Goal: Task Accomplishment & Management: Use online tool/utility

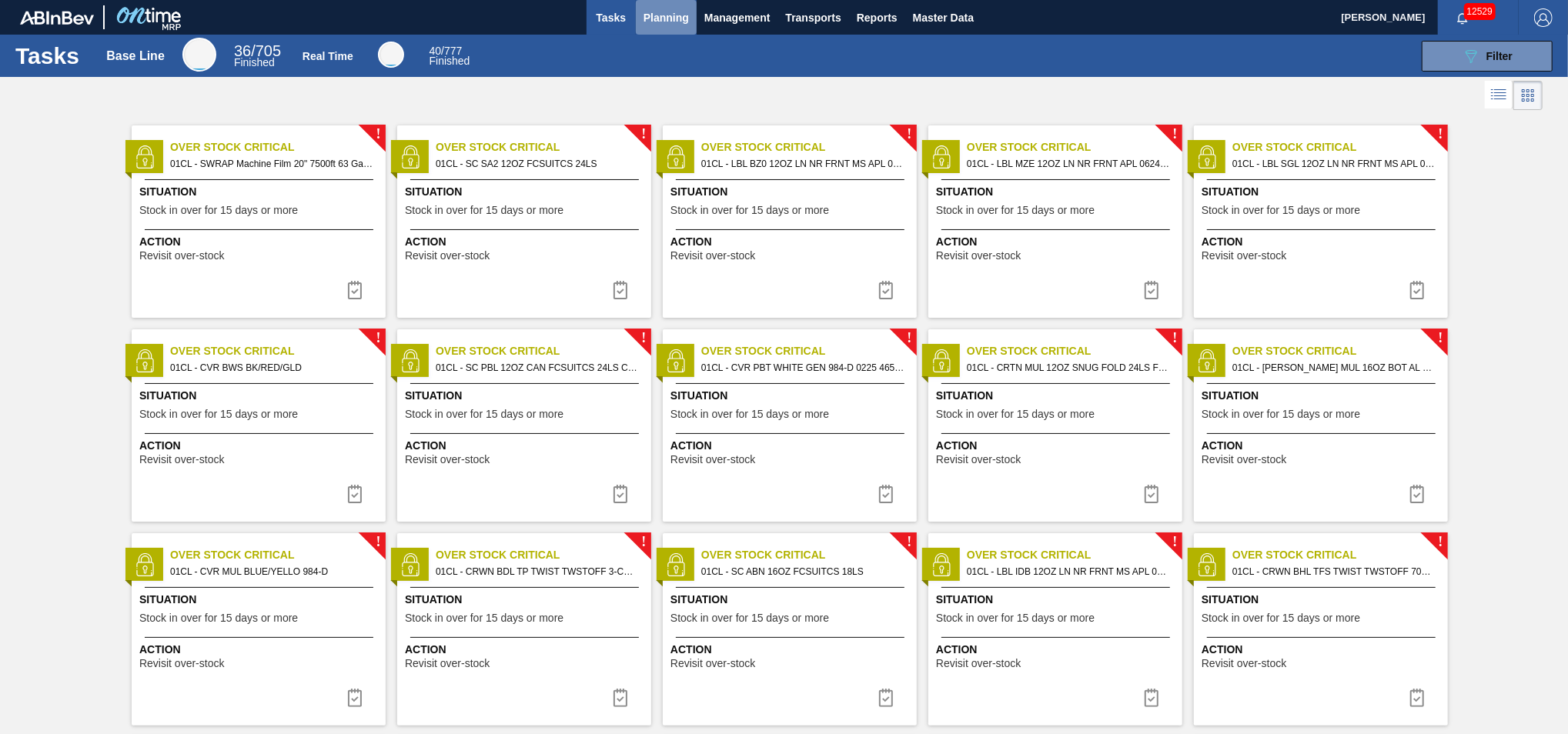
click at [650, 16] on span "Planning" at bounding box center [666, 17] width 46 height 19
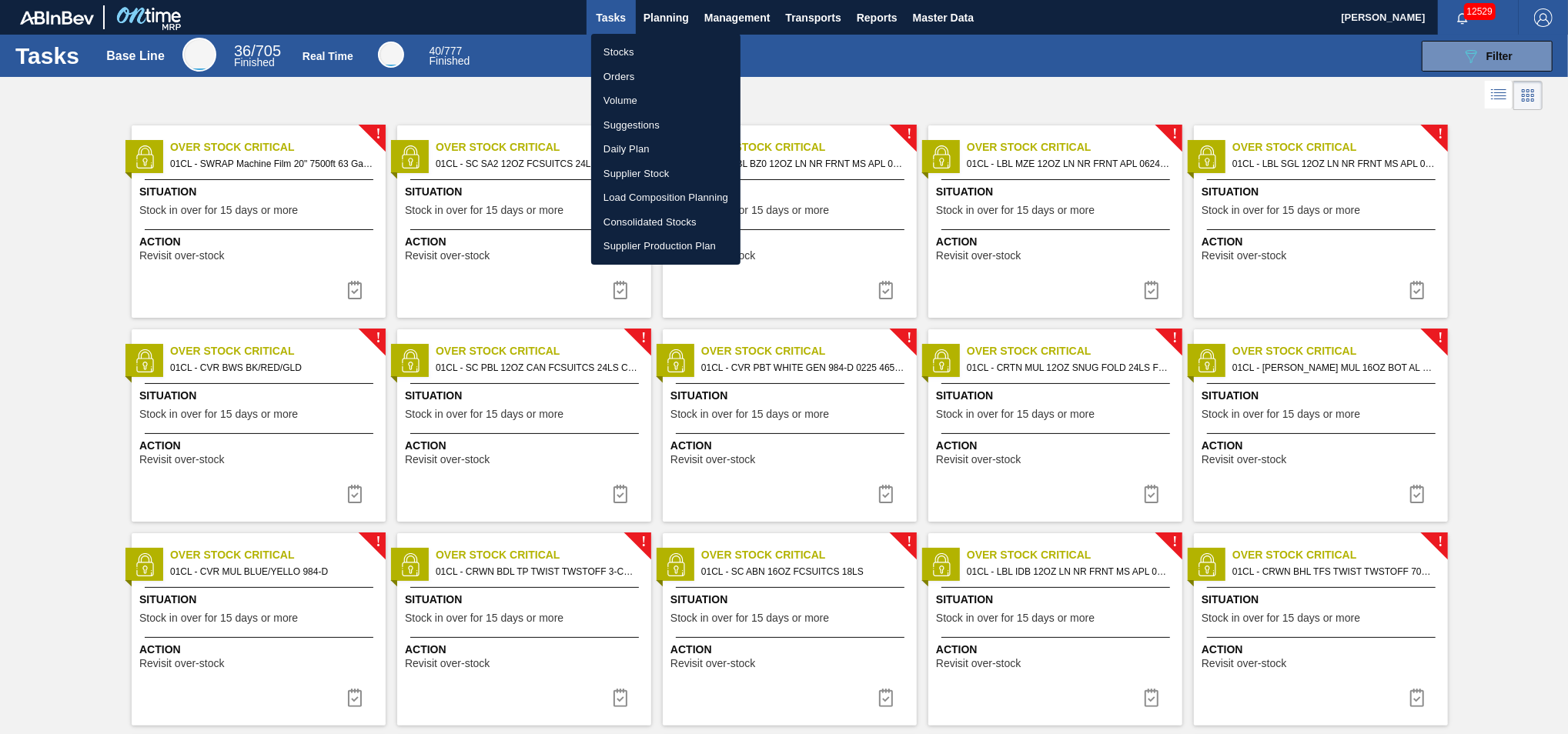
click at [623, 128] on li "Suggestions" at bounding box center [665, 126] width 149 height 25
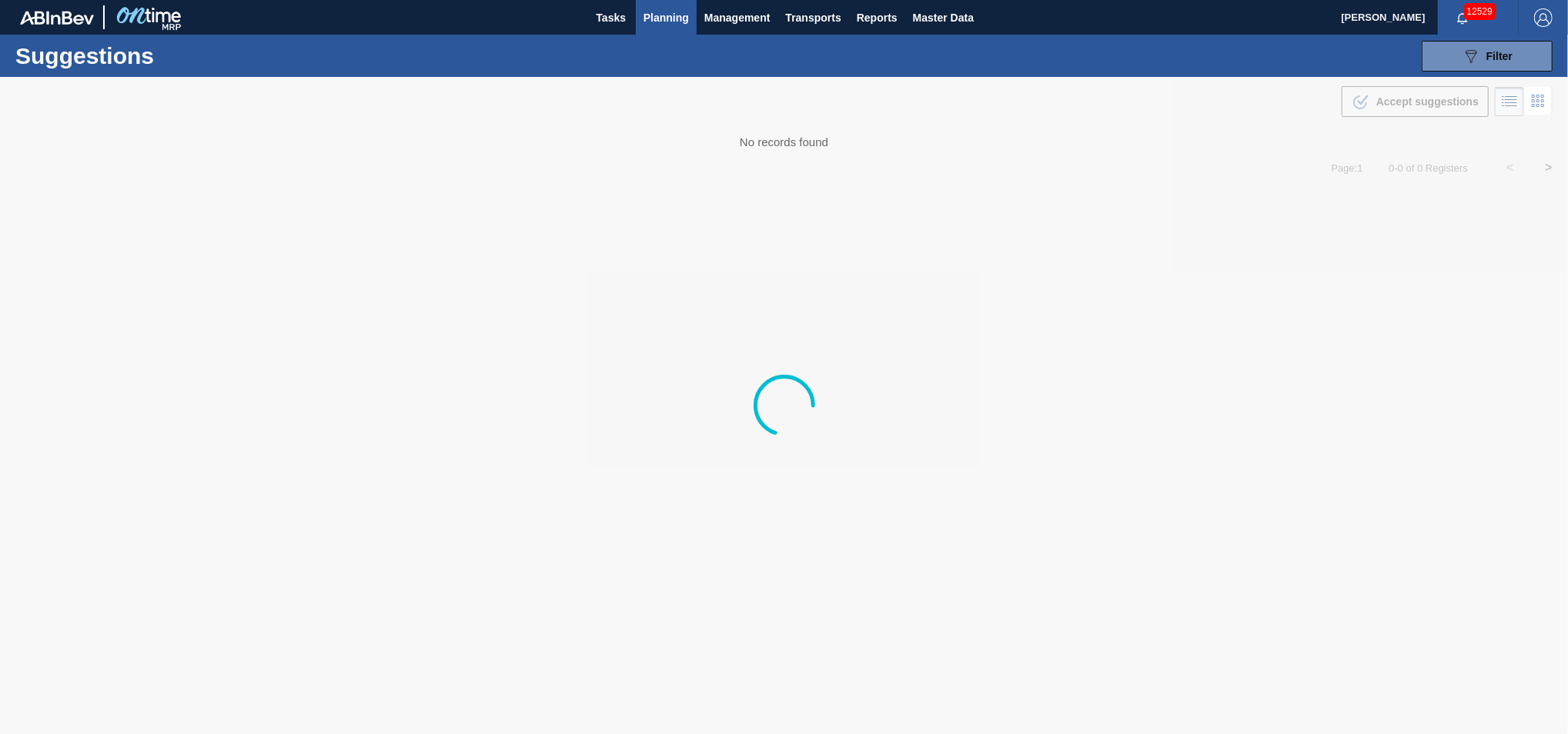
type from "10/18/2025"
type to "10/23/2025"
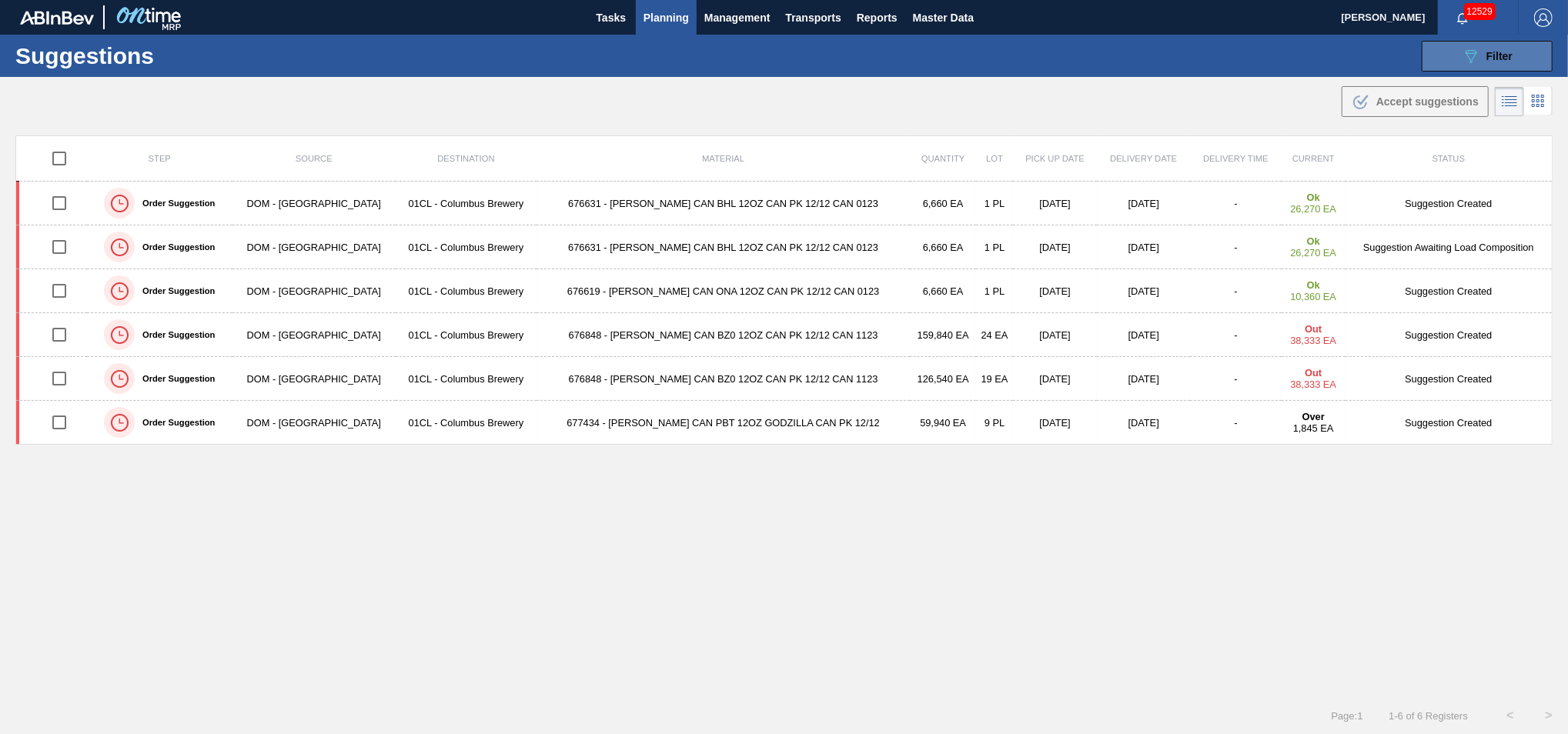
click at [1480, 67] on button "089F7B8B-B2A5-4AFE-B5C0-19BA573D28AC Filter" at bounding box center [1487, 56] width 131 height 30
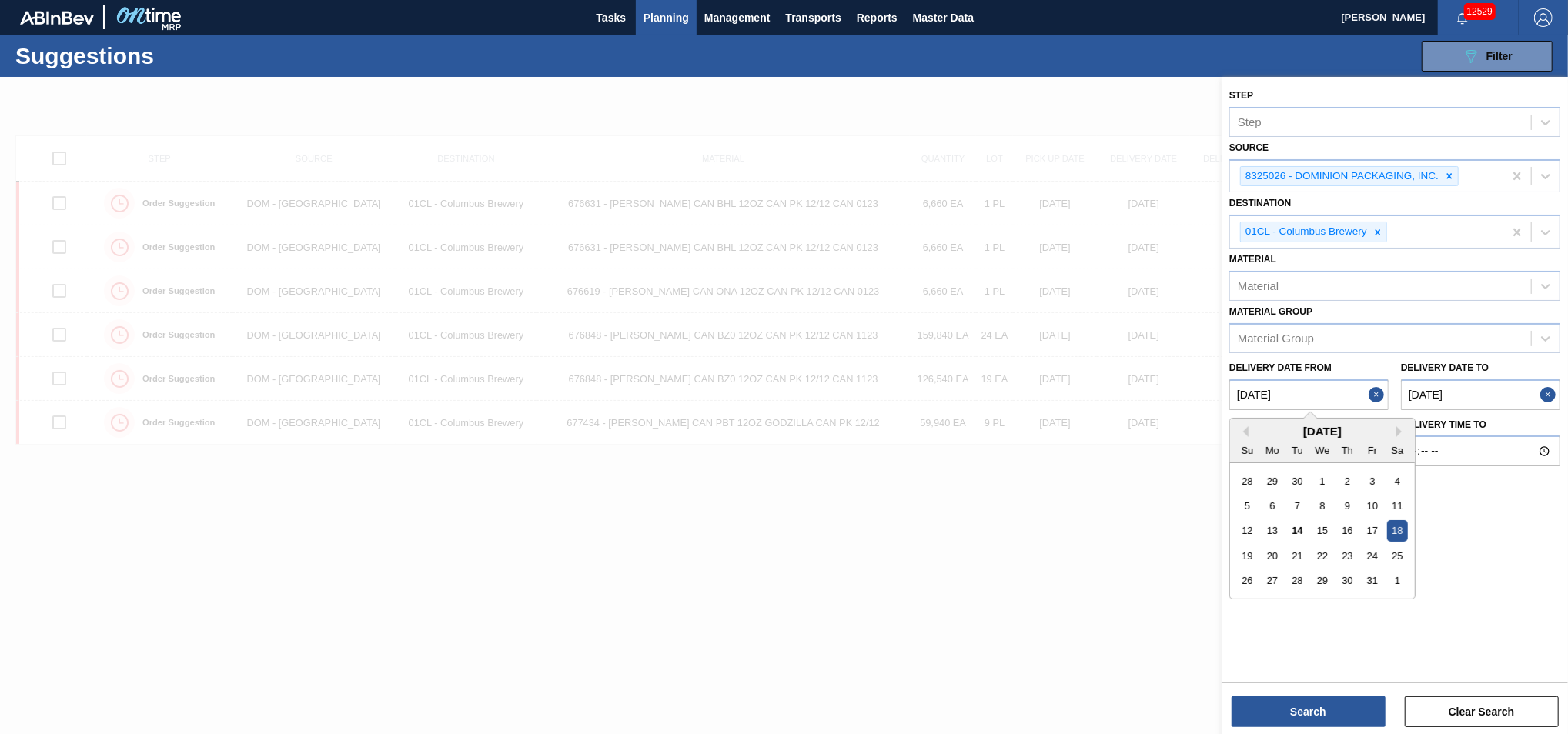
click at [1326, 399] on from "10/18/2025" at bounding box center [1309, 395] width 159 height 30
click at [1295, 532] on div "14" at bounding box center [1297, 530] width 21 height 21
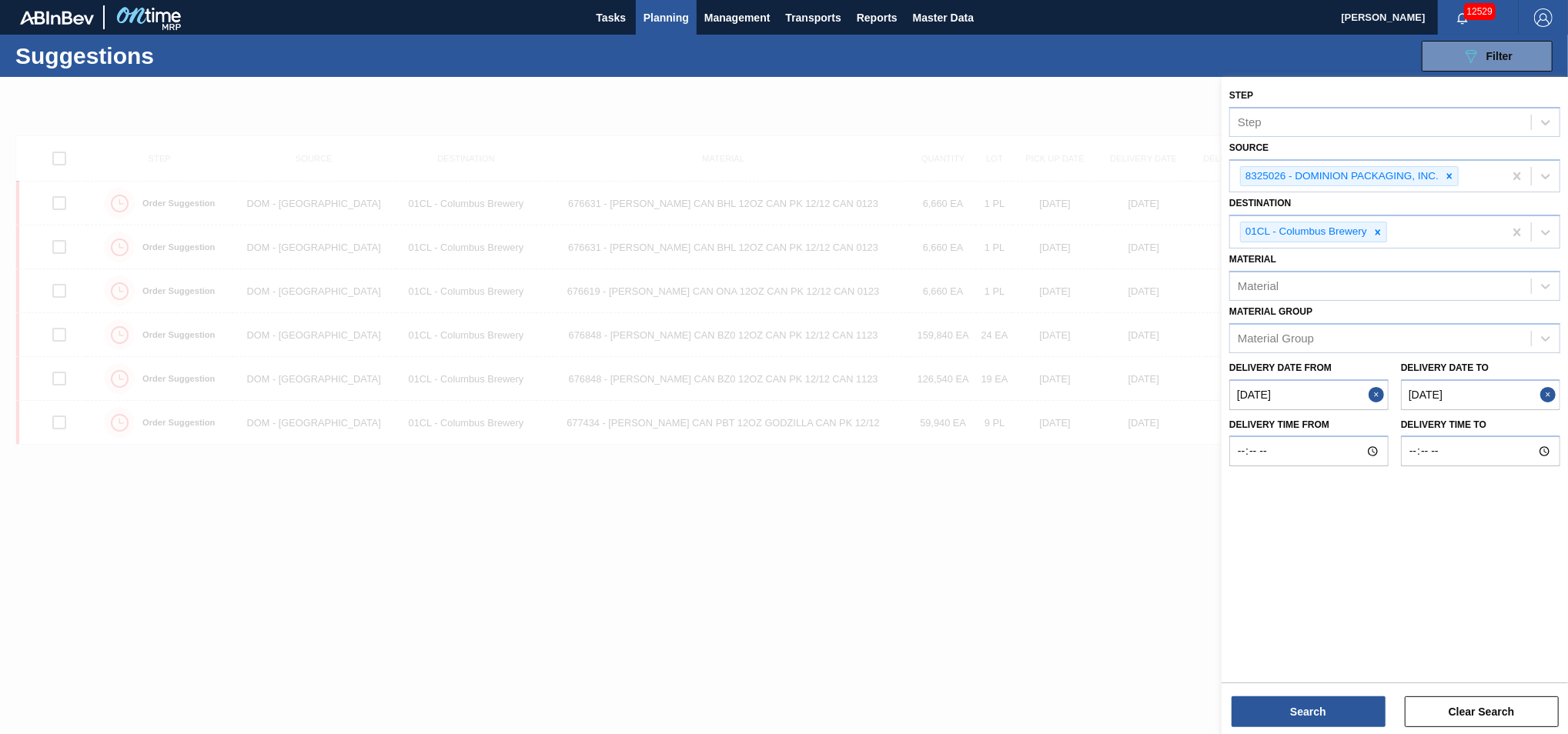
type from "10/14/2025"
click at [1492, 380] on to "10/23/2025" at bounding box center [1480, 395] width 159 height 30
click at [1307, 705] on button "Search" at bounding box center [1308, 712] width 154 height 30
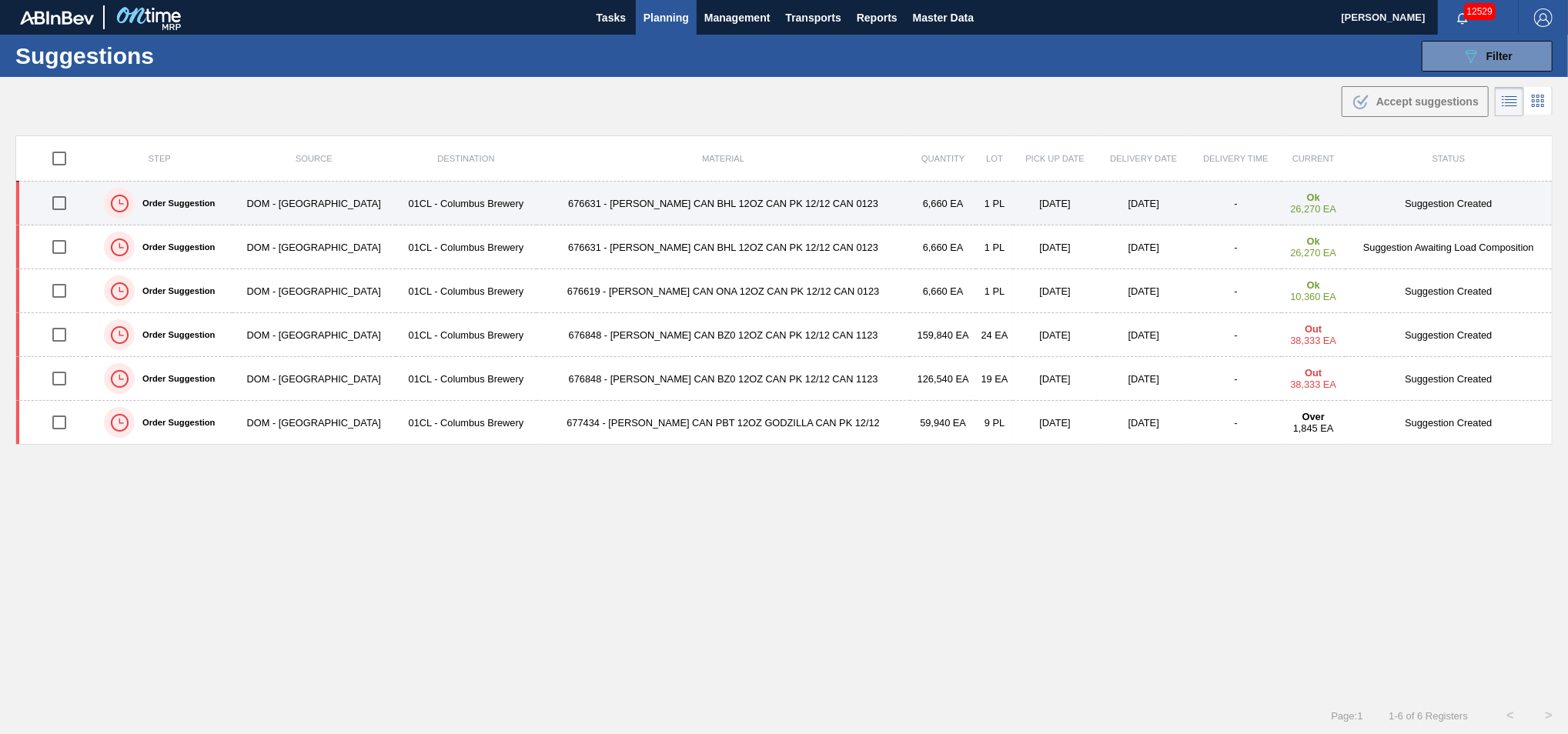
click at [64, 204] on input "checkbox" at bounding box center [59, 203] width 32 height 32
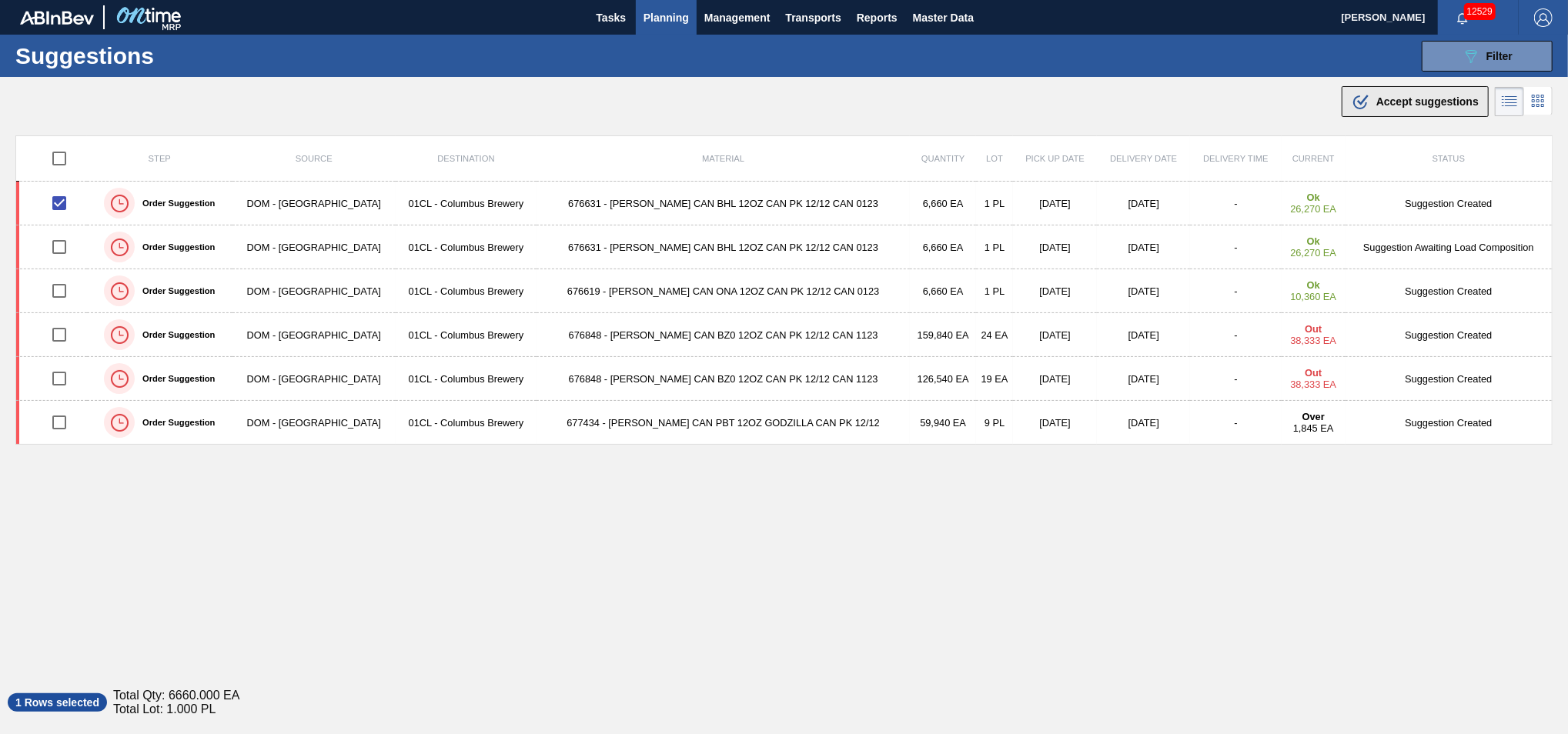
click at [1451, 103] on span "Accept suggestions" at bounding box center [1427, 102] width 103 height 13
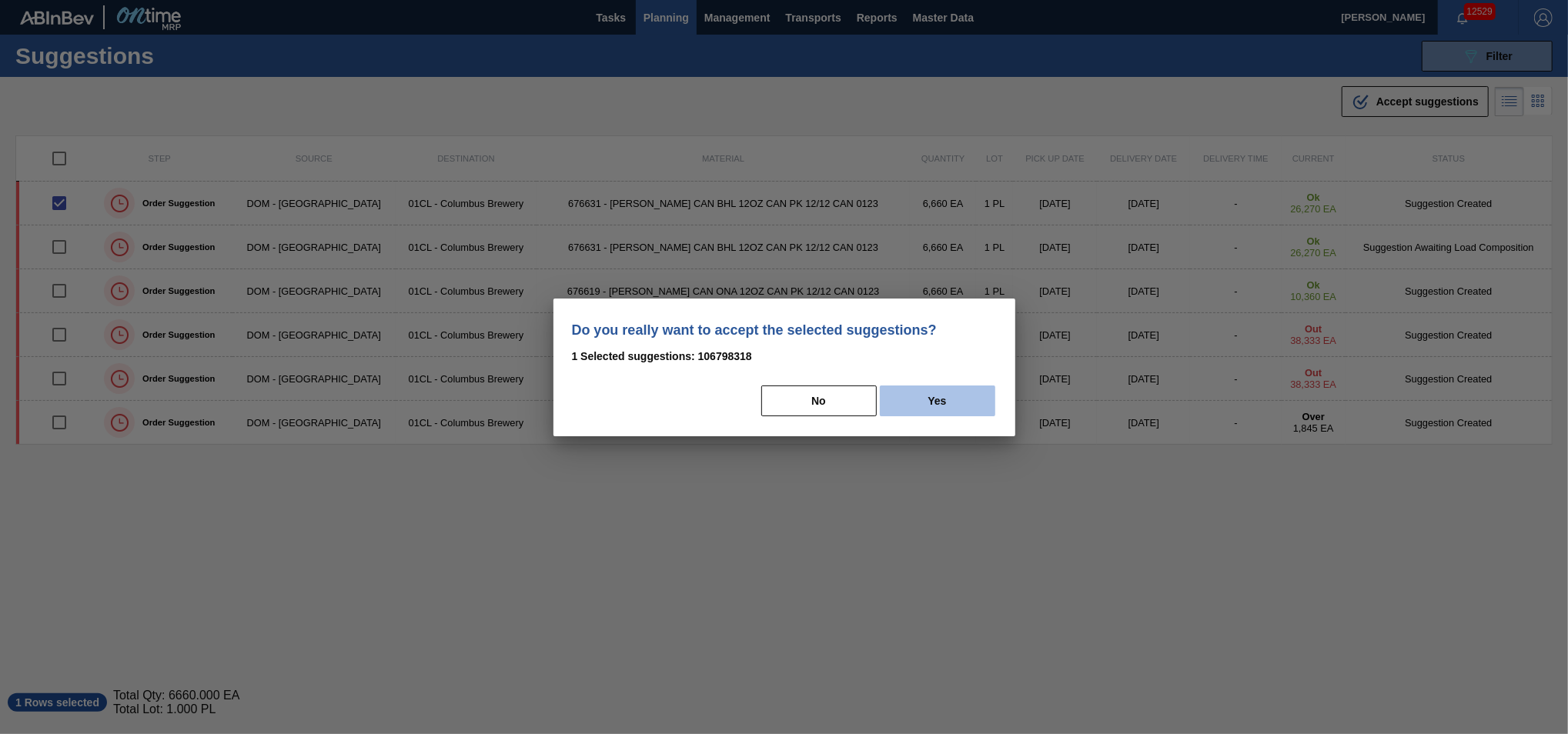
click at [939, 397] on button "Yes" at bounding box center [937, 401] width 115 height 30
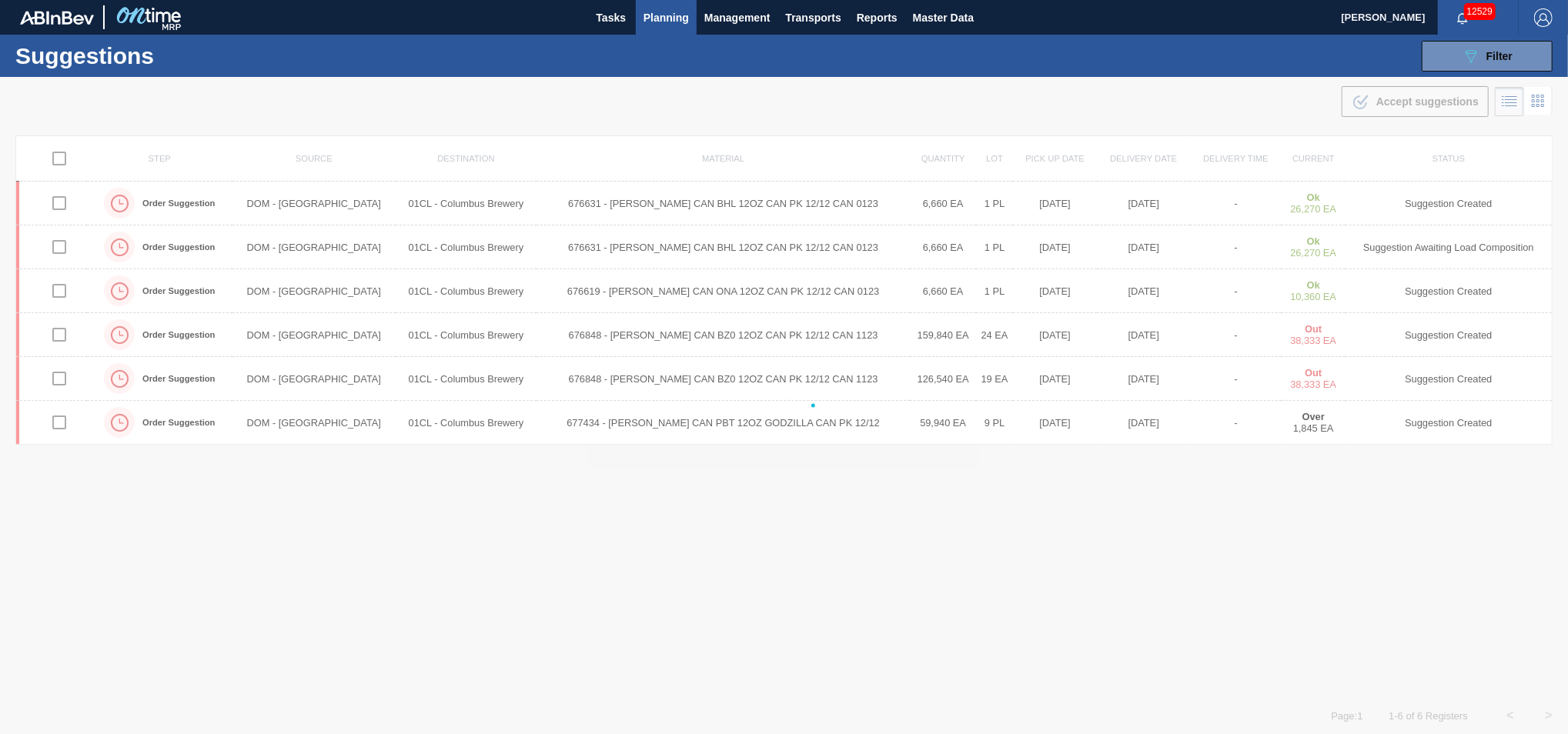
checkbox input "false"
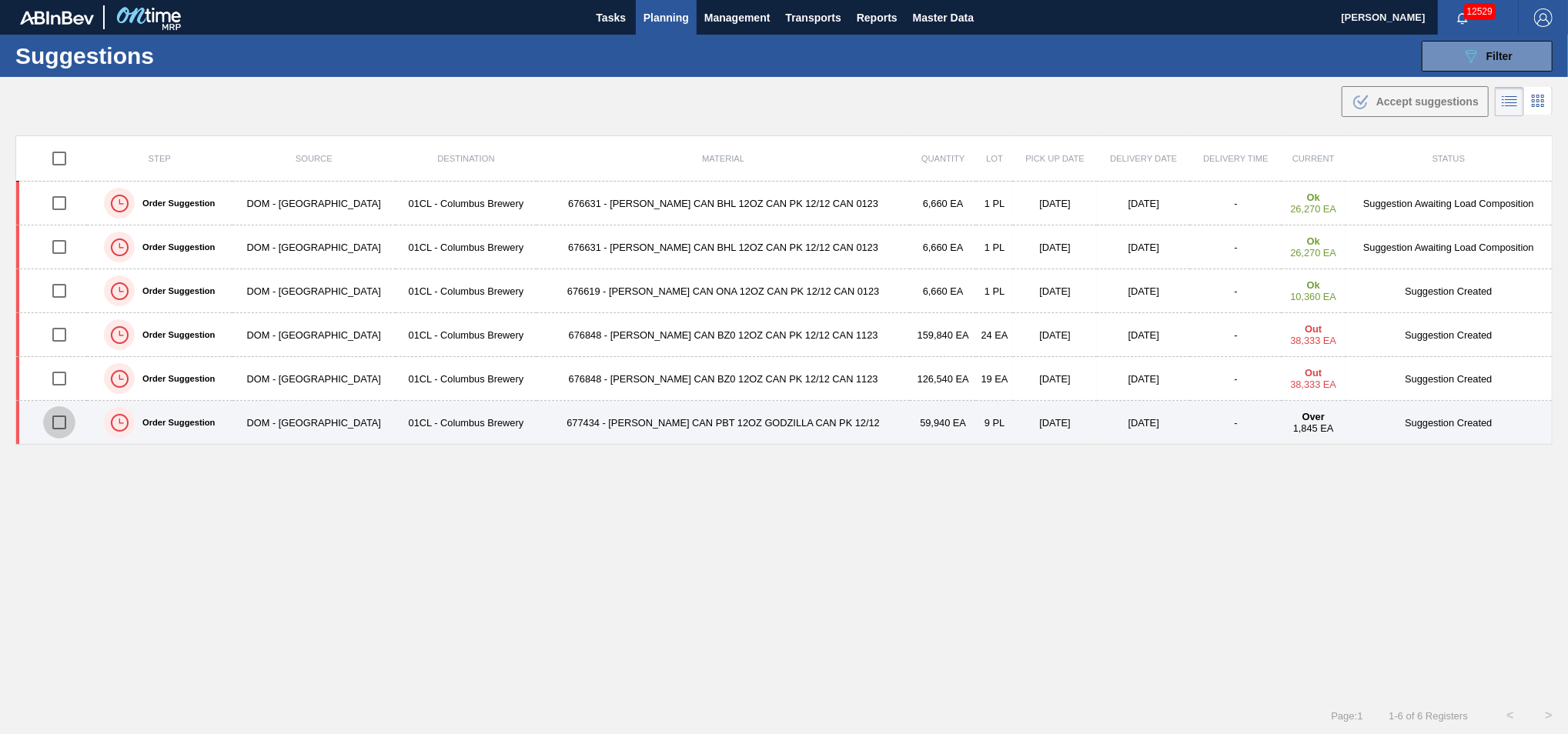
click at [67, 423] on input "checkbox" at bounding box center [59, 422] width 32 height 32
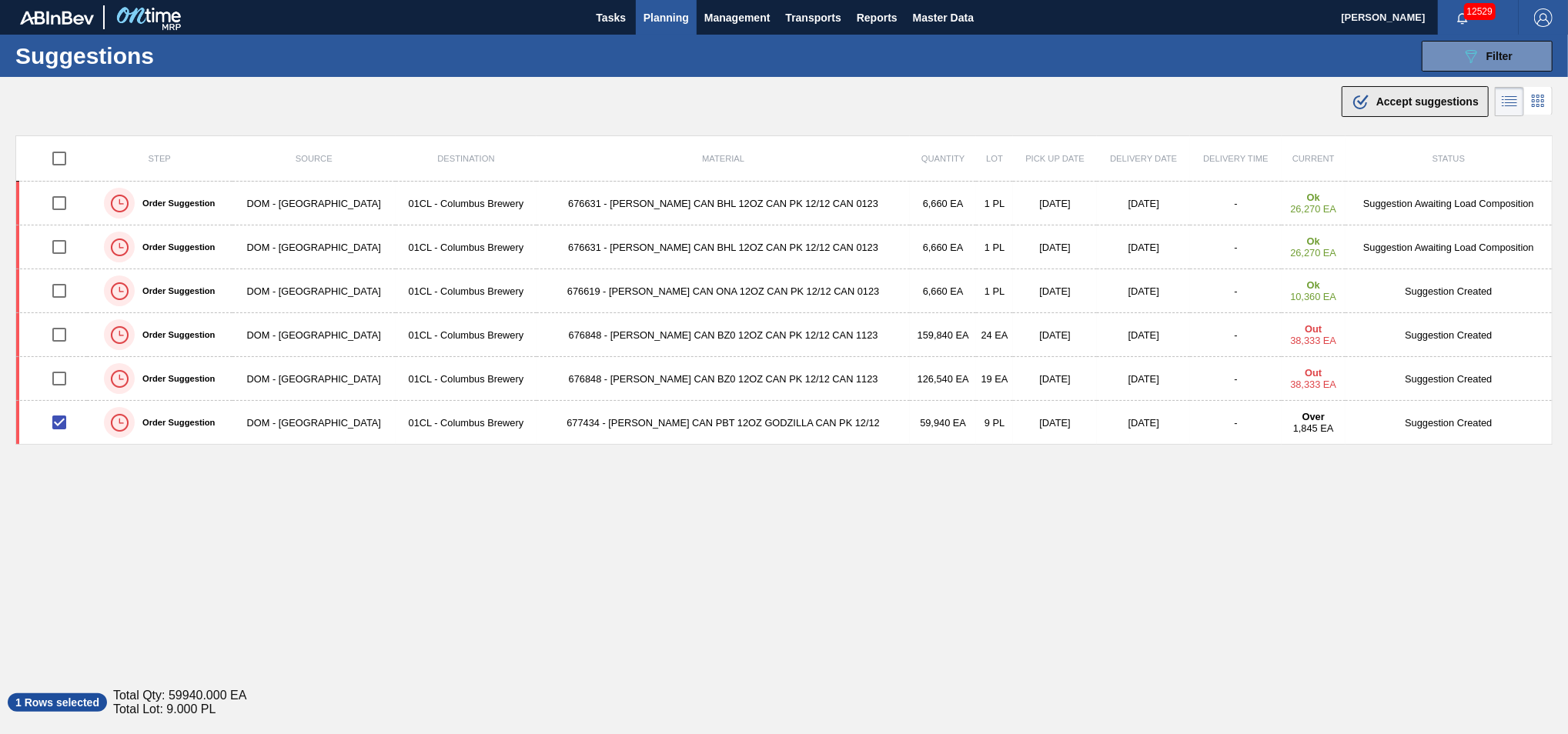
click at [1389, 88] on button ".b{fill:var(--color-action-default)} Accept suggestions" at bounding box center [1414, 102] width 147 height 30
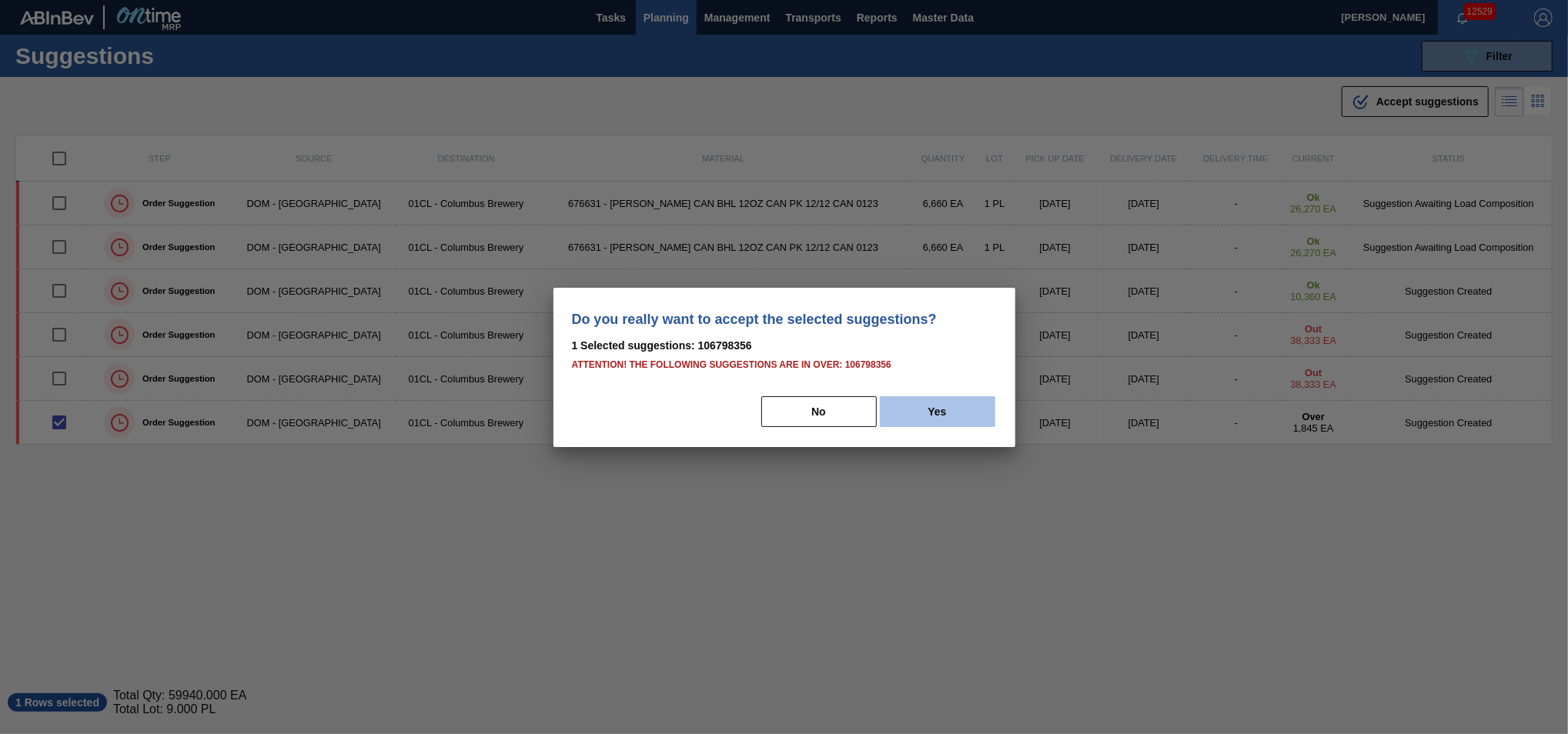
click at [924, 404] on button "Yes" at bounding box center [937, 412] width 115 height 30
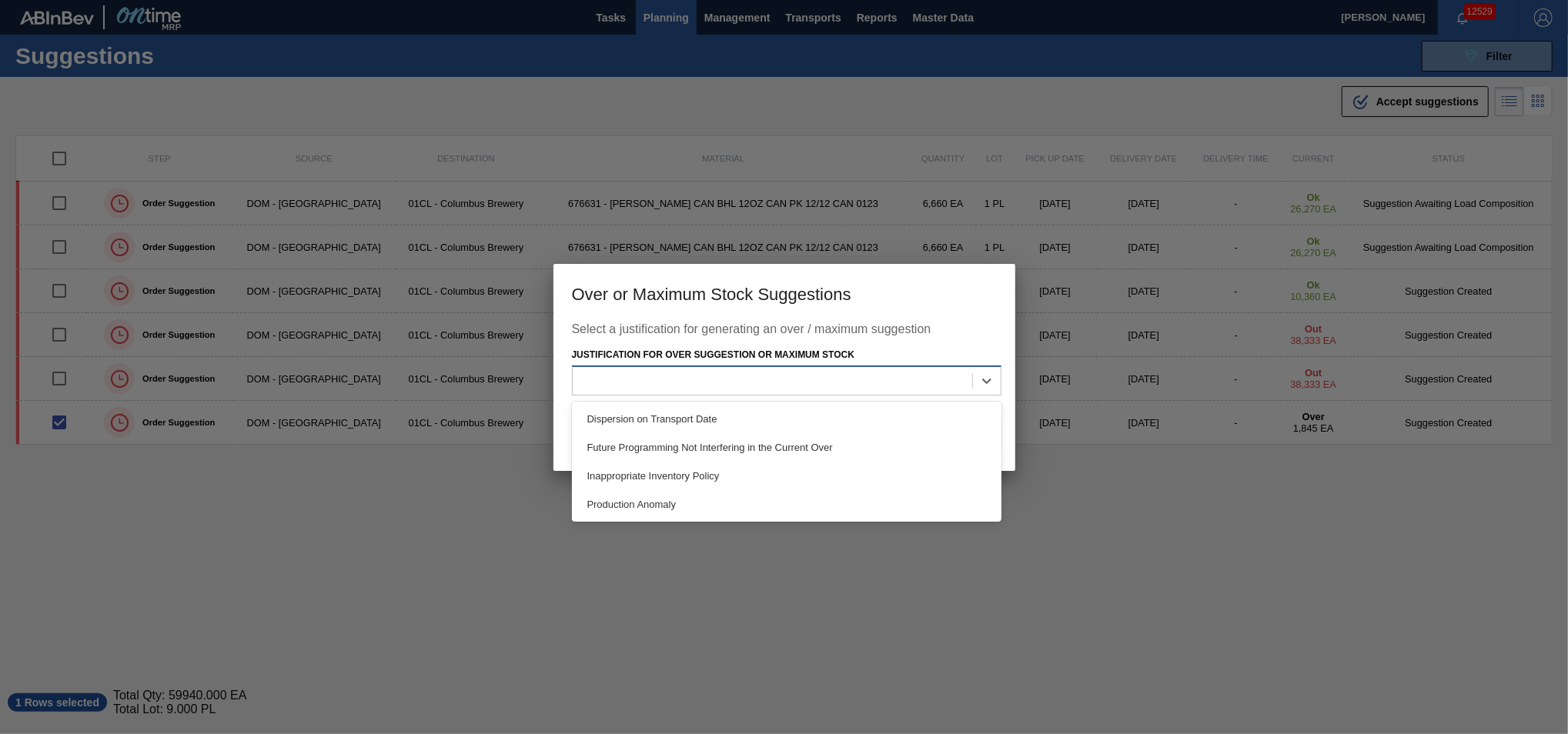
click at [823, 377] on div at bounding box center [771, 381] width 399 height 22
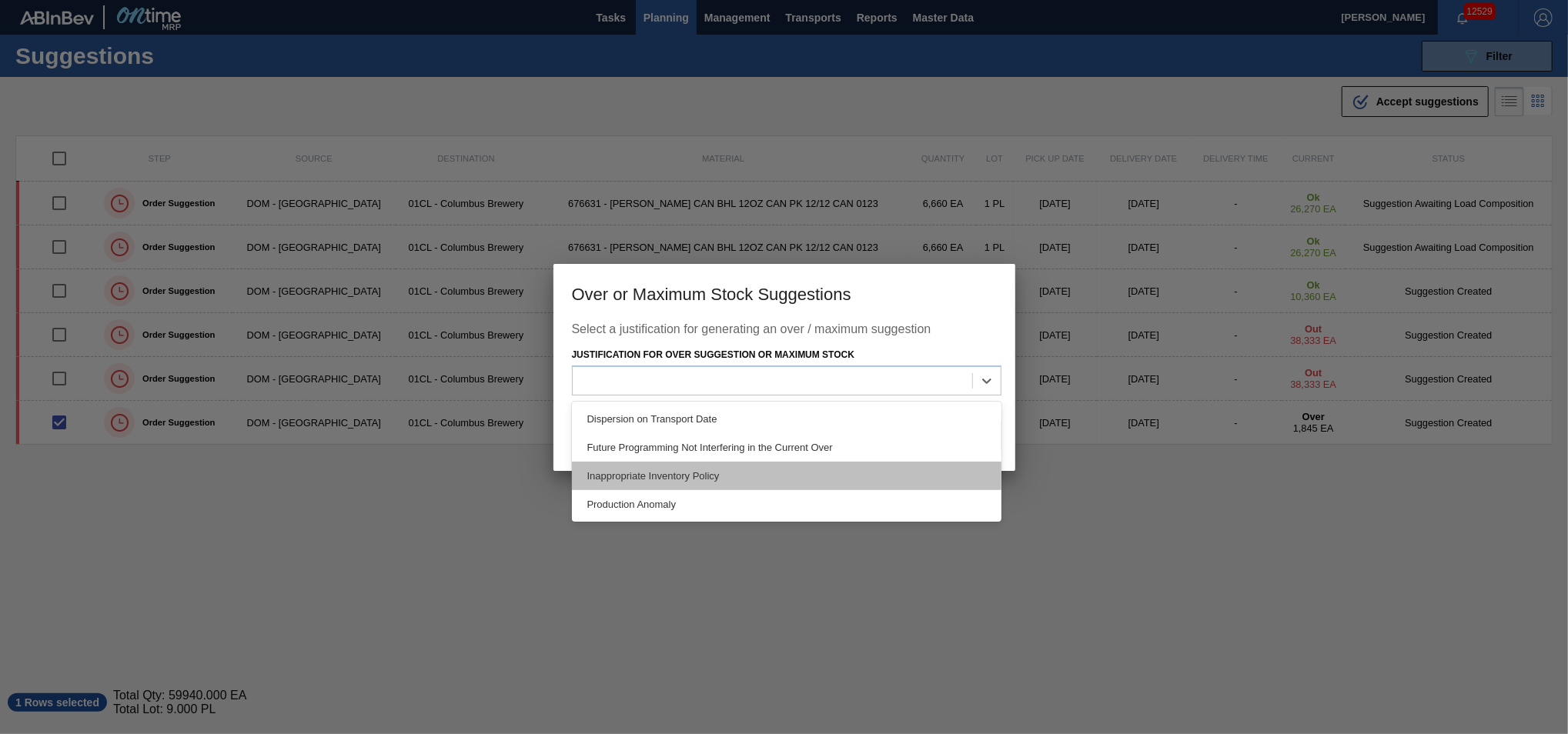
click at [776, 472] on div "Inappropriate Inventory Policy" at bounding box center [786, 476] width 430 height 29
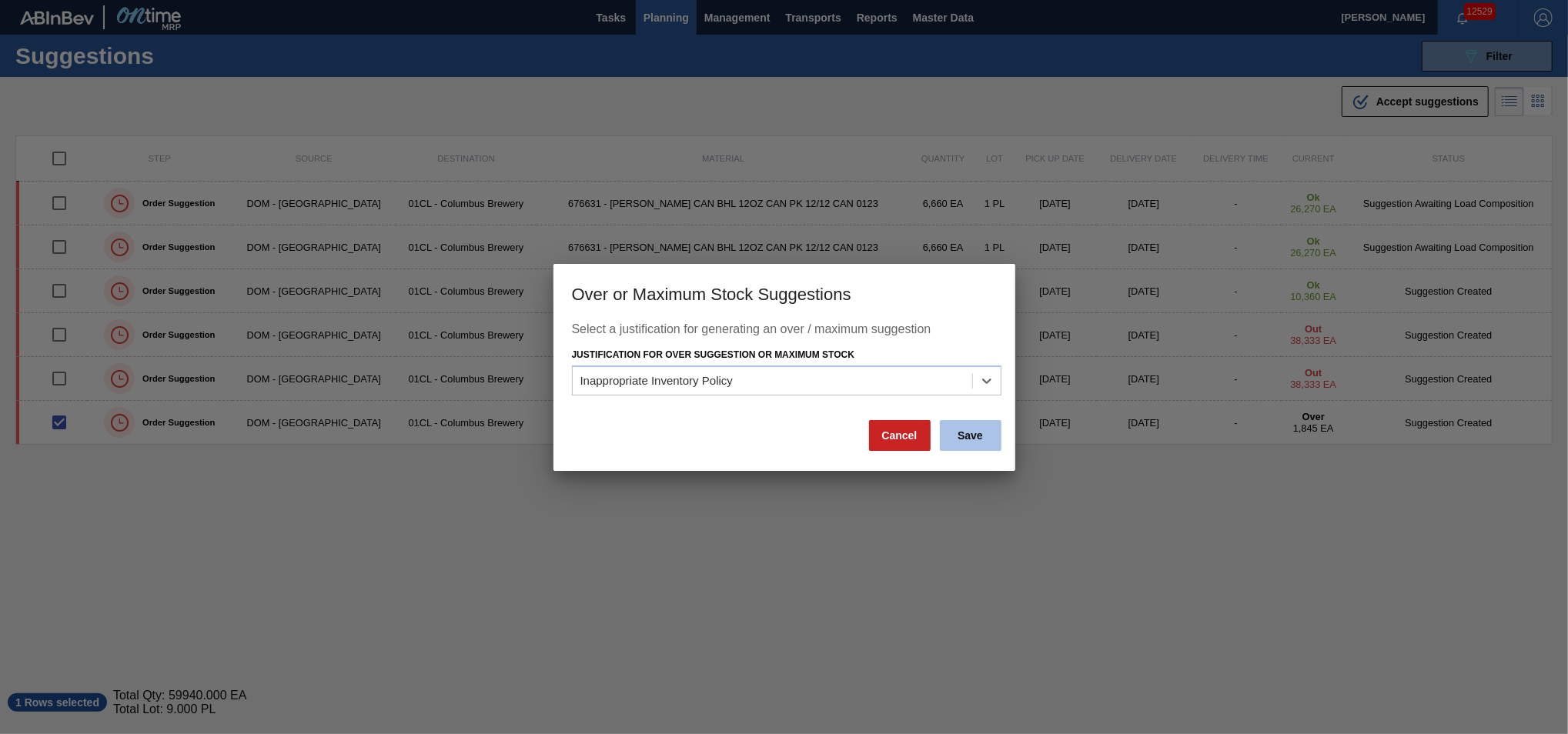
click at [973, 432] on button "Save" at bounding box center [970, 436] width 62 height 30
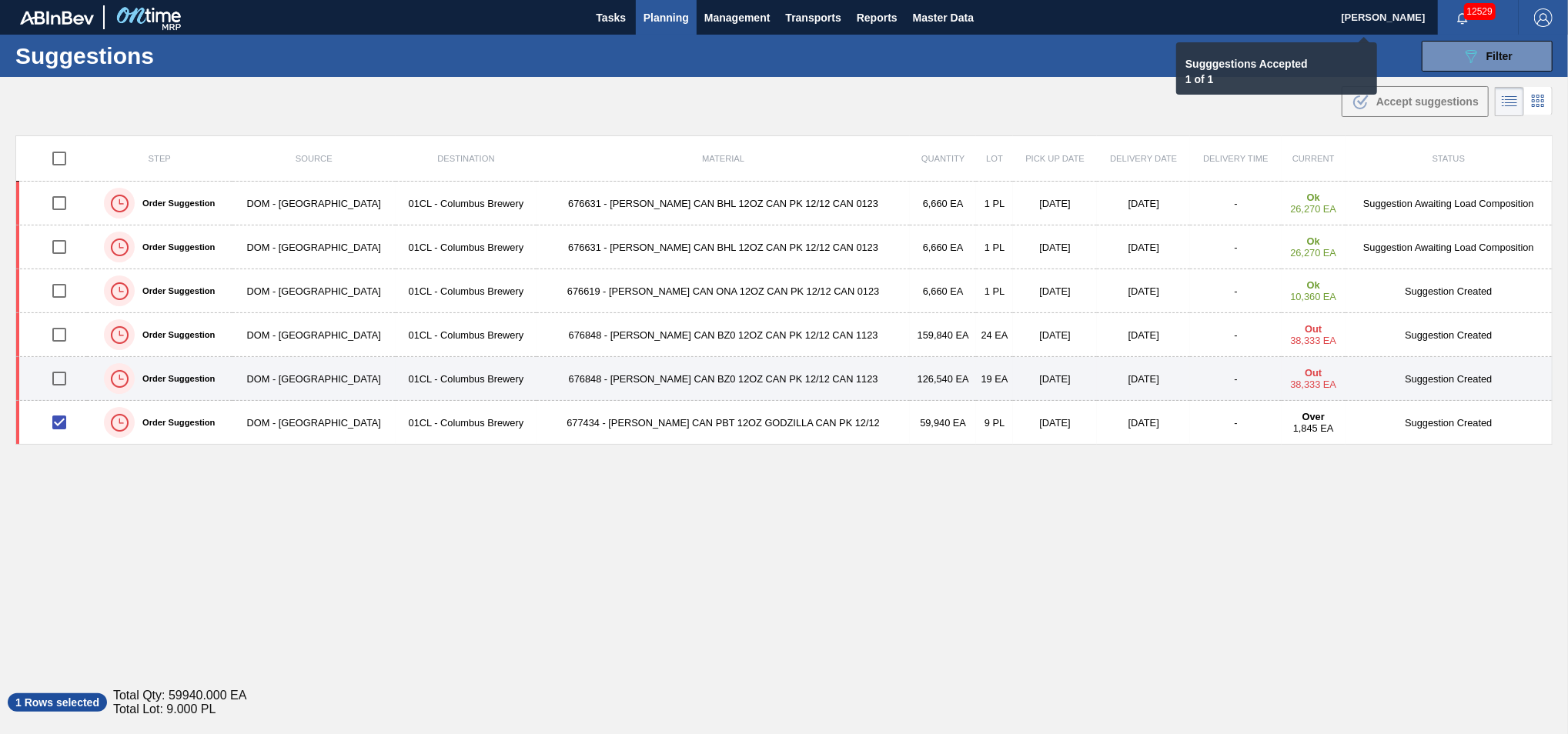
checkbox input "false"
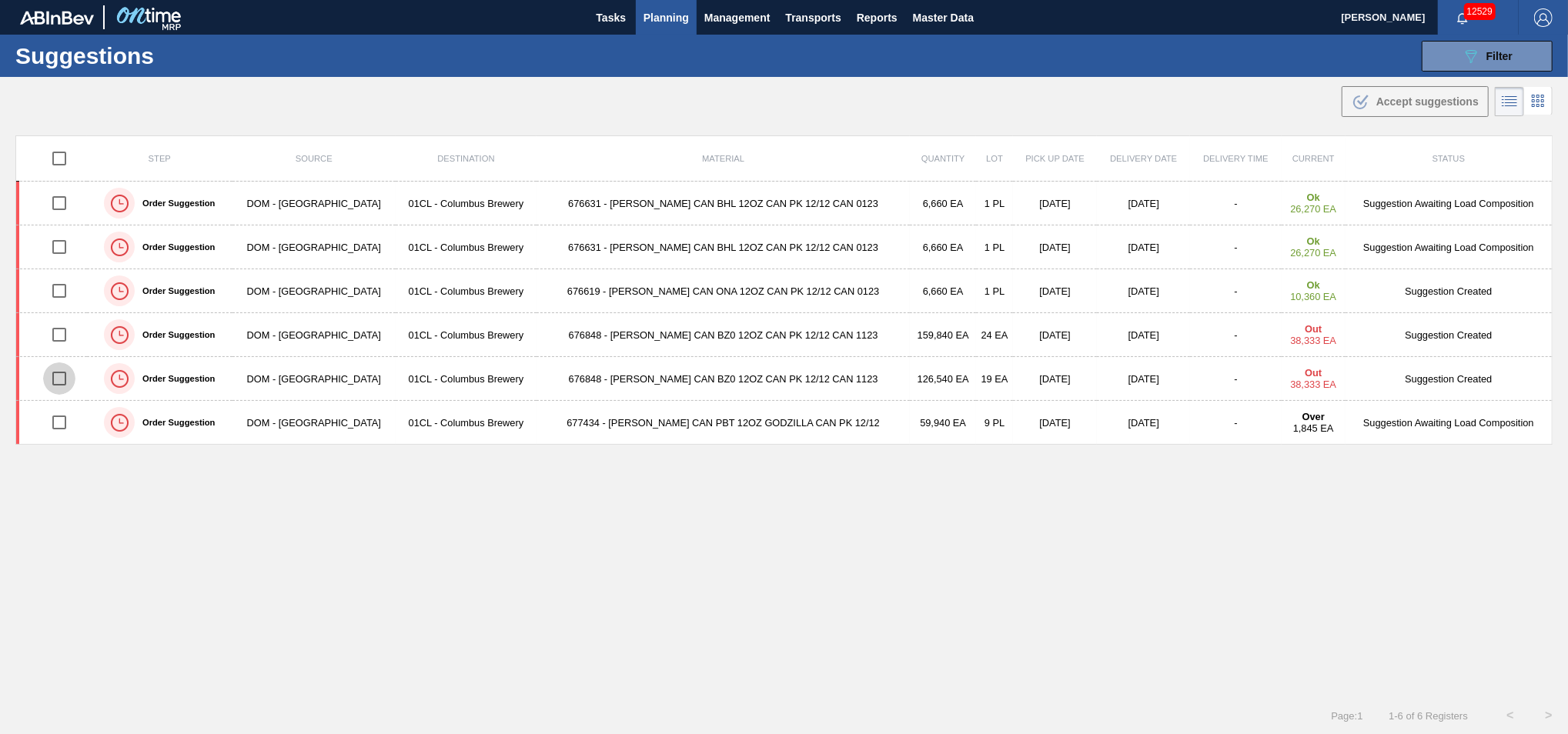
click at [64, 384] on input "checkbox" at bounding box center [59, 379] width 32 height 32
click at [1430, 96] on span "Accept suggestions" at bounding box center [1427, 102] width 103 height 13
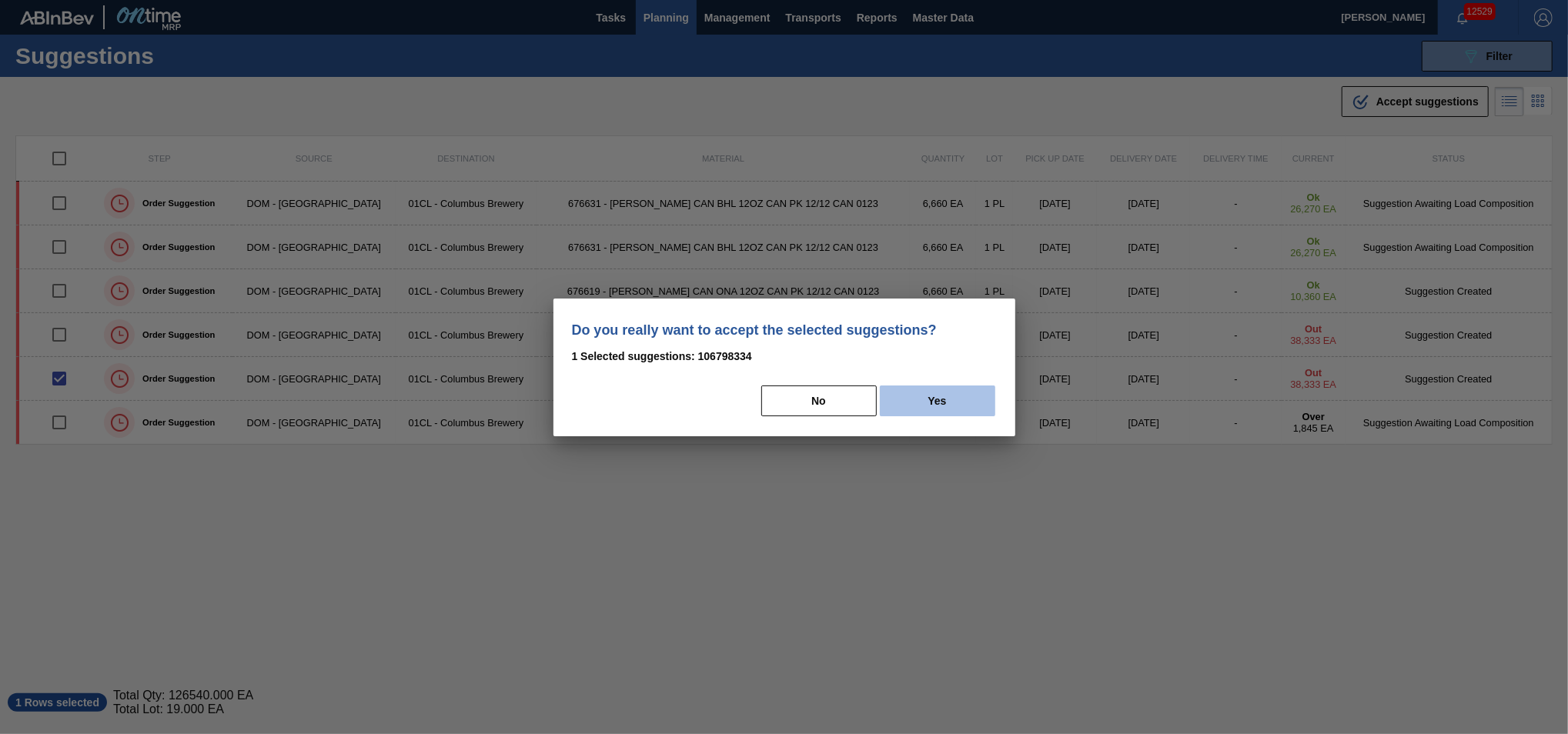
click at [979, 406] on button "Yes" at bounding box center [937, 401] width 115 height 30
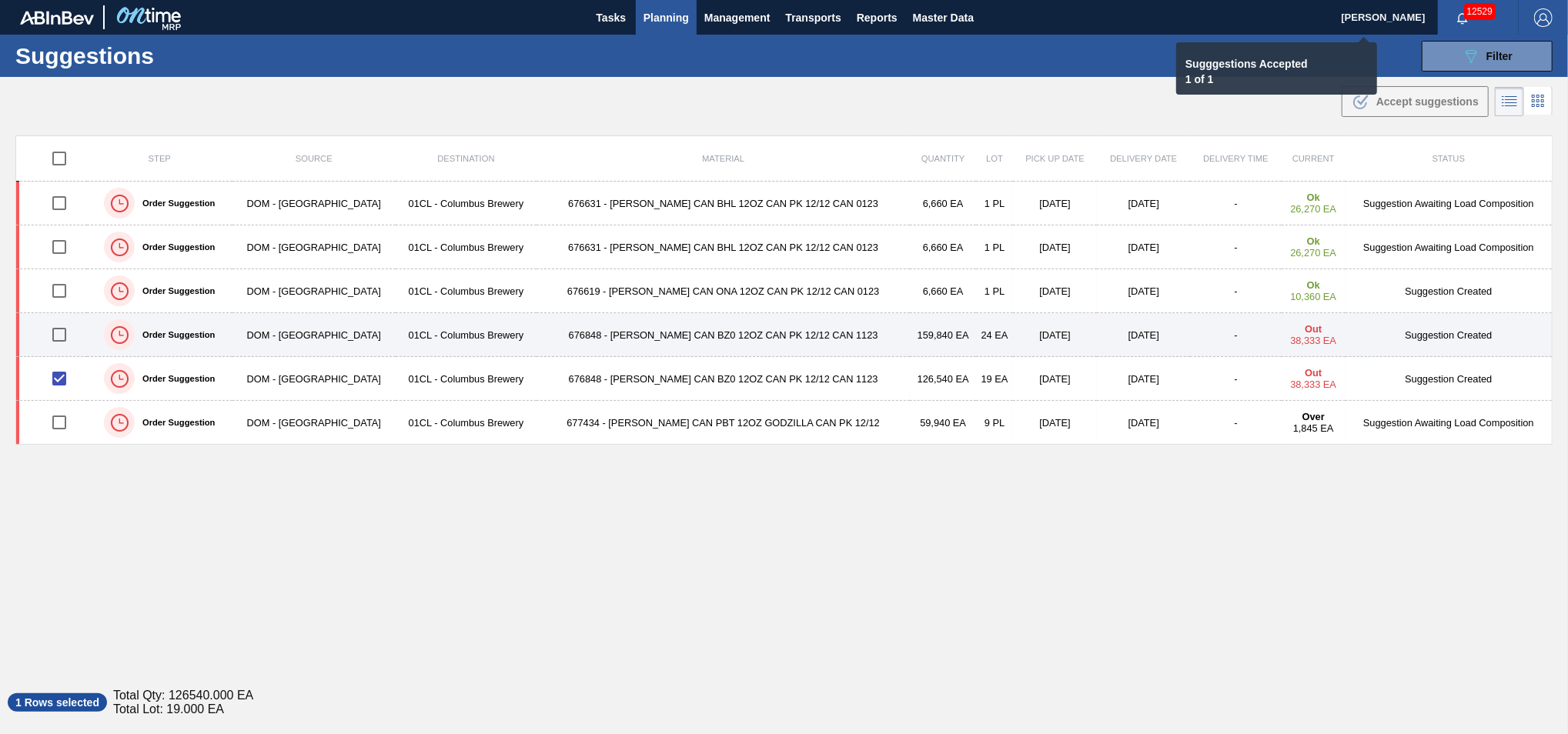
checkbox input "false"
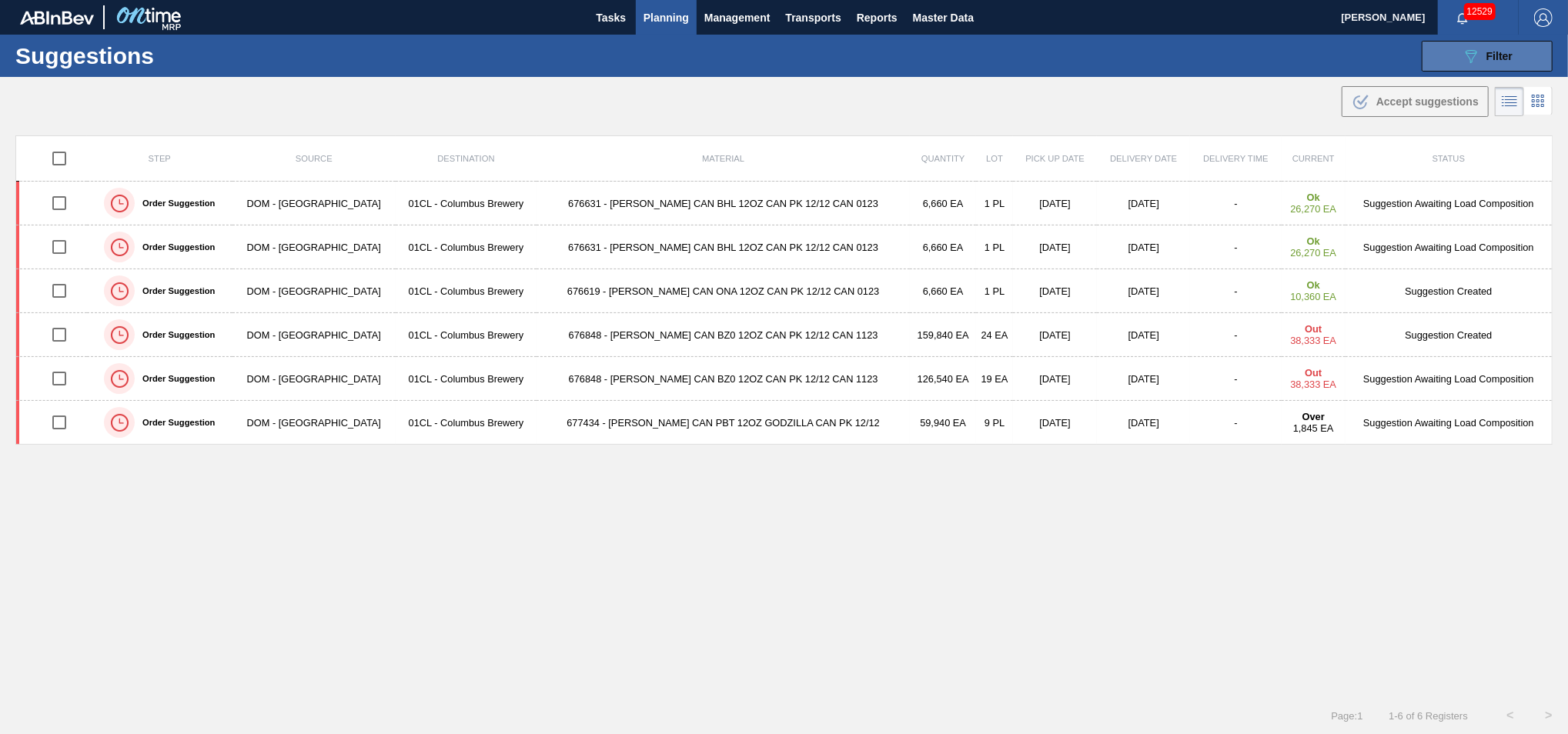
click at [1462, 64] on icon "089F7B8B-B2A5-4AFE-B5C0-19BA573D28AC" at bounding box center [1471, 56] width 19 height 19
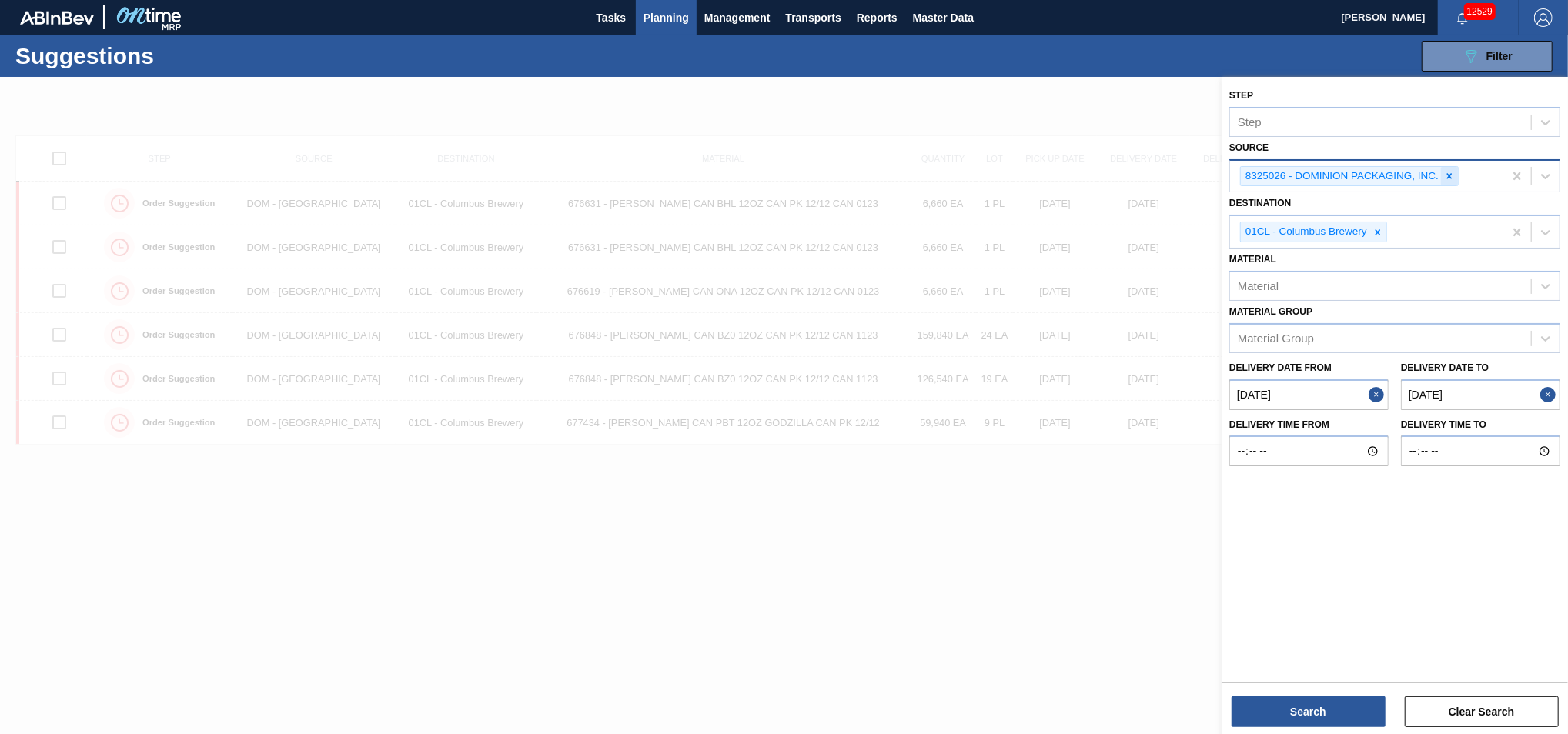
click at [1452, 179] on icon at bounding box center [1449, 176] width 11 height 11
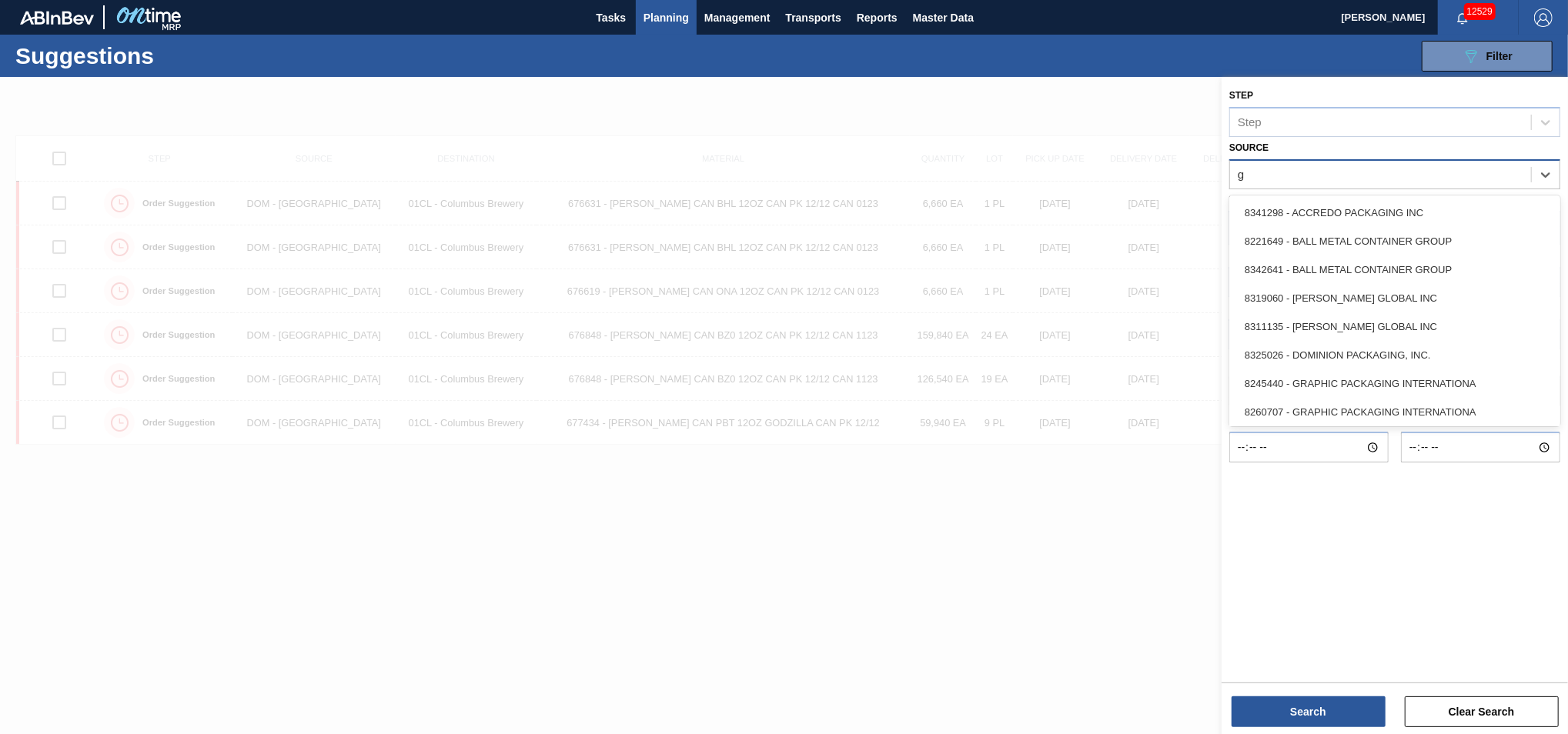
type input "gr"
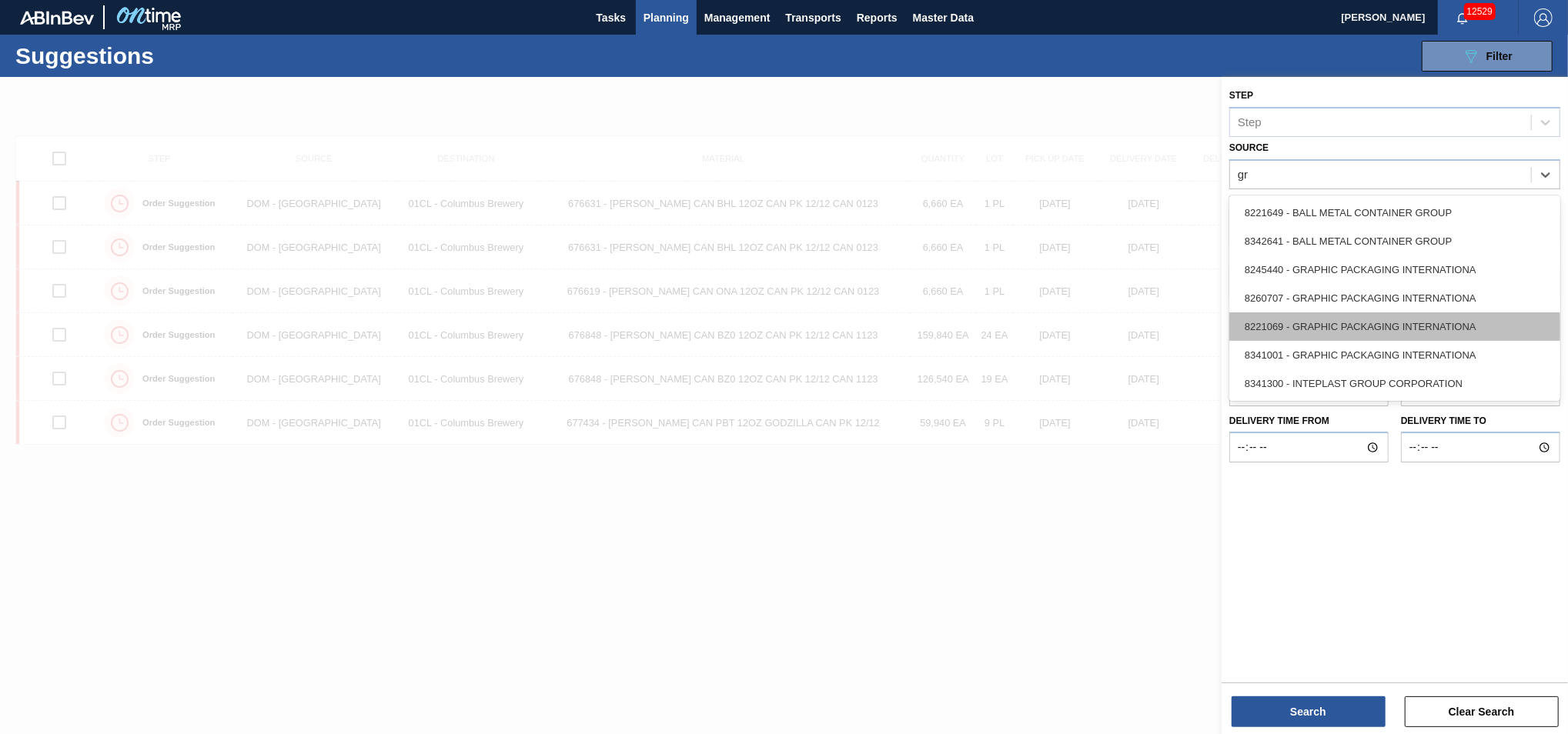
click at [1376, 330] on div "8221069 - GRAPHIC PACKAGING INTERNATIONA" at bounding box center [1395, 327] width 331 height 29
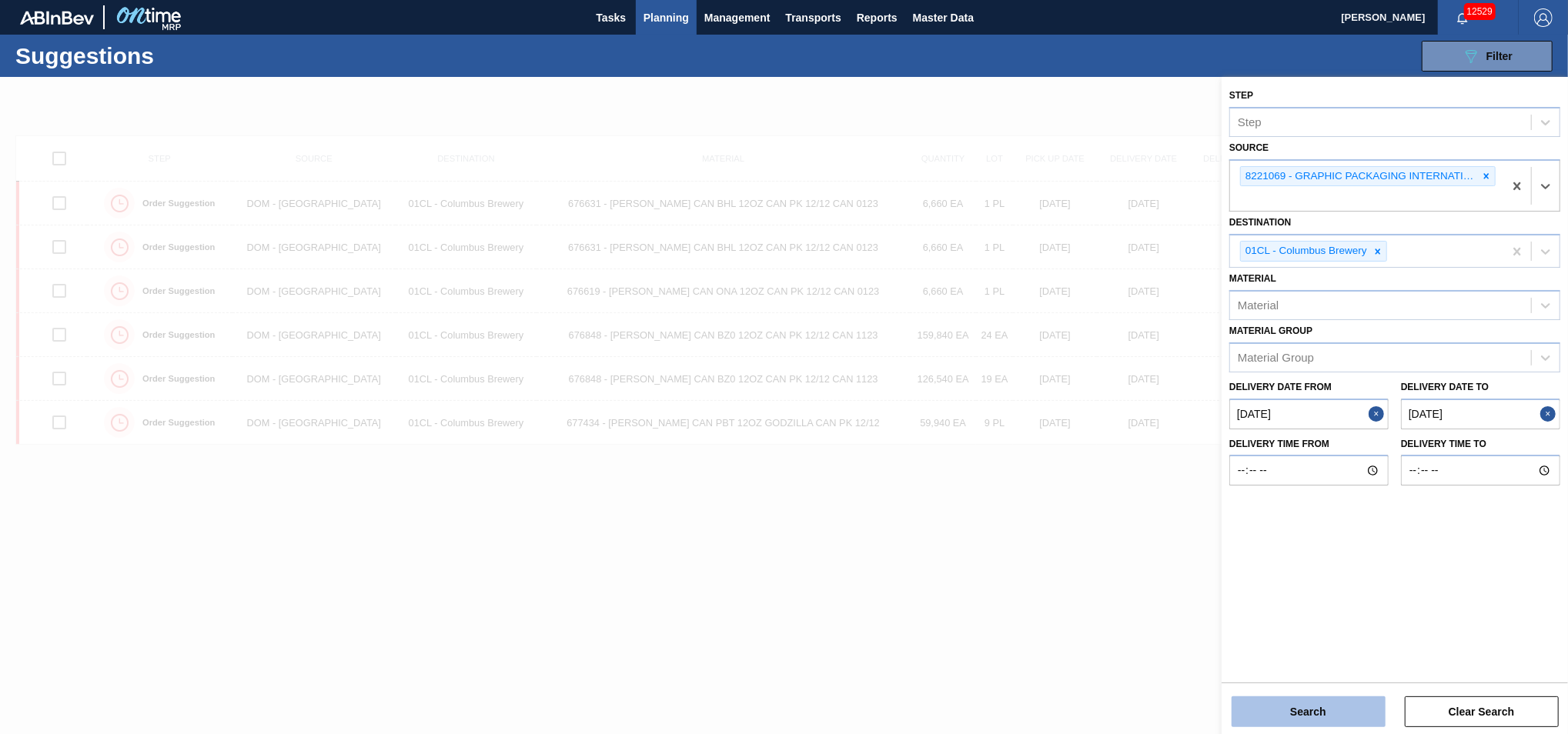
click at [1297, 704] on button "Search" at bounding box center [1308, 712] width 154 height 30
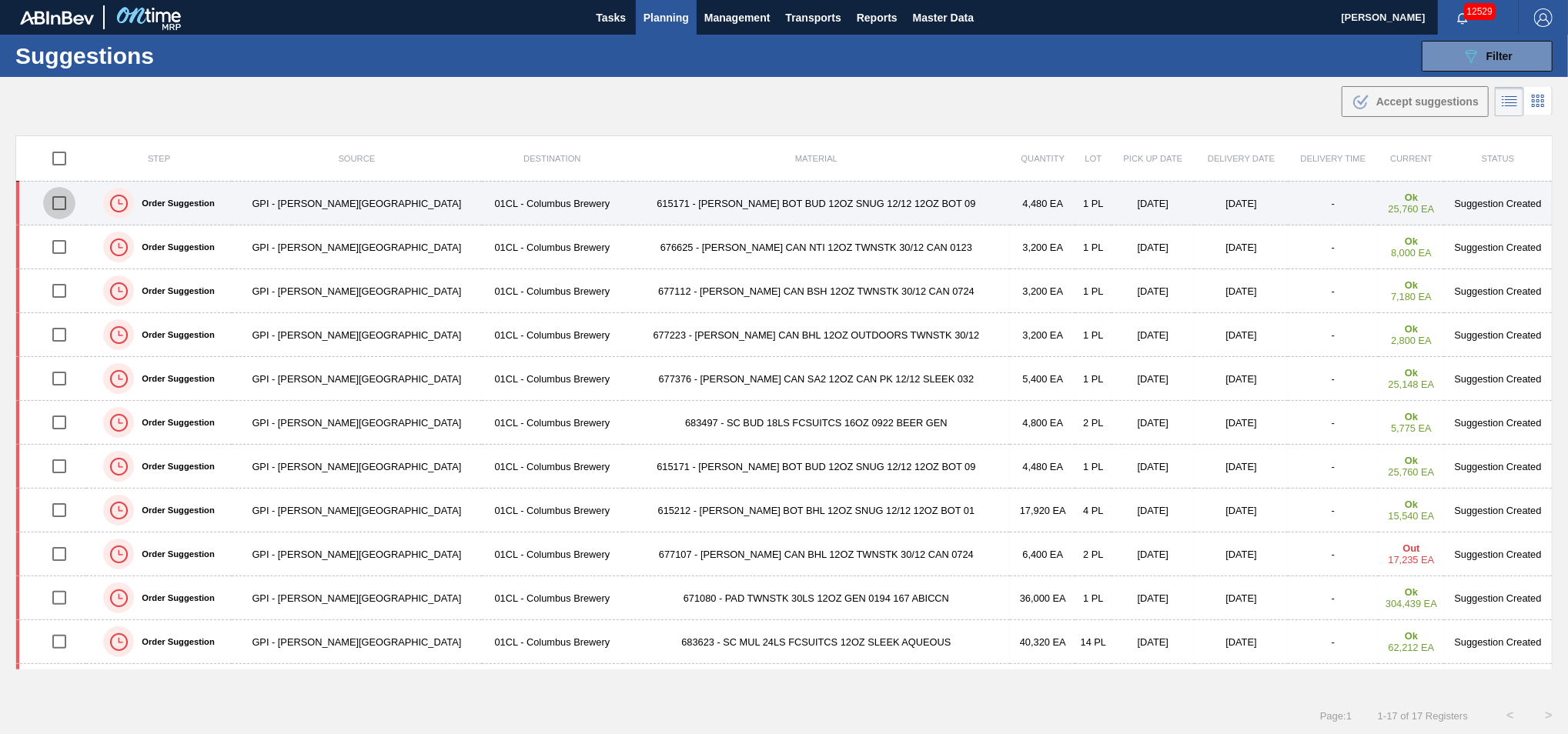
click at [68, 205] on input "checkbox" at bounding box center [59, 203] width 32 height 32
checkbox input "true"
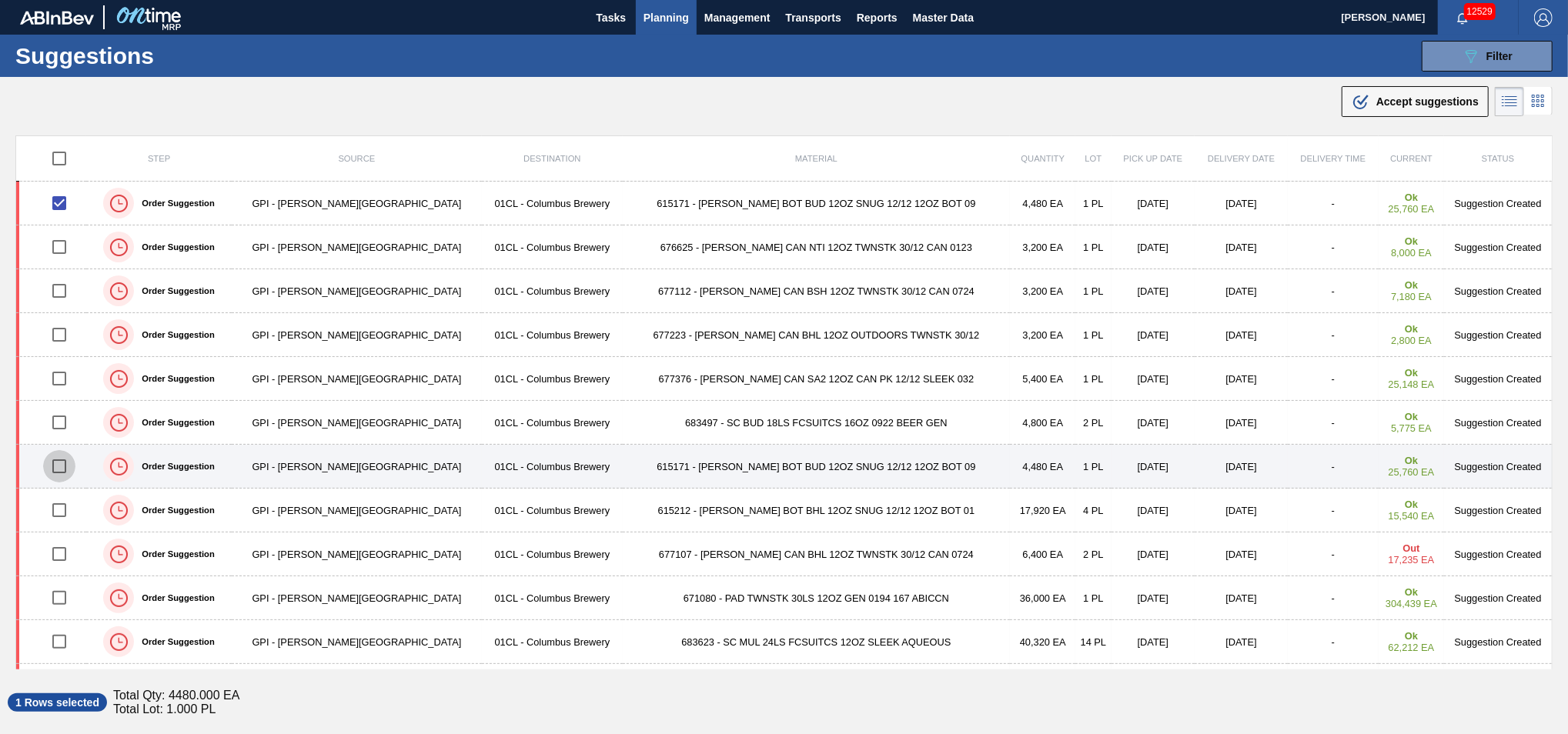
click at [64, 471] on input "checkbox" at bounding box center [59, 466] width 32 height 32
checkbox input "true"
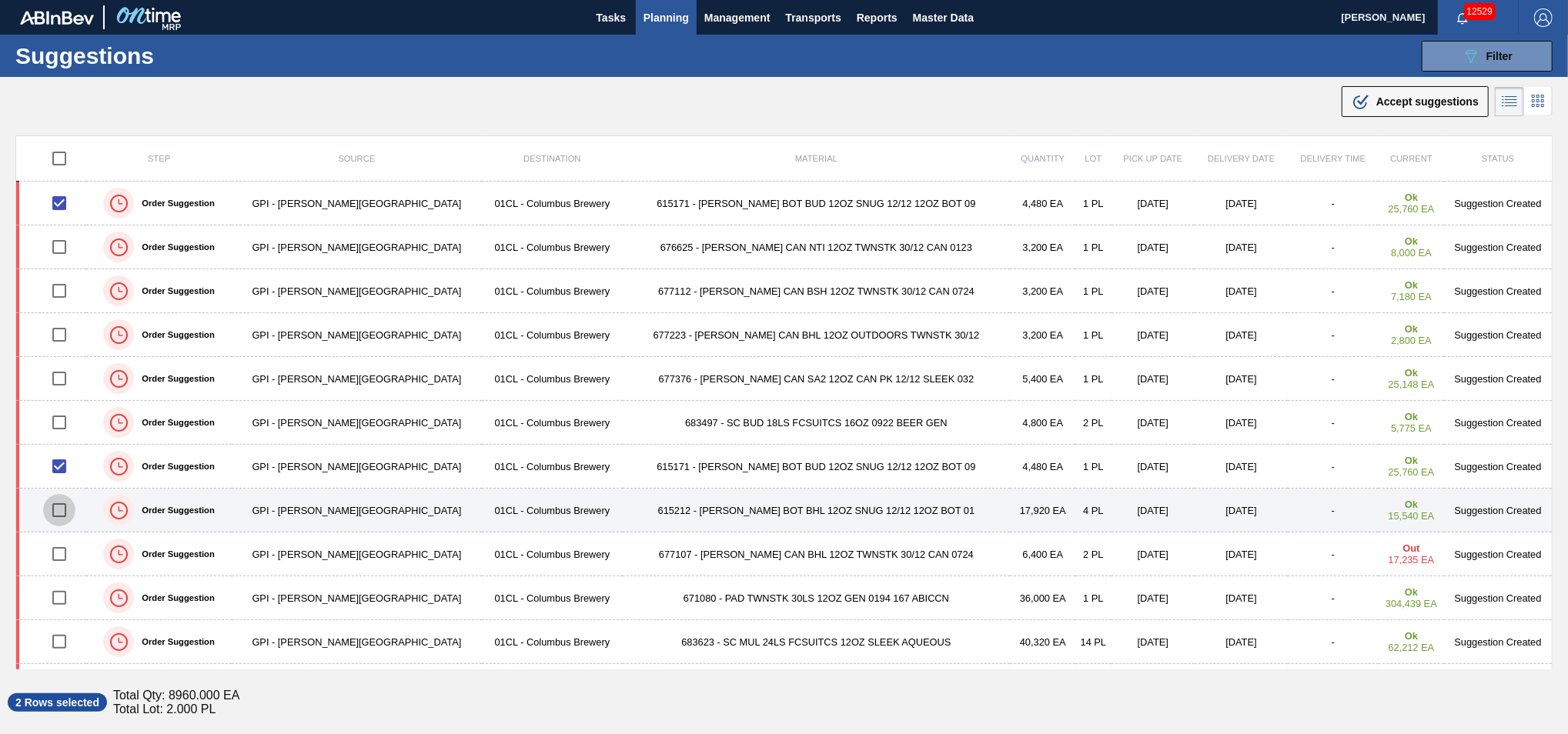
click at [62, 513] on input "checkbox" at bounding box center [59, 510] width 32 height 32
checkbox input "true"
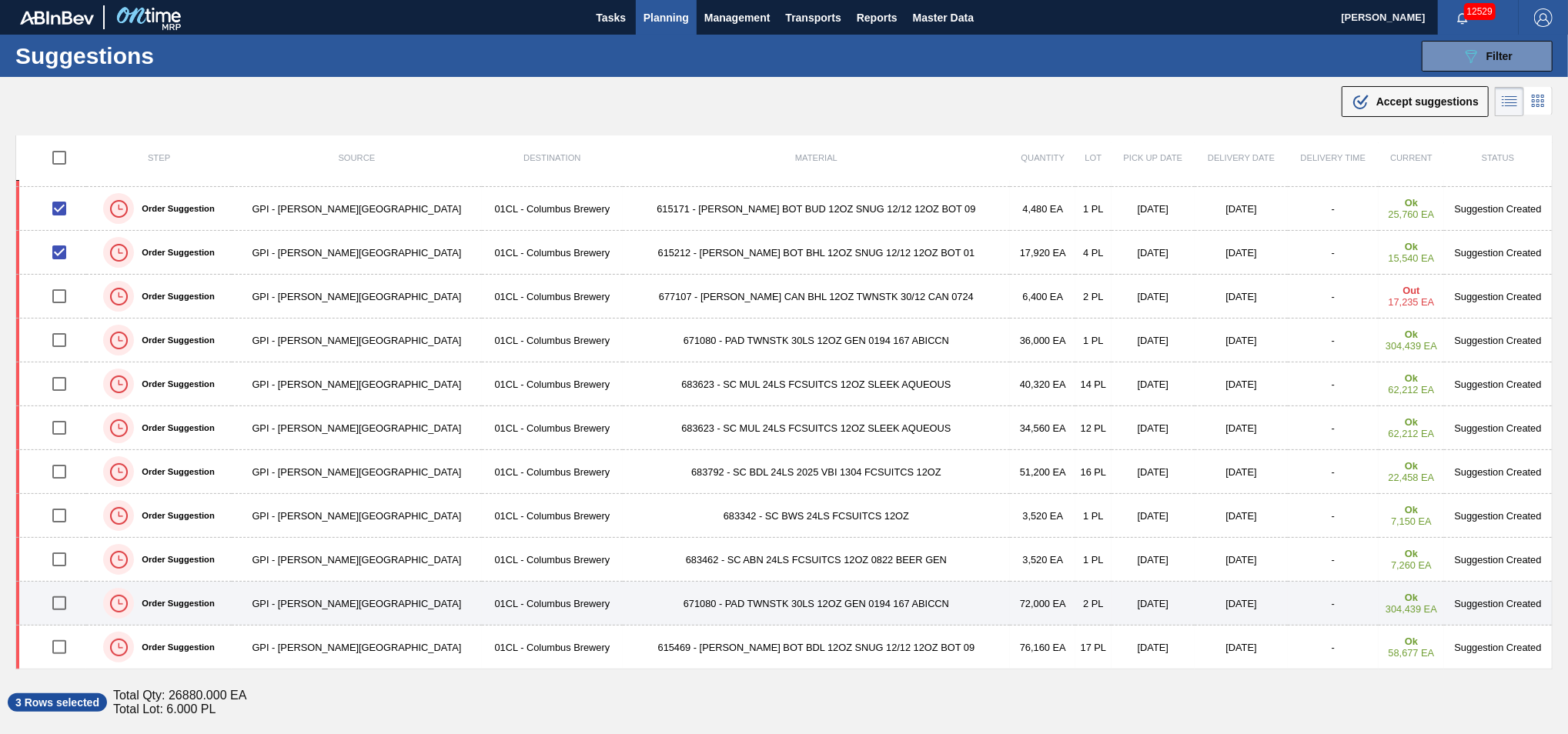
scroll to position [25, 0]
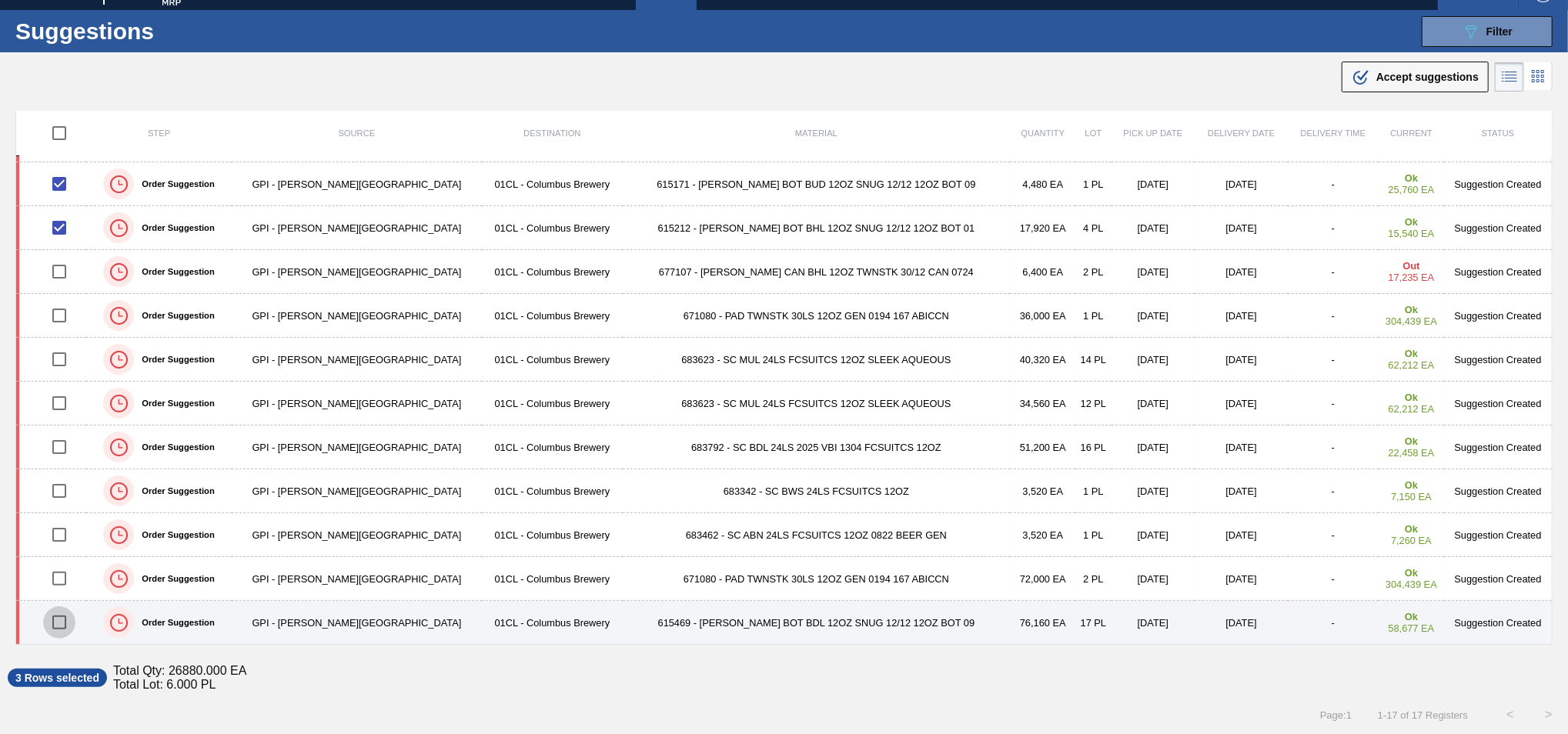
click at [69, 630] on input "checkbox" at bounding box center [59, 622] width 32 height 32
checkbox input "true"
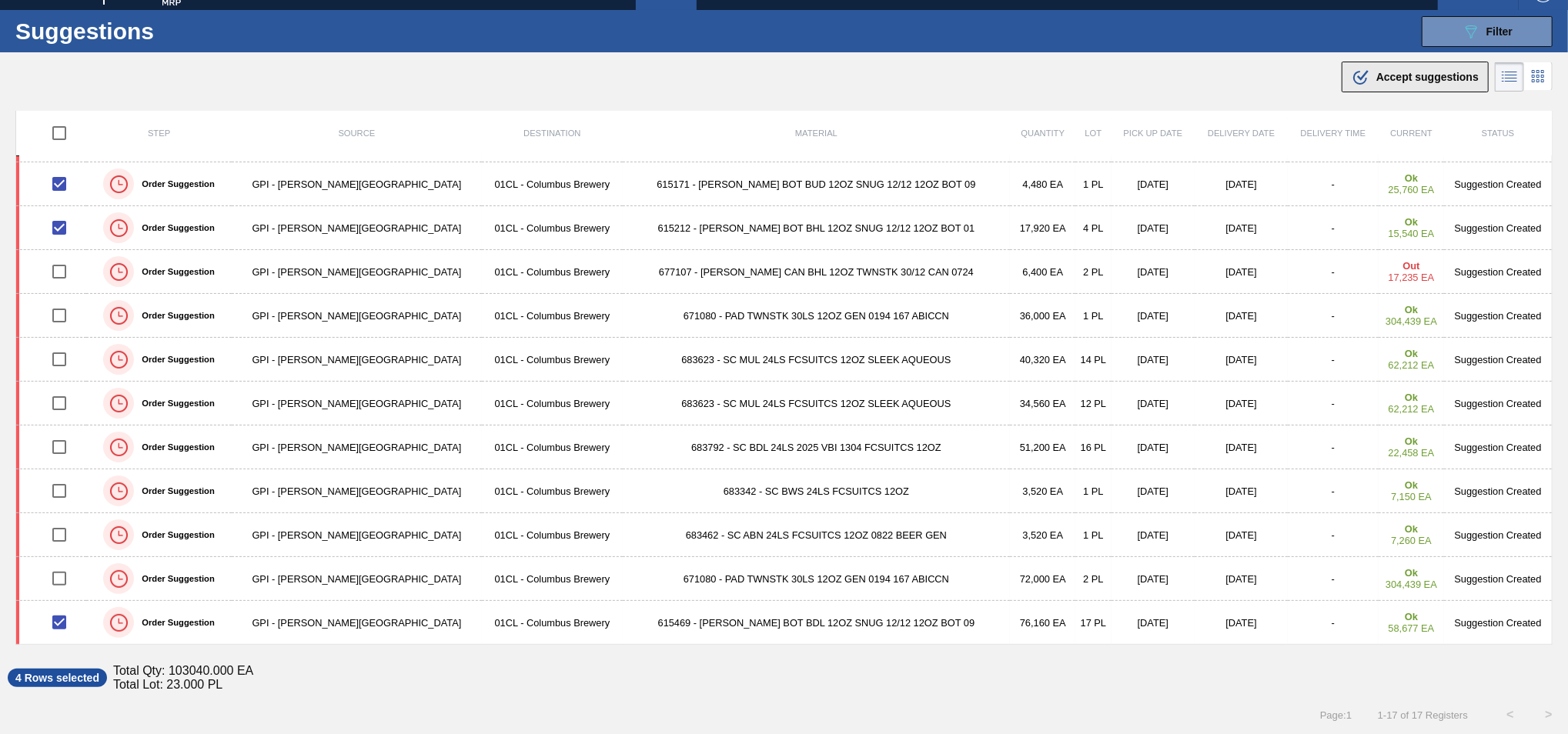
click at [1411, 79] on span "Accept suggestions" at bounding box center [1427, 77] width 103 height 13
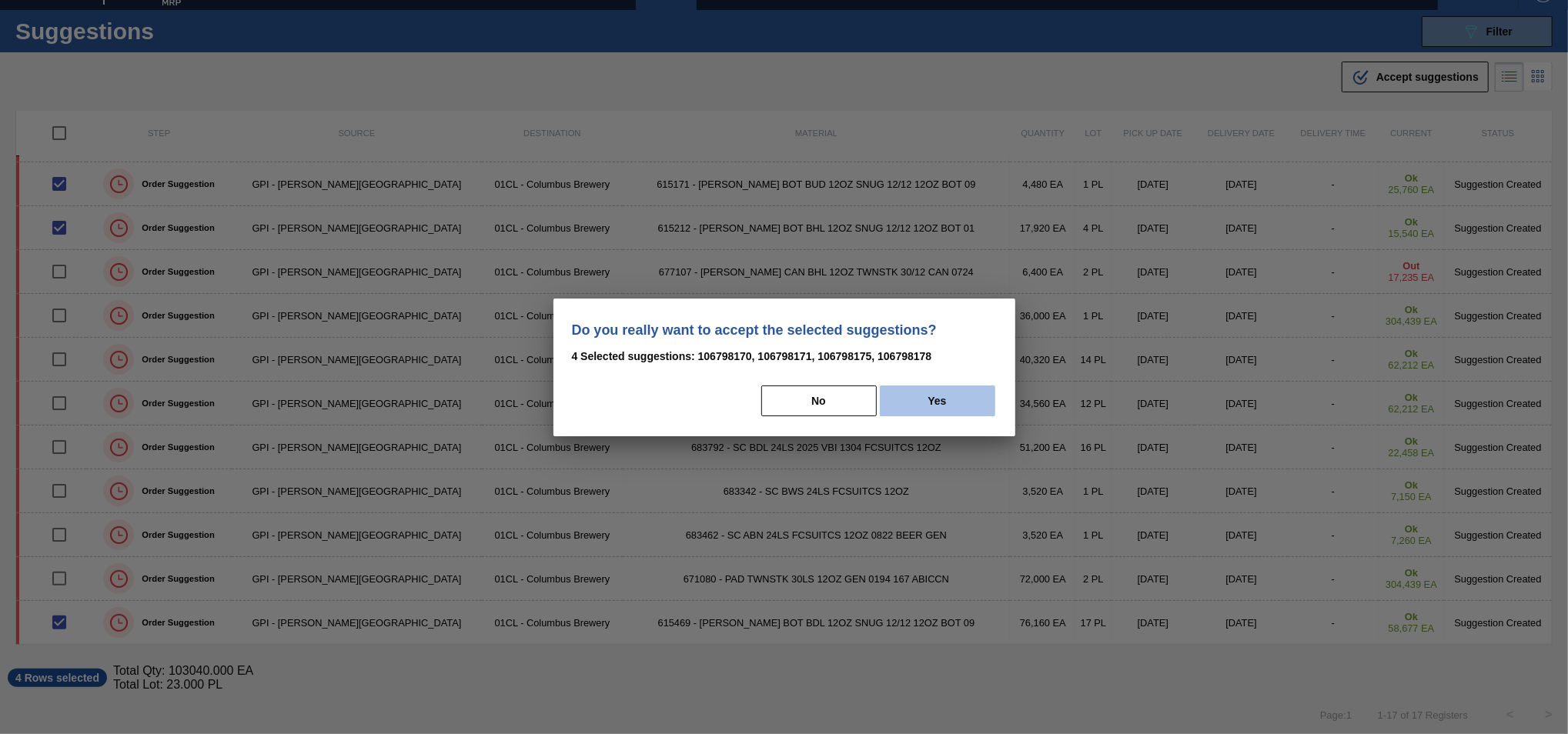
click at [937, 402] on button "Yes" at bounding box center [937, 401] width 115 height 30
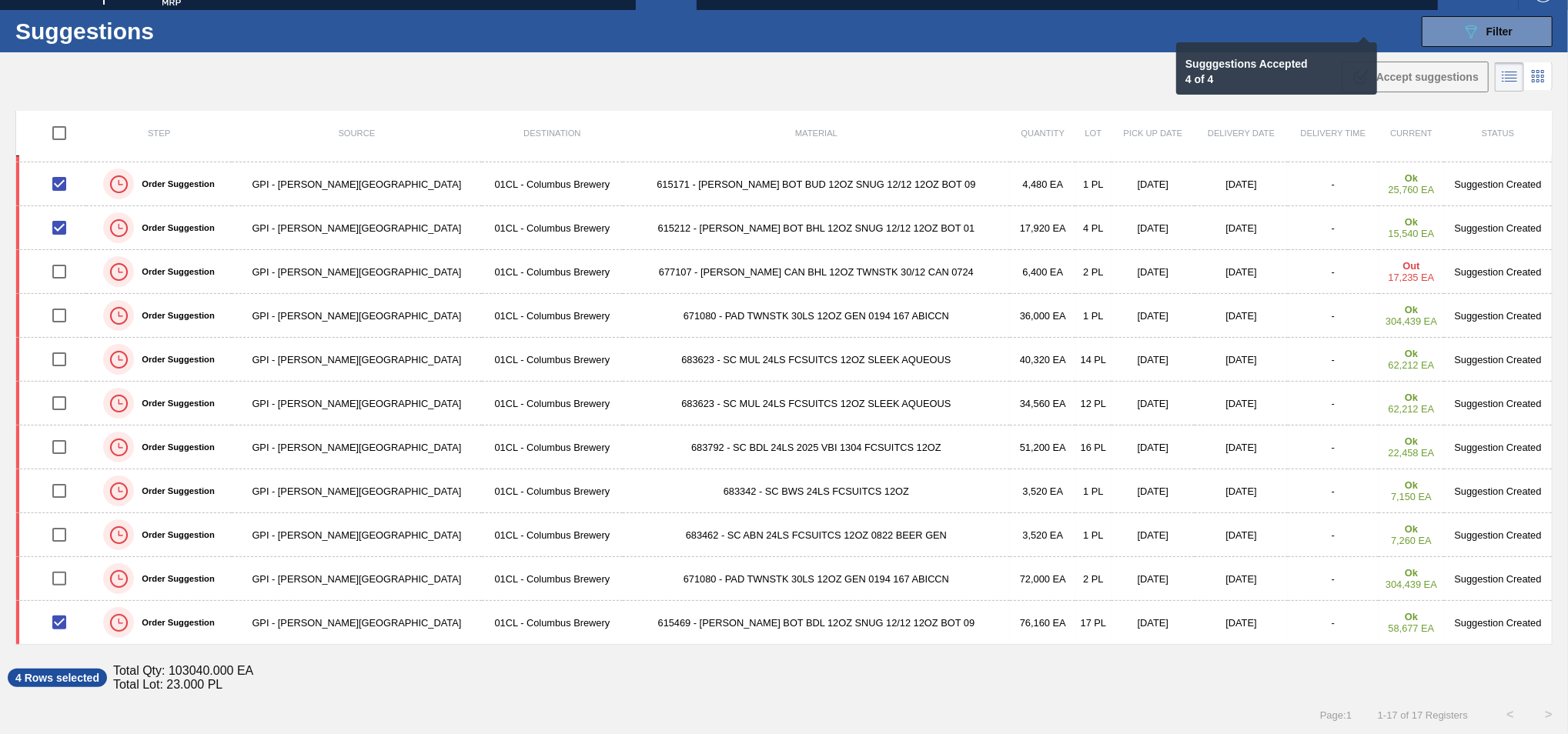
checkbox input "false"
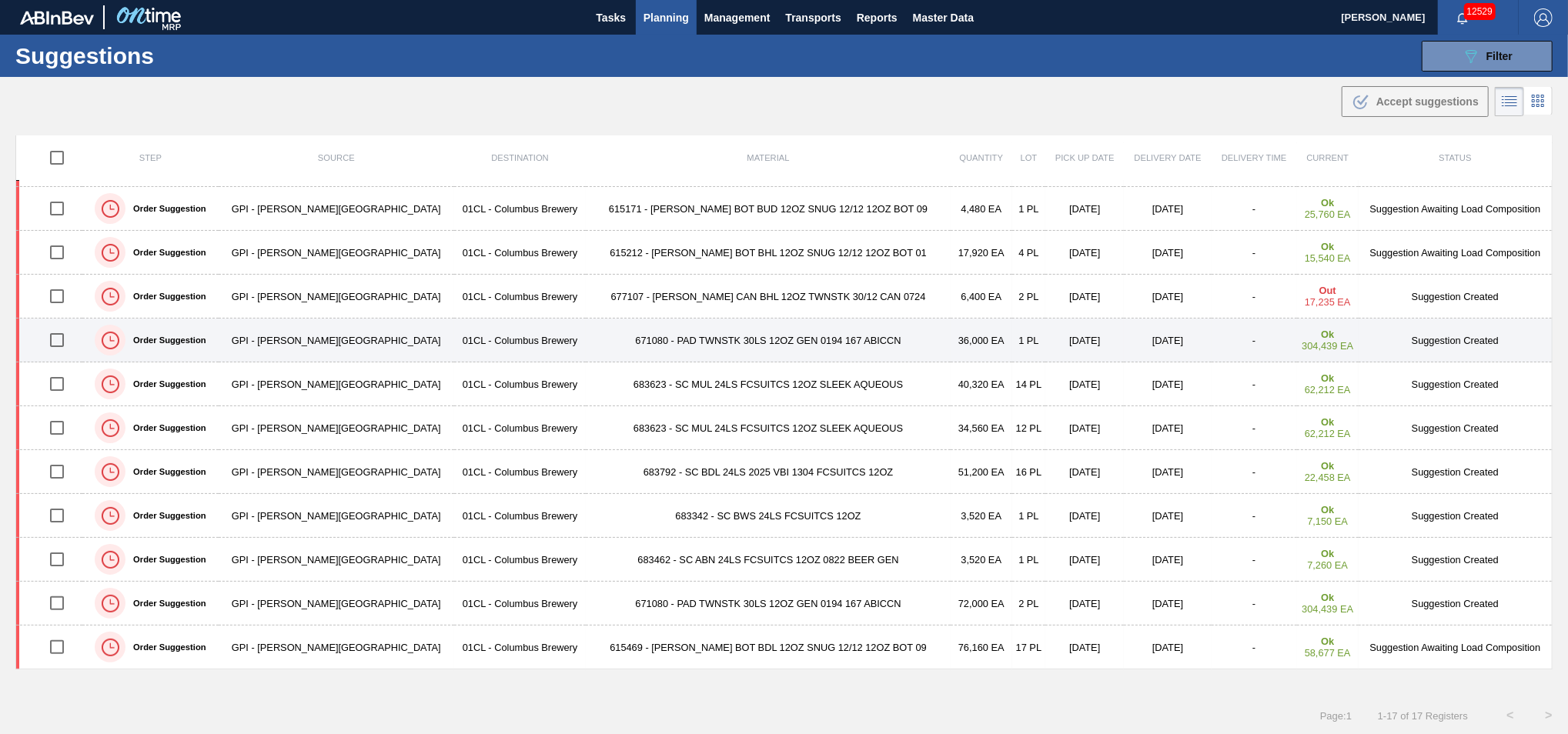
scroll to position [1, 0]
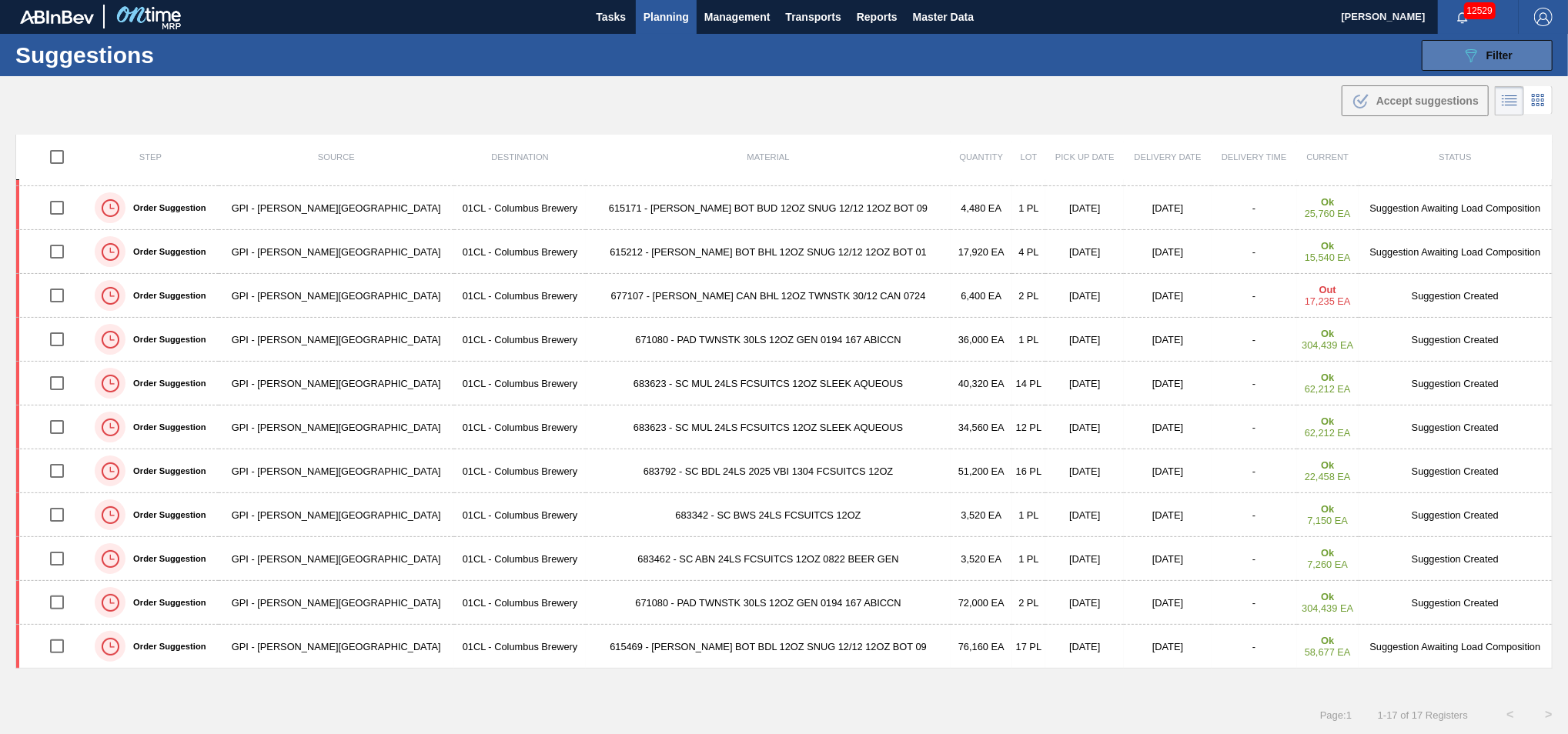
click at [1458, 64] on button "089F7B8B-B2A5-4AFE-B5C0-19BA573D28AC Filter" at bounding box center [1487, 55] width 131 height 30
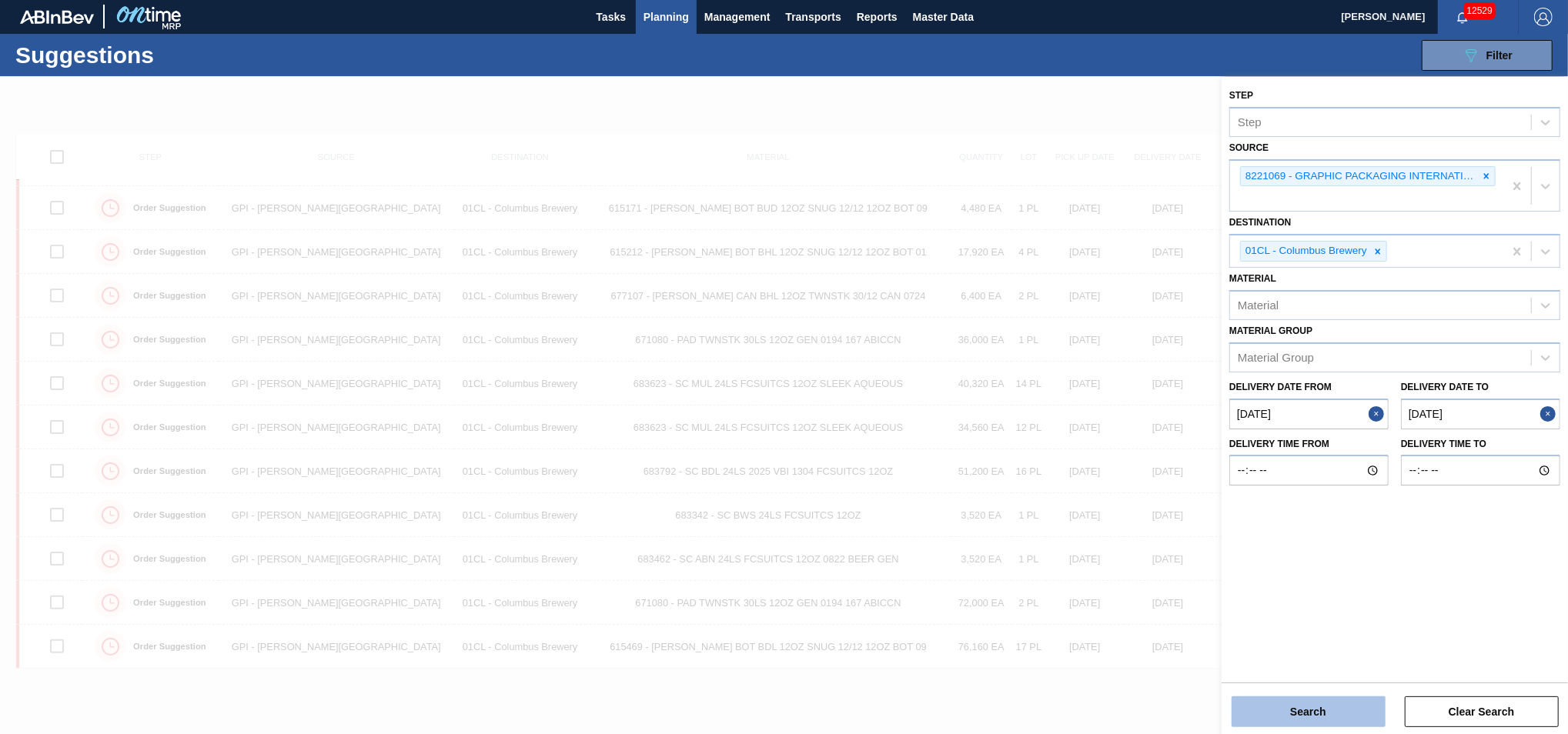
click at [1332, 713] on button "Search" at bounding box center [1308, 712] width 154 height 30
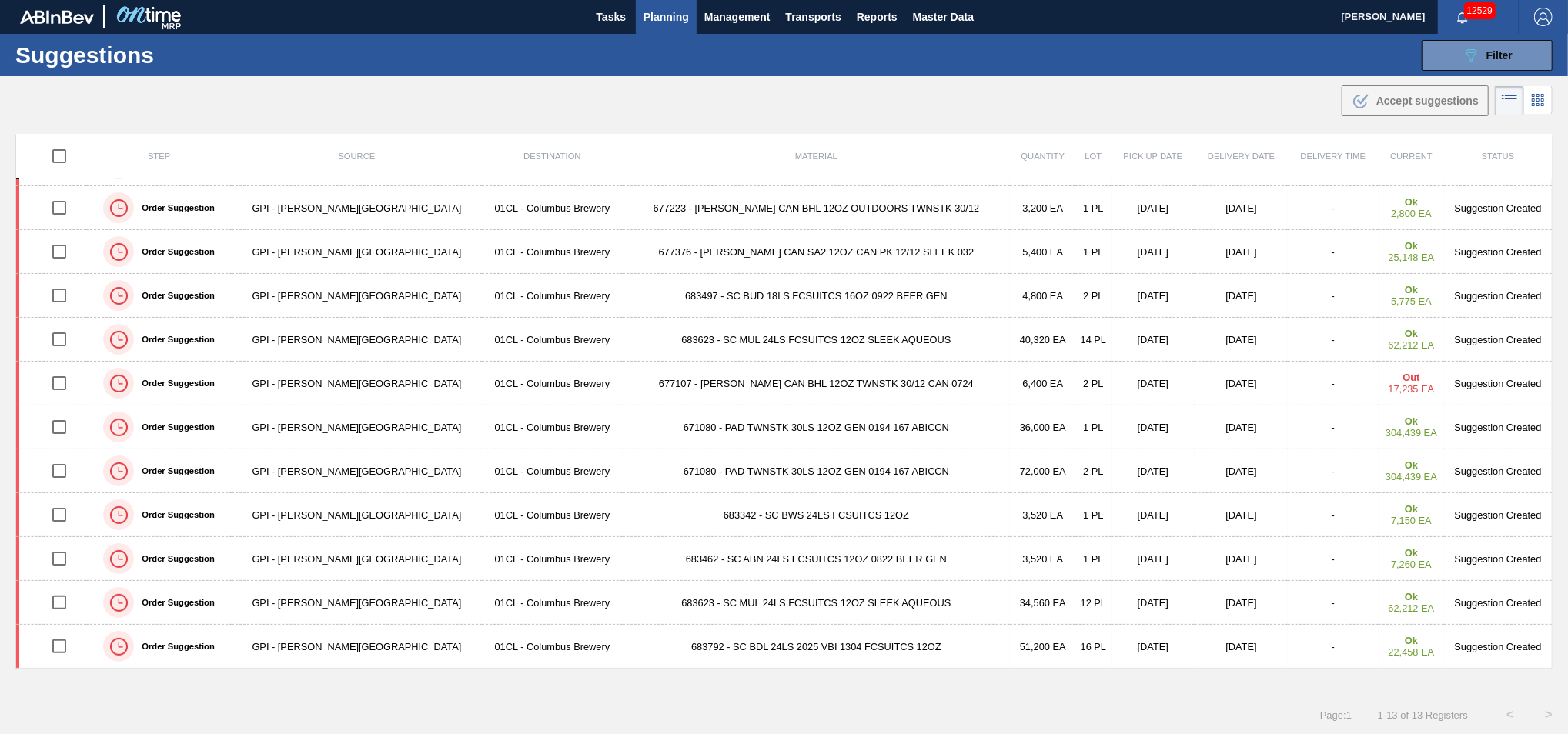
scroll to position [82, 0]
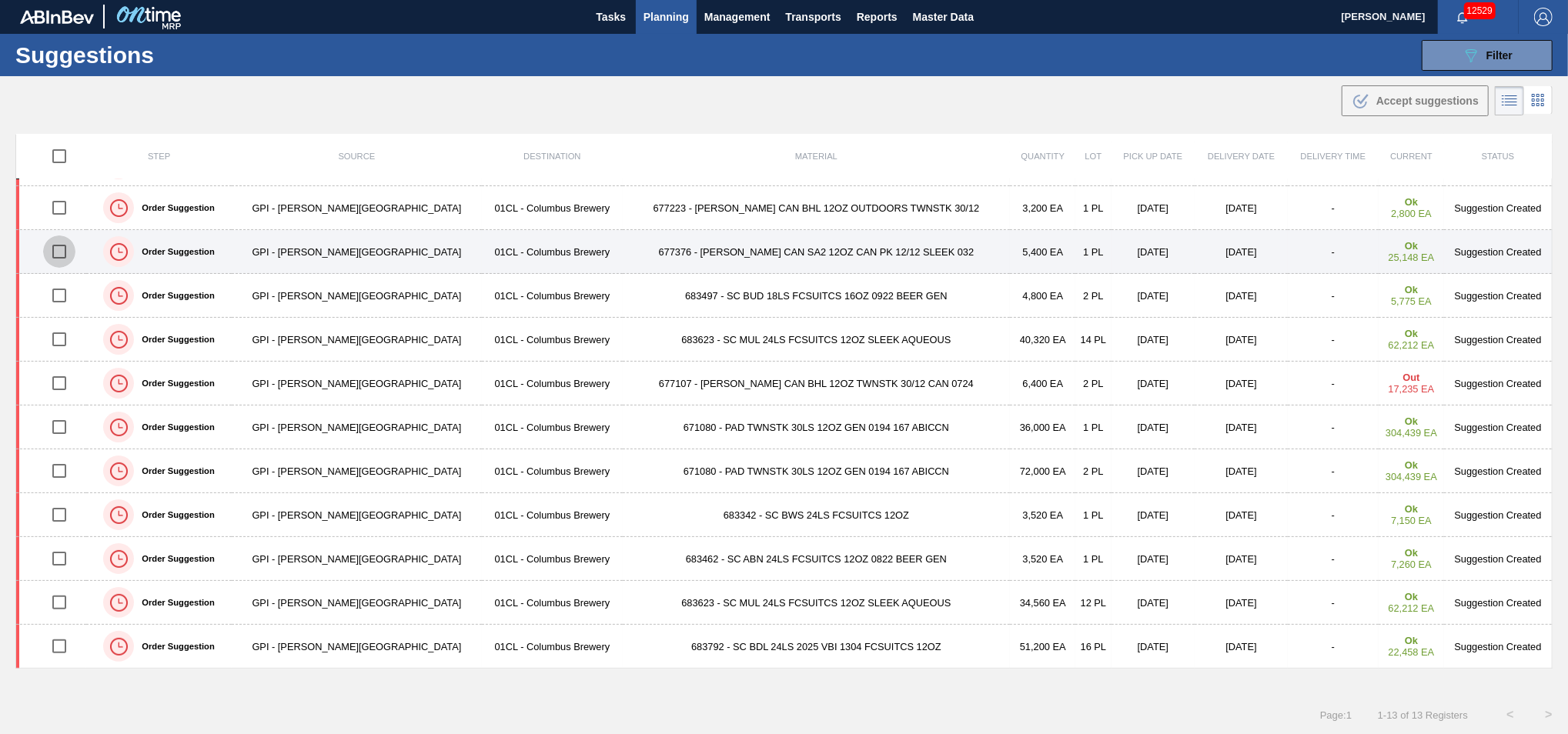
click at [63, 252] on input "checkbox" at bounding box center [59, 252] width 32 height 32
checkbox input "true"
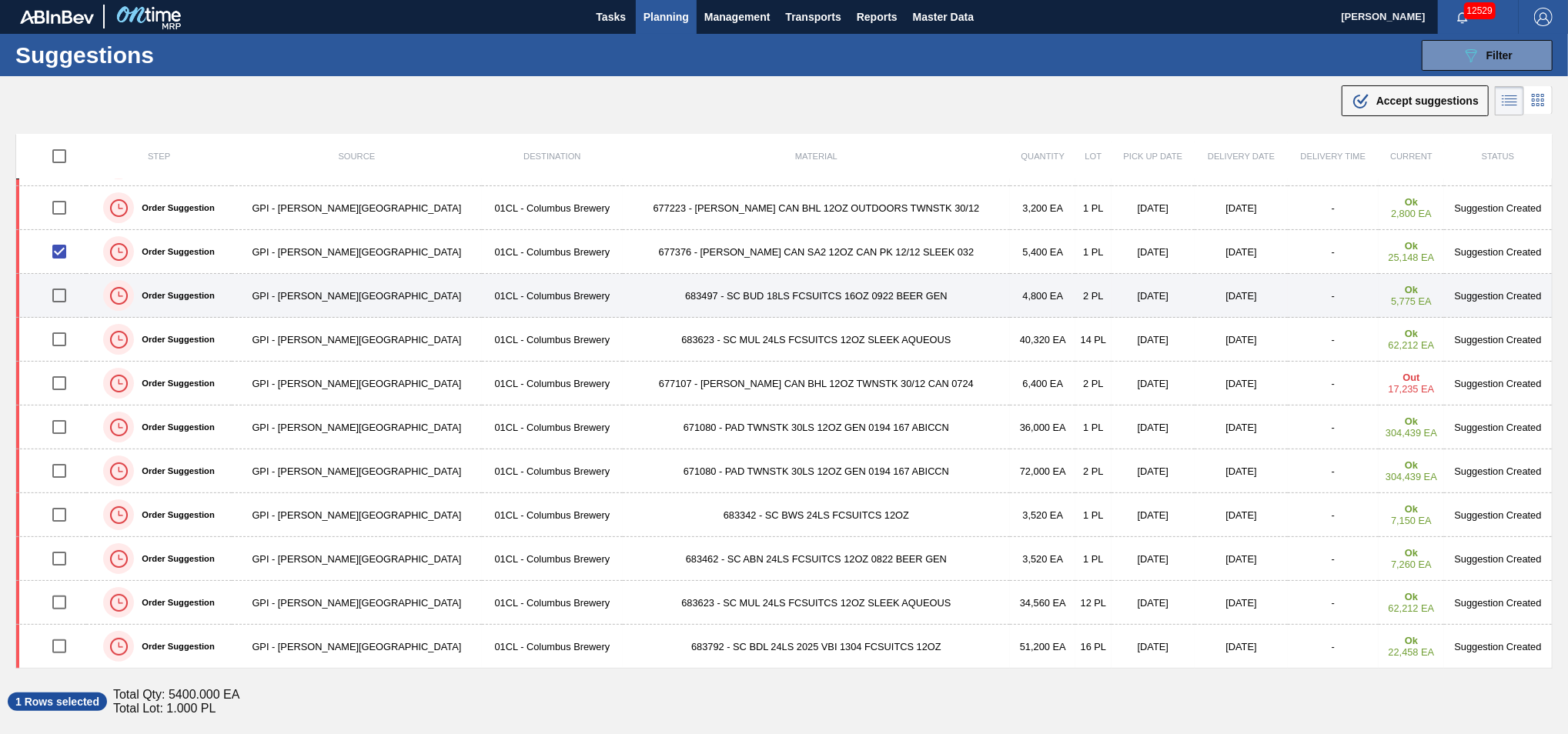
click at [63, 311] on input "checkbox" at bounding box center [59, 296] width 32 height 32
checkbox input "true"
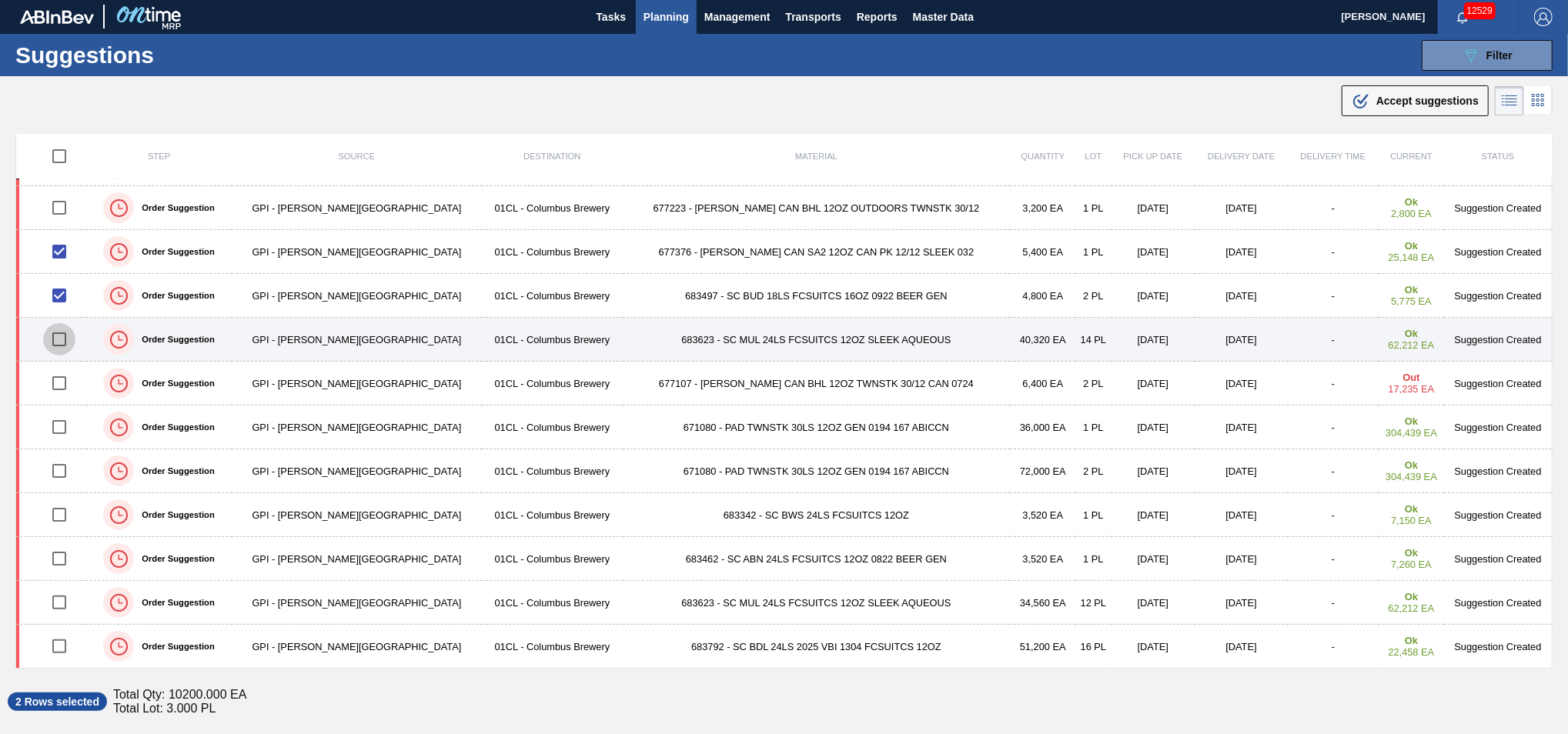
click at [64, 341] on input "checkbox" at bounding box center [59, 339] width 32 height 32
checkbox input "true"
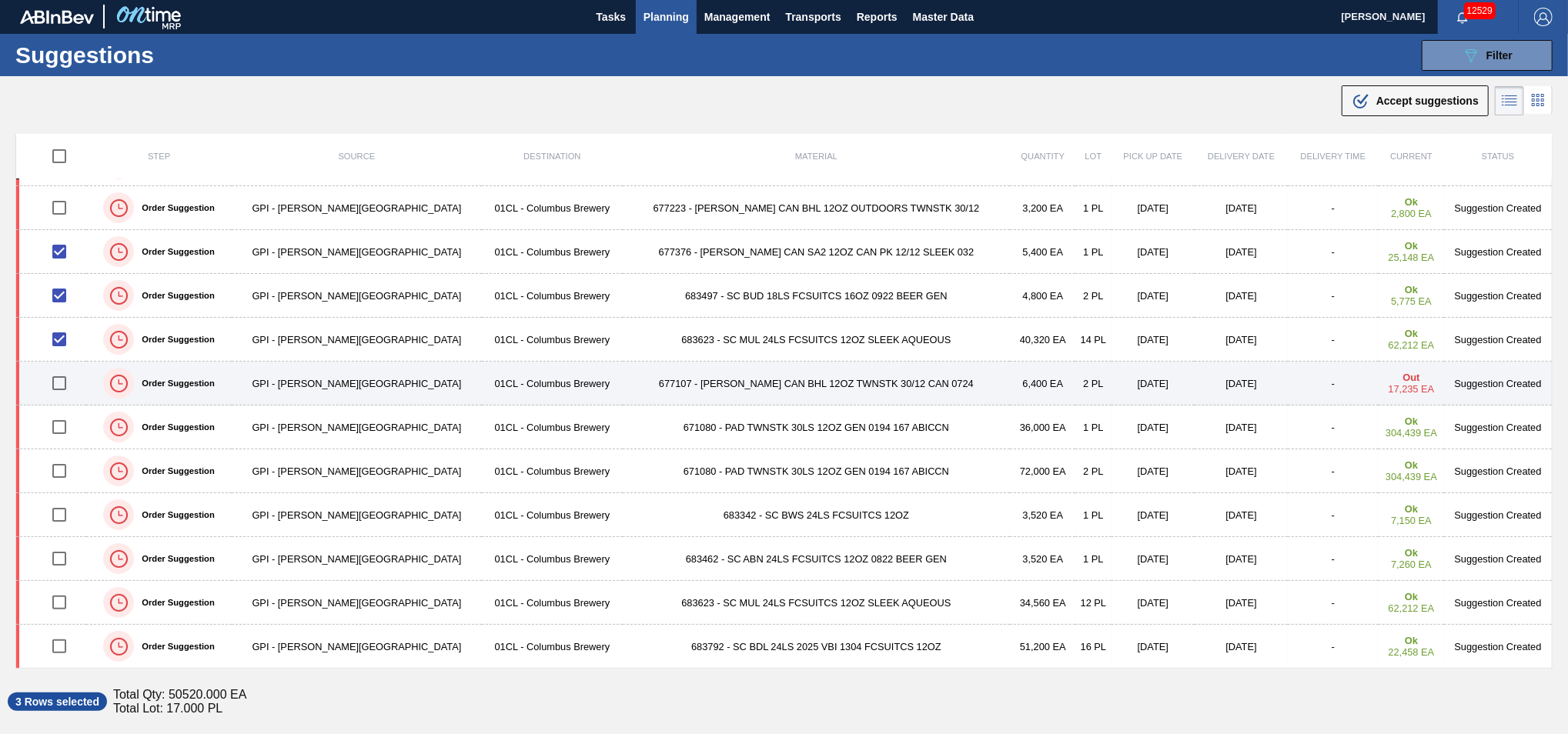
click at [60, 388] on input "checkbox" at bounding box center [59, 383] width 32 height 32
checkbox input "true"
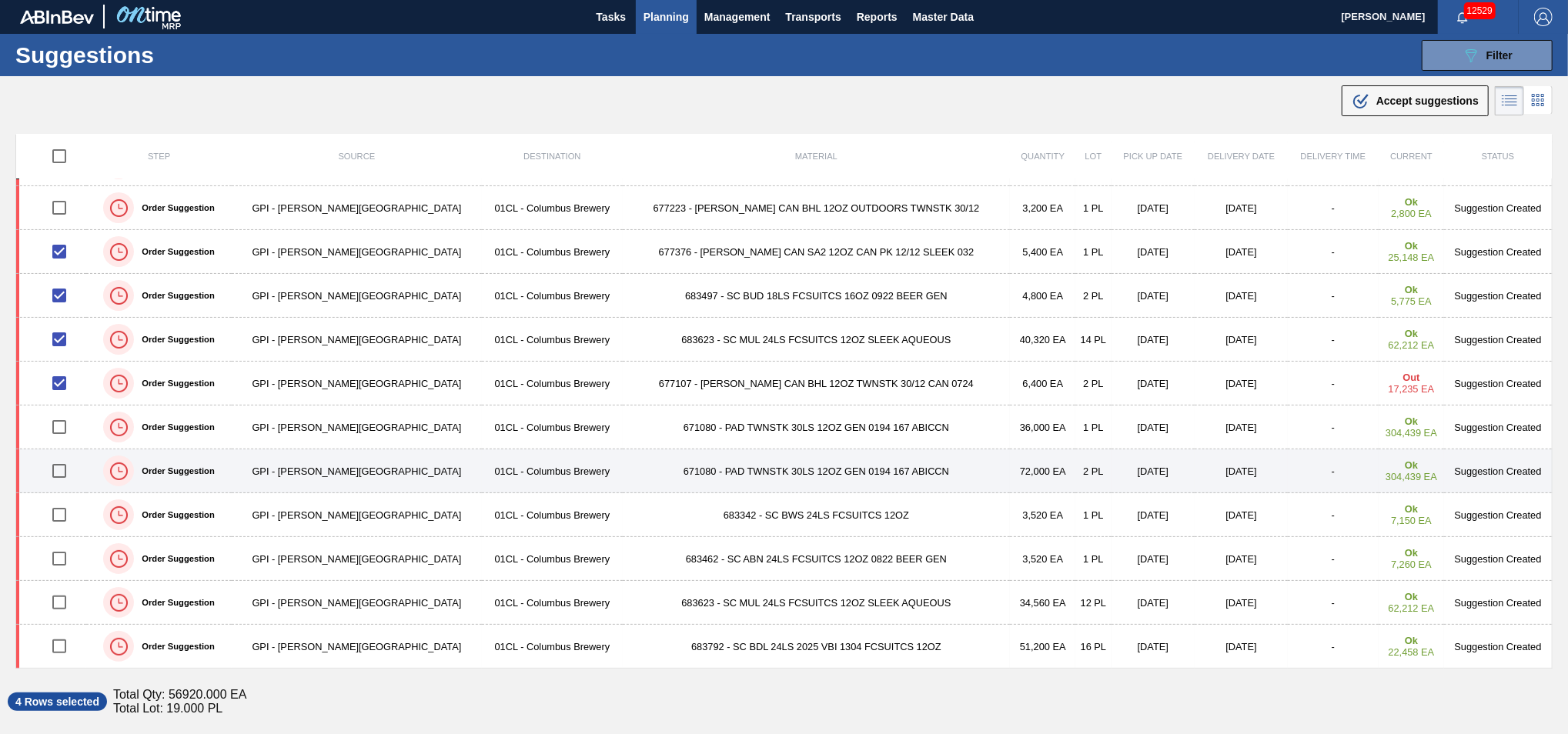
click at [63, 471] on input "checkbox" at bounding box center [59, 471] width 32 height 32
checkbox input "true"
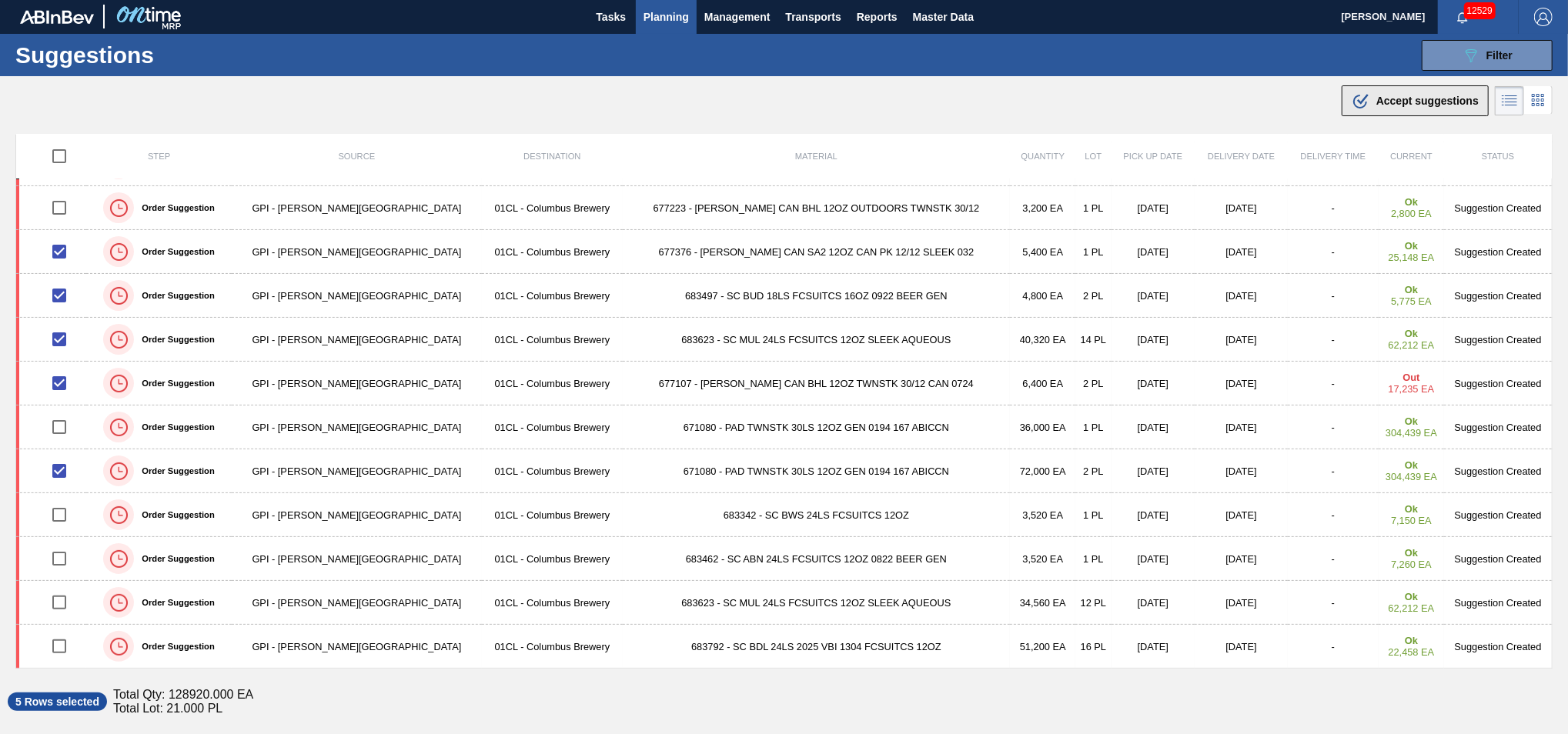
click at [1429, 107] on div ".b{fill:var(--color-action-default)} Accept suggestions" at bounding box center [1415, 101] width 127 height 19
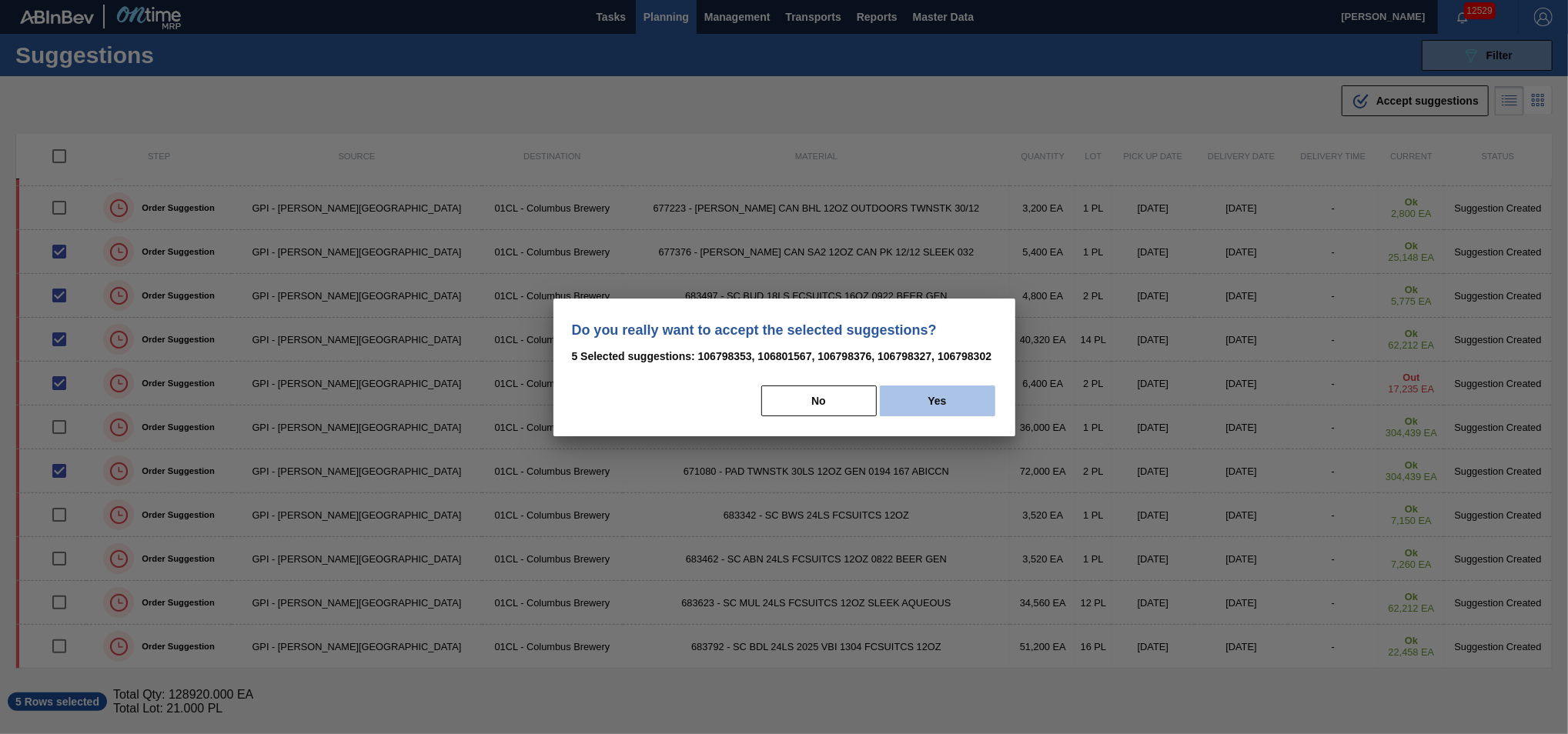
click at [909, 397] on button "Yes" at bounding box center [937, 401] width 115 height 30
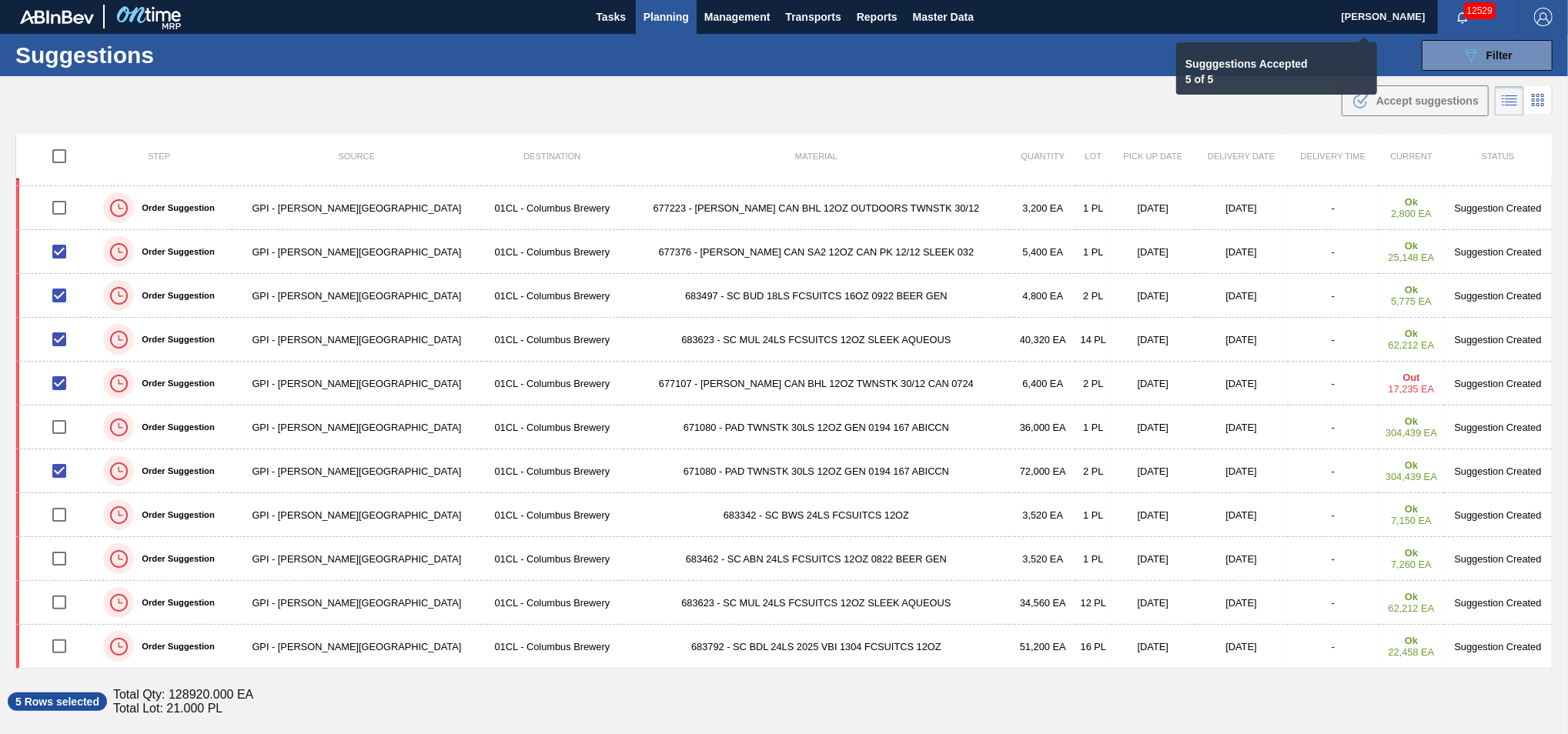
checkbox input "false"
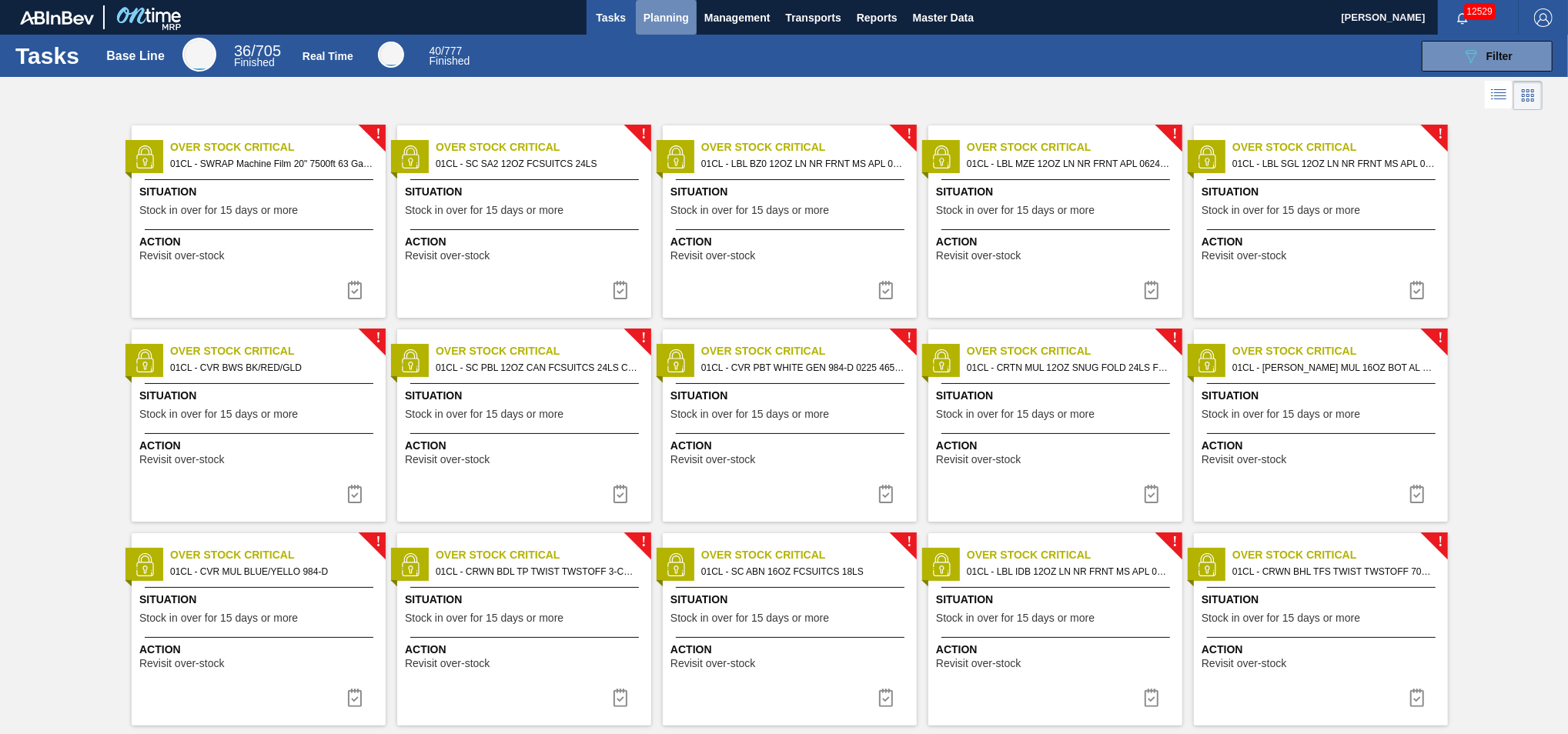
click at [665, 17] on span "Planning" at bounding box center [666, 17] width 46 height 19
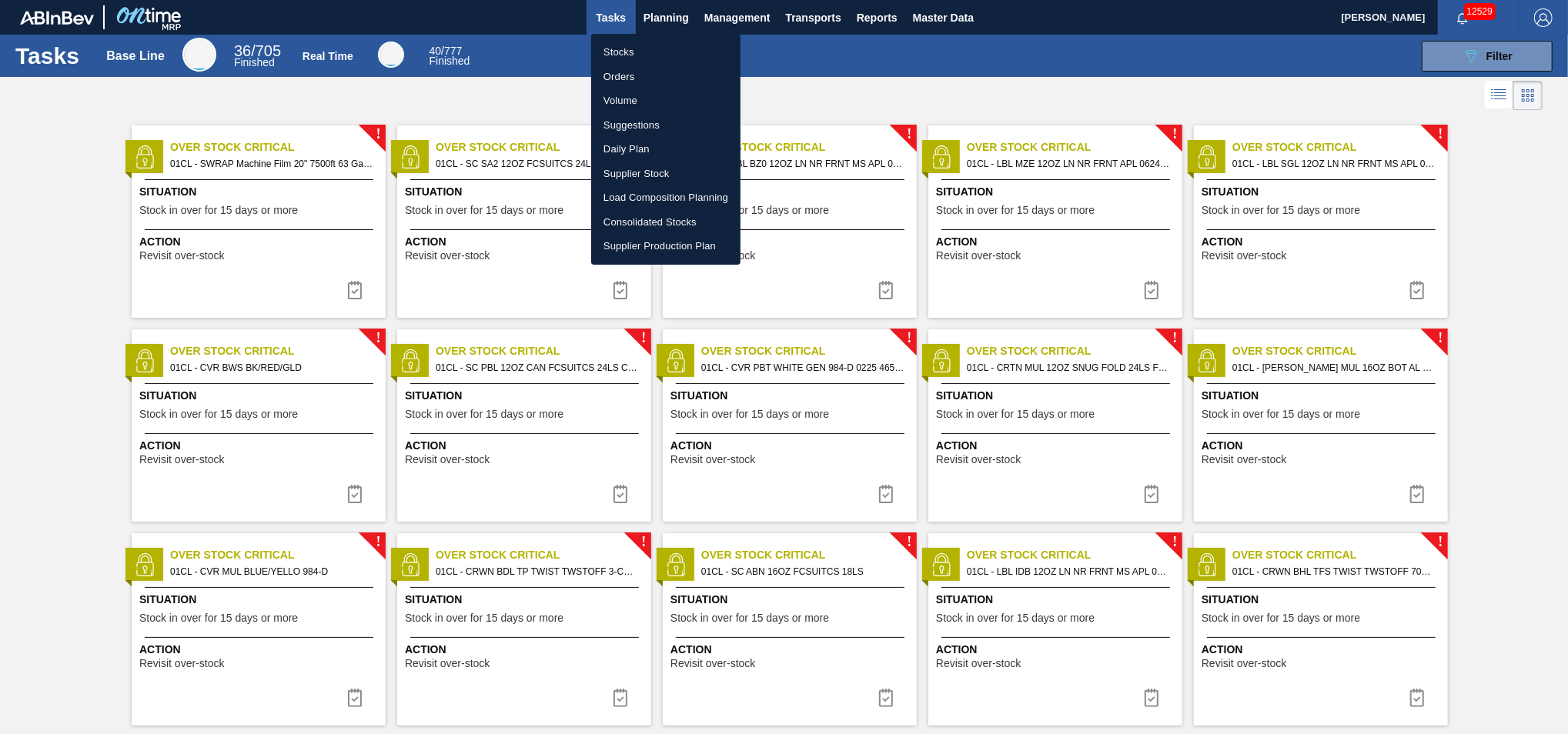
click at [648, 198] on li "Load Composition Planning" at bounding box center [665, 198] width 149 height 25
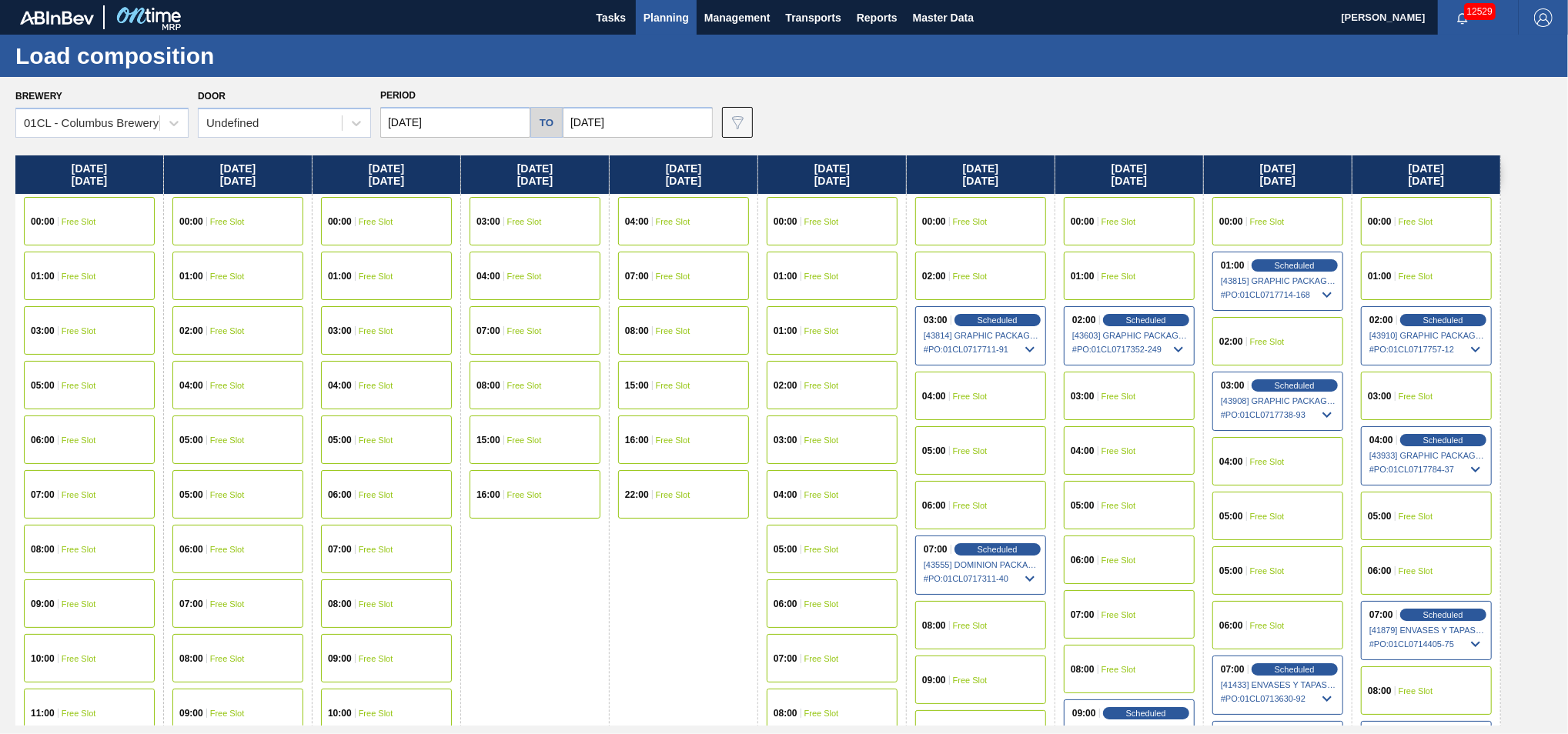
click at [457, 120] on input "10/08/2025" at bounding box center [455, 122] width 150 height 30
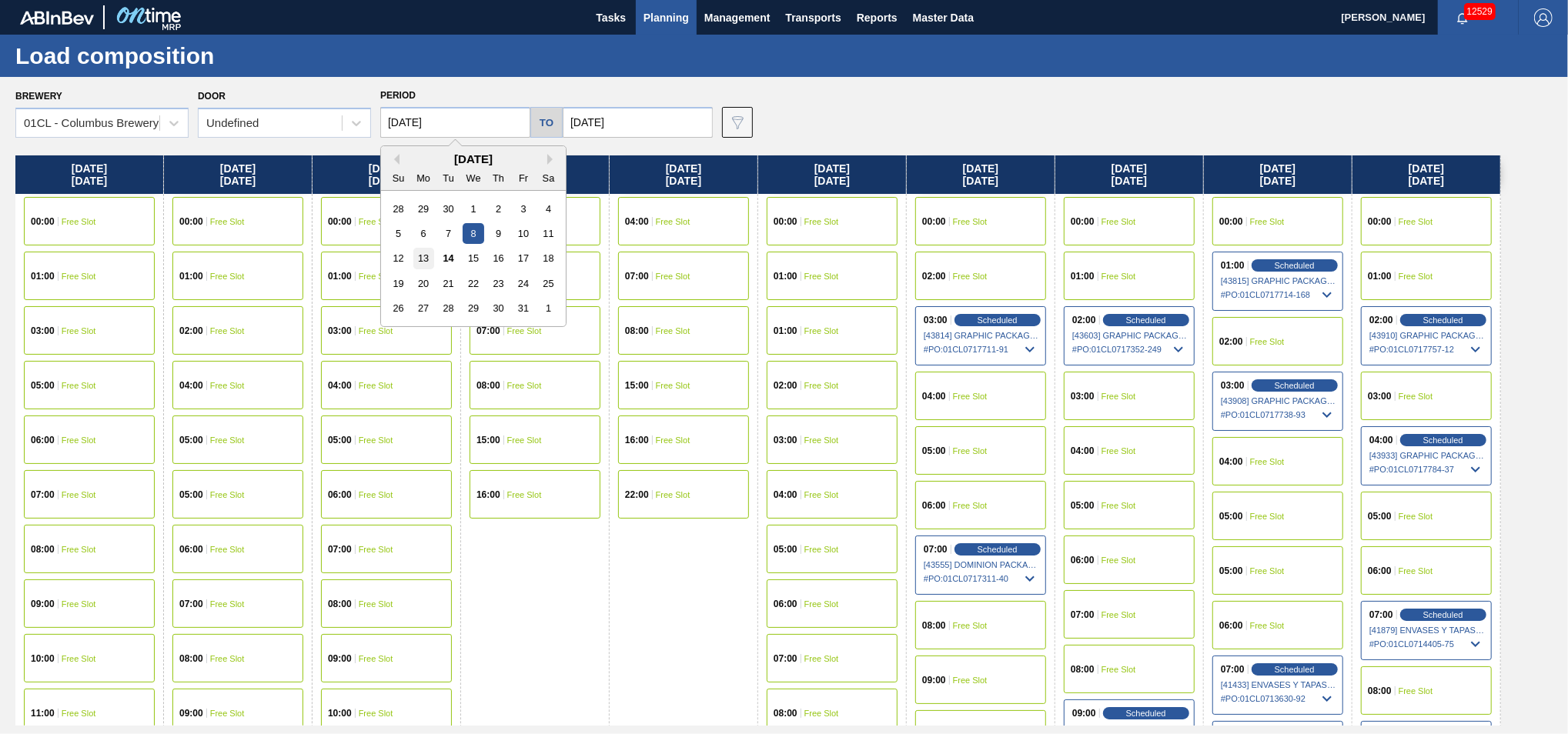
click at [423, 263] on div "13" at bounding box center [423, 258] width 21 height 21
type input "10/13/2025"
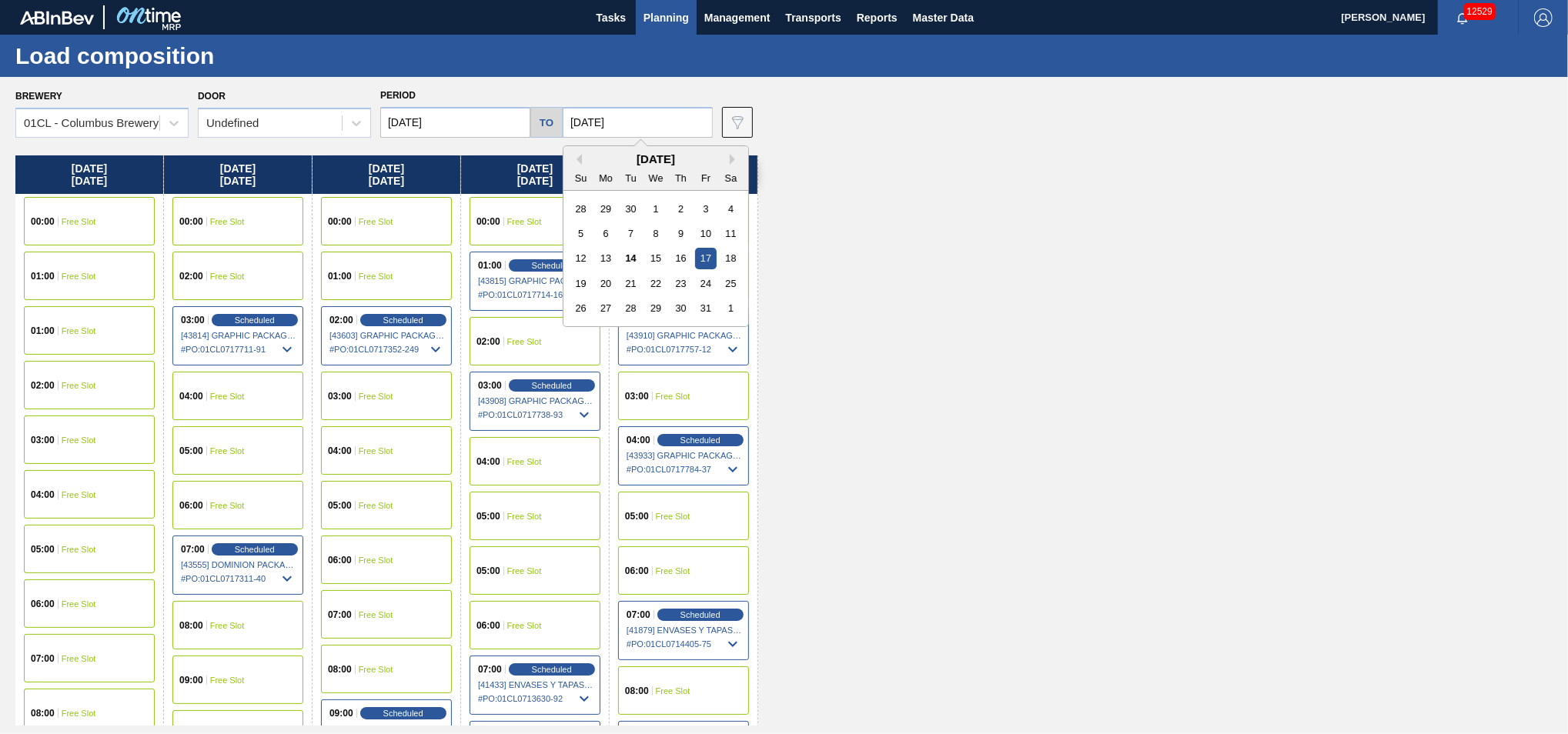
click at [670, 113] on input "10/17/2025" at bounding box center [638, 122] width 150 height 30
click at [655, 288] on div "22" at bounding box center [655, 283] width 21 height 21
type input "10/22/2025"
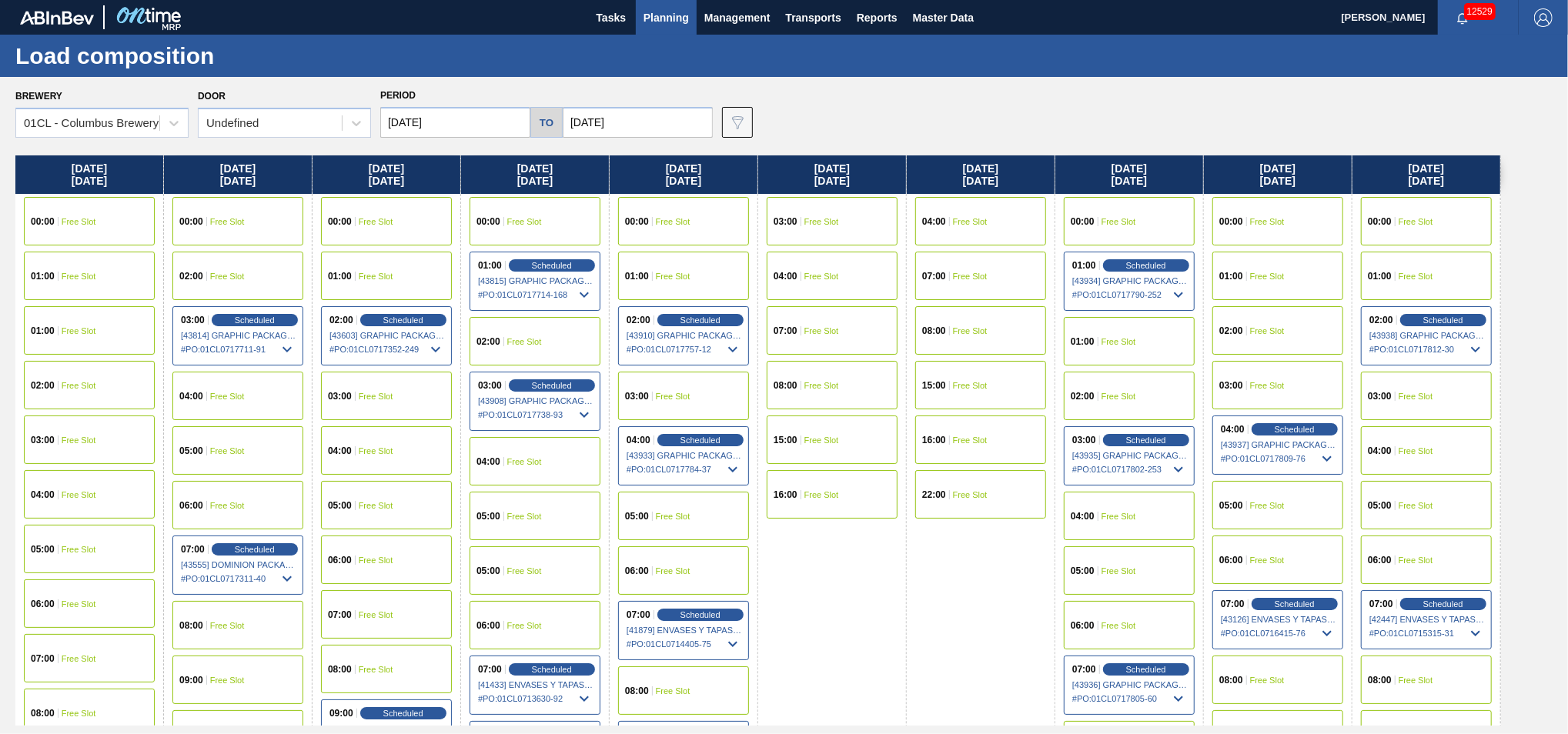
scroll to position [171, 0]
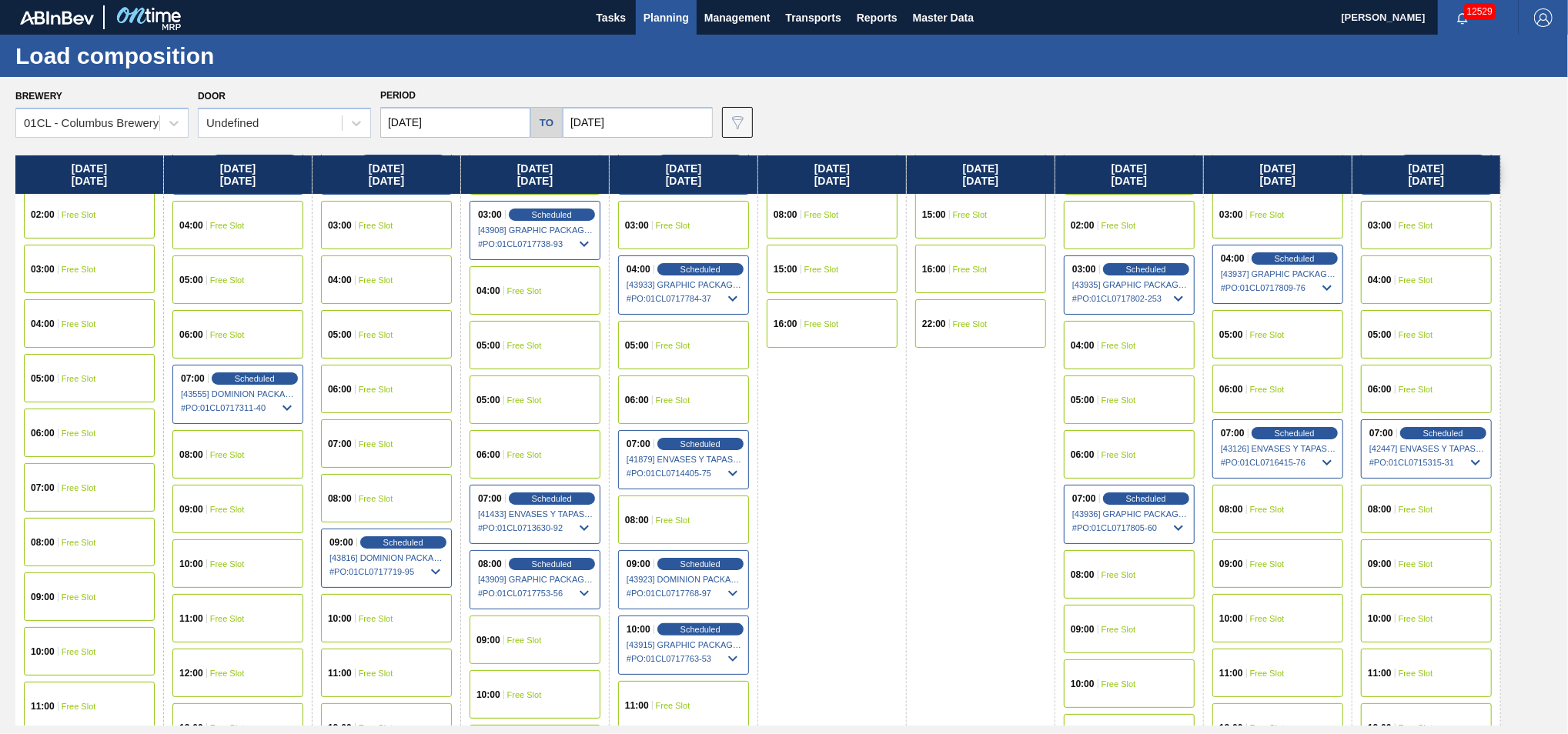
click at [1258, 510] on span "Free Slot" at bounding box center [1267, 509] width 35 height 9
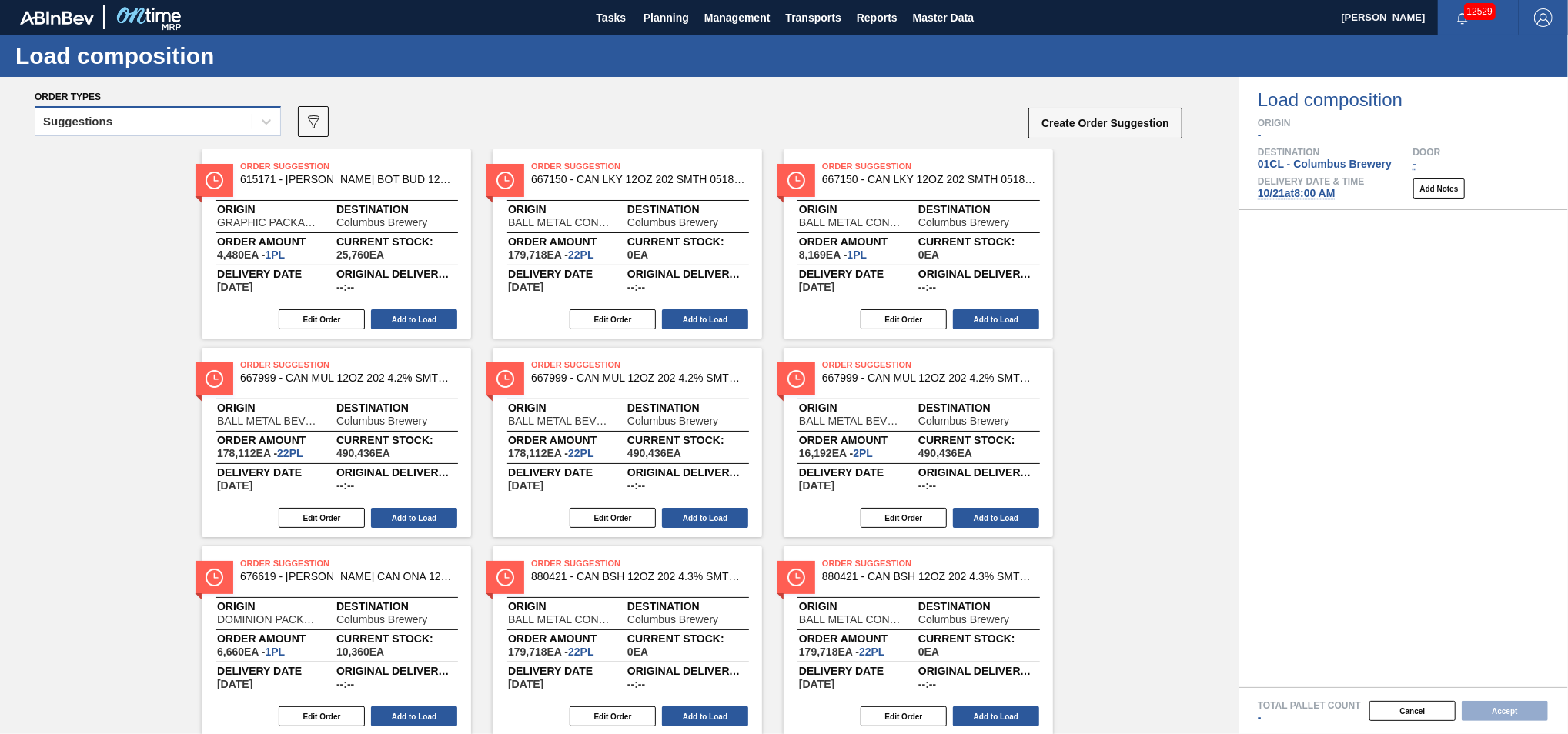
click at [227, 123] on div "Suggestions" at bounding box center [144, 121] width 216 height 22
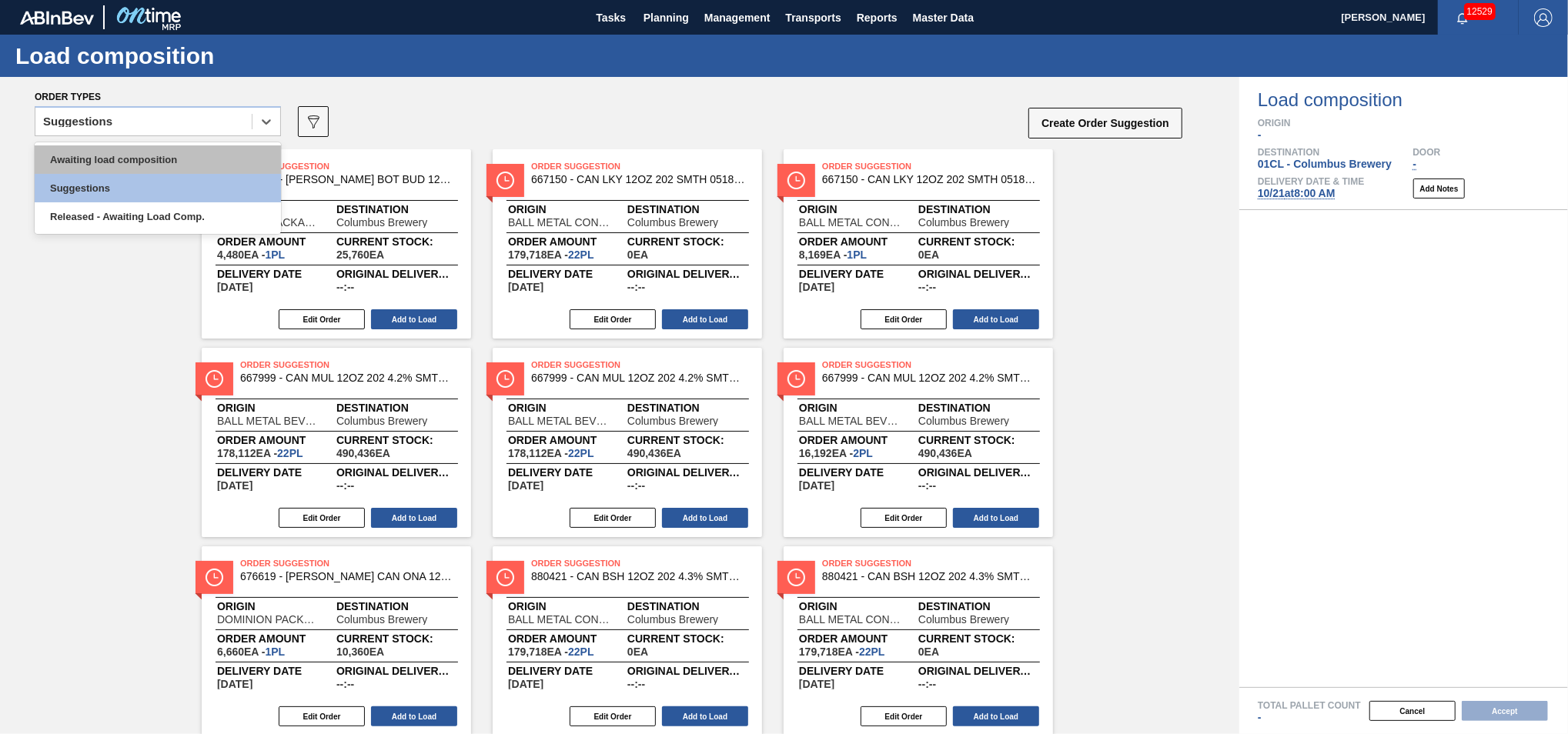
click at [186, 154] on div "Awaiting load composition" at bounding box center [158, 160] width 246 height 29
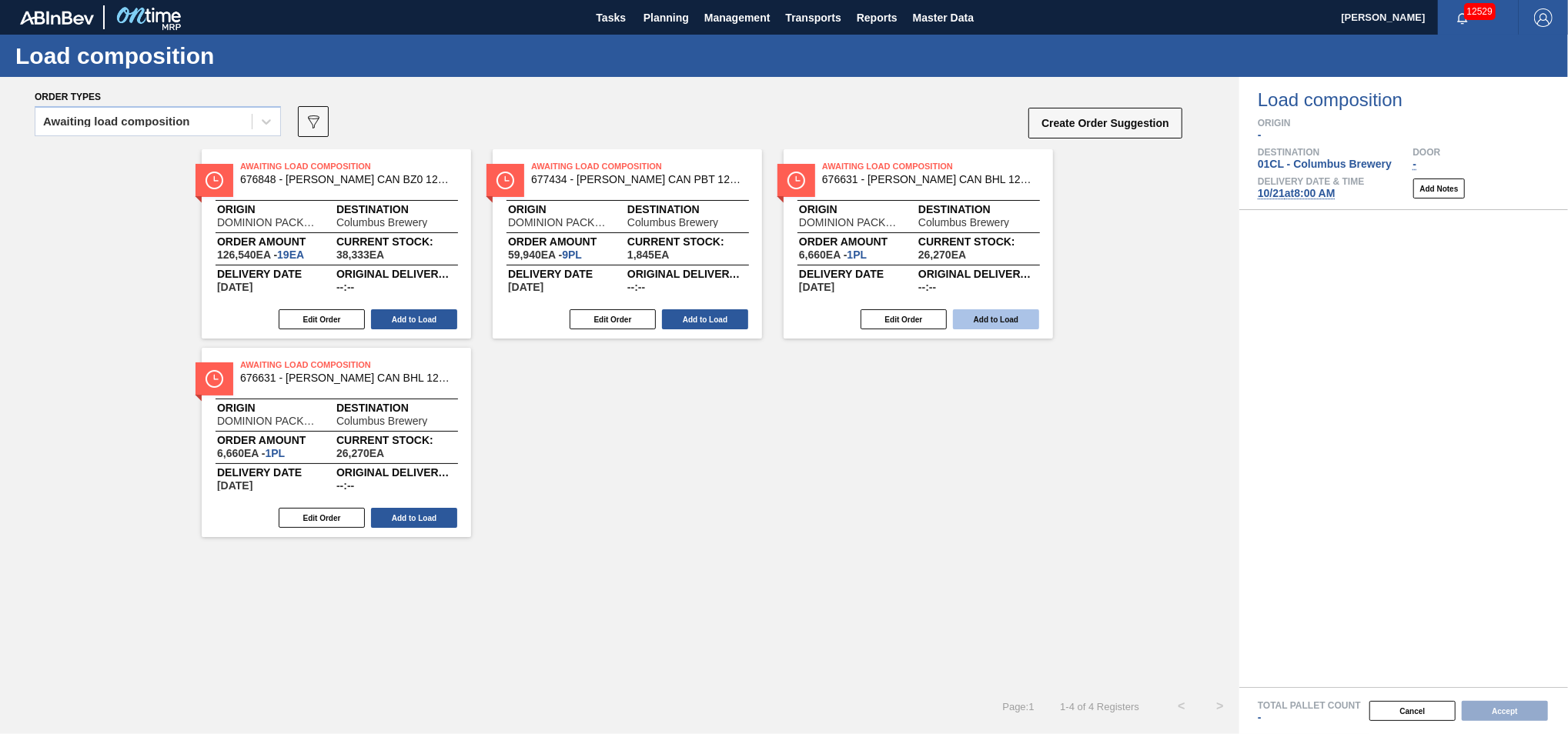
click at [985, 319] on button "Add to Load" at bounding box center [996, 320] width 87 height 20
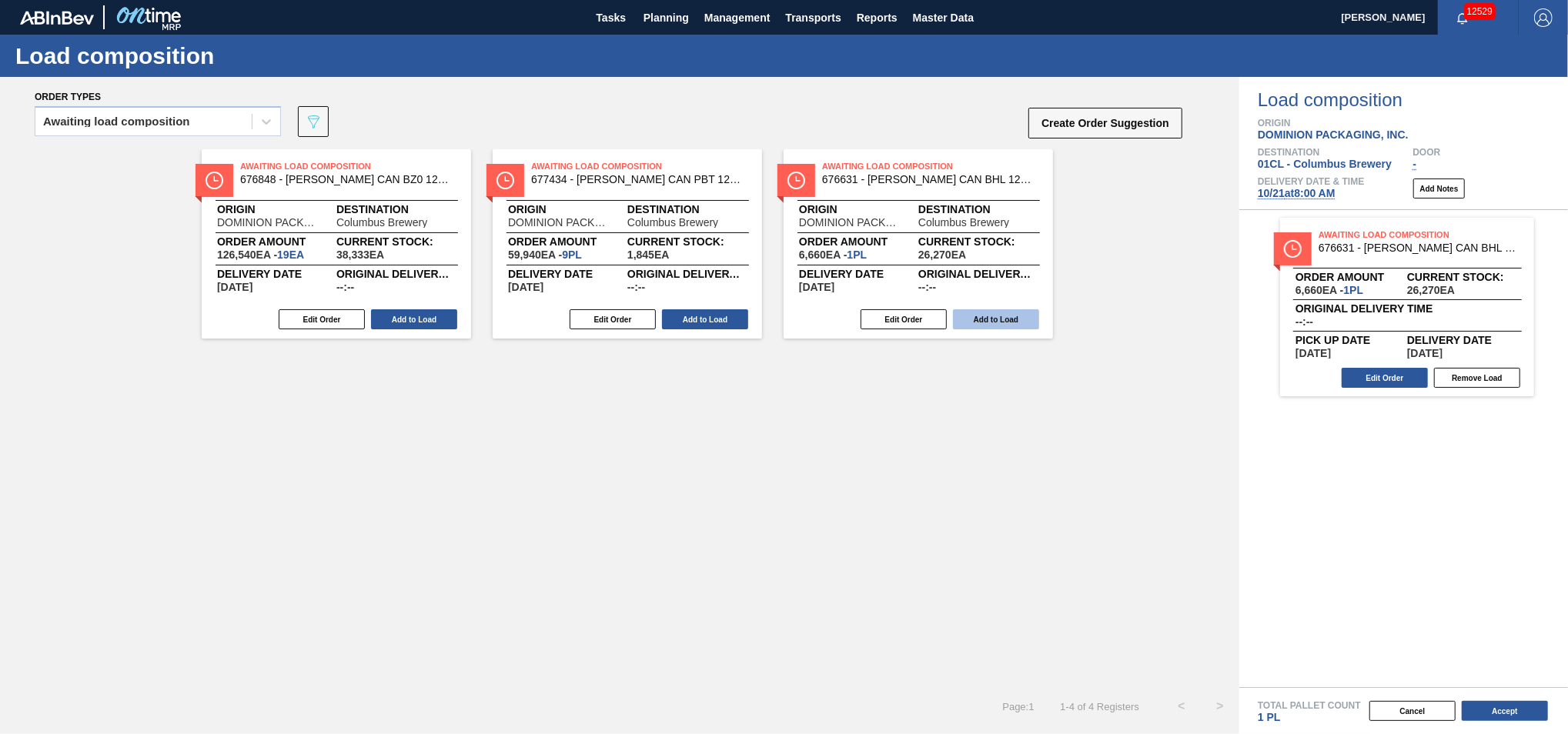
click at [962, 313] on button "Add to Load" at bounding box center [996, 320] width 87 height 20
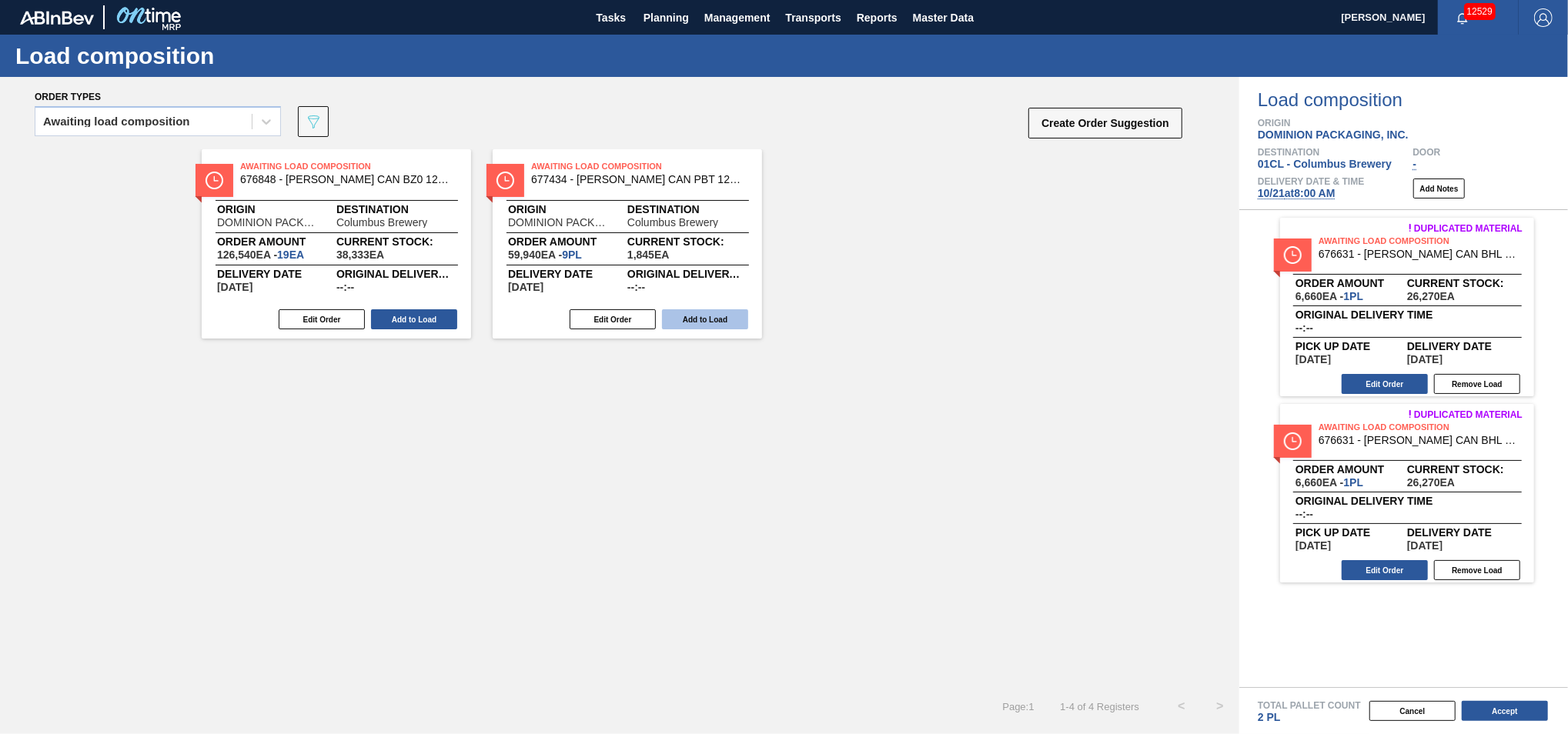
click at [721, 317] on button "Add to Load" at bounding box center [705, 320] width 87 height 20
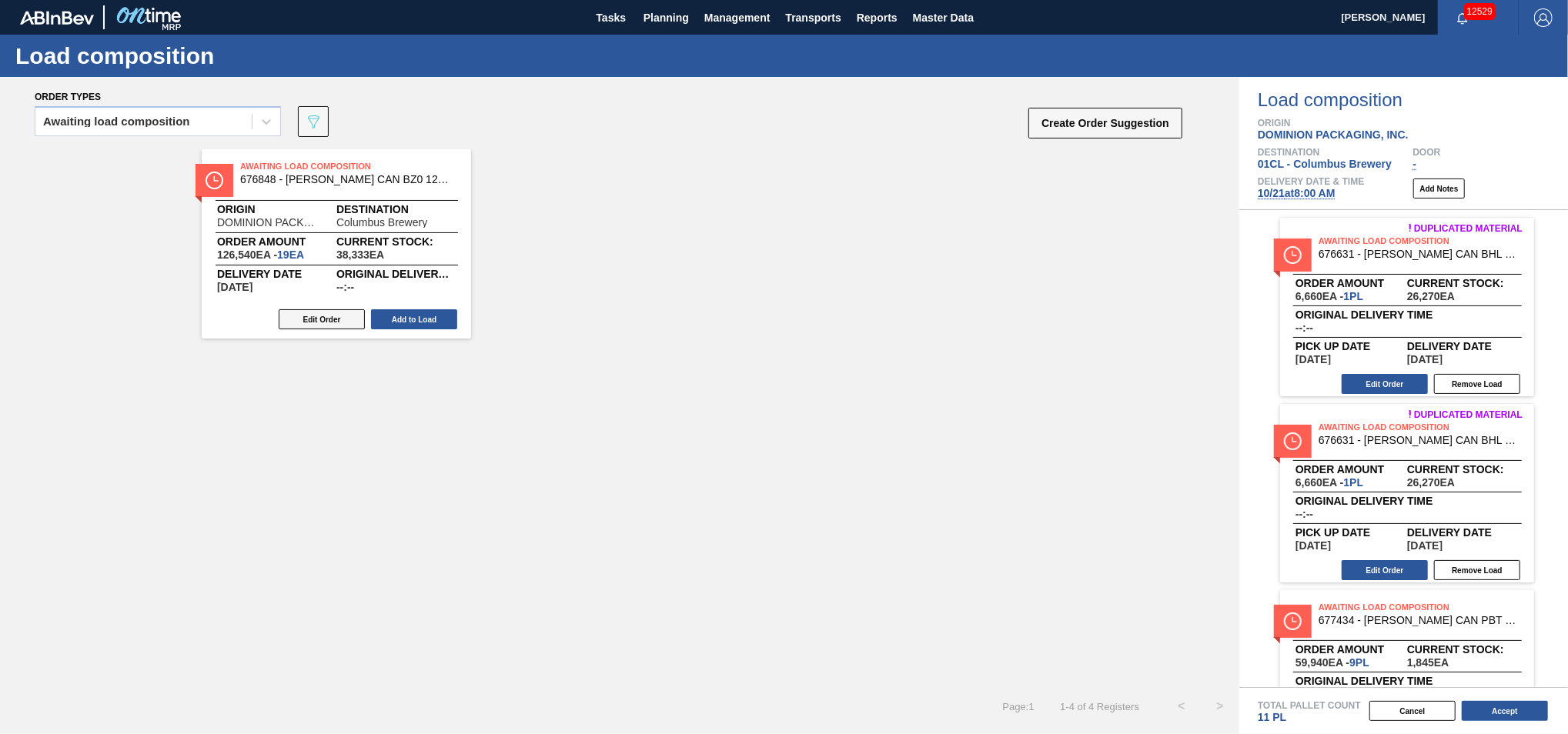
click at [314, 314] on button "Edit Order" at bounding box center [321, 320] width 87 height 20
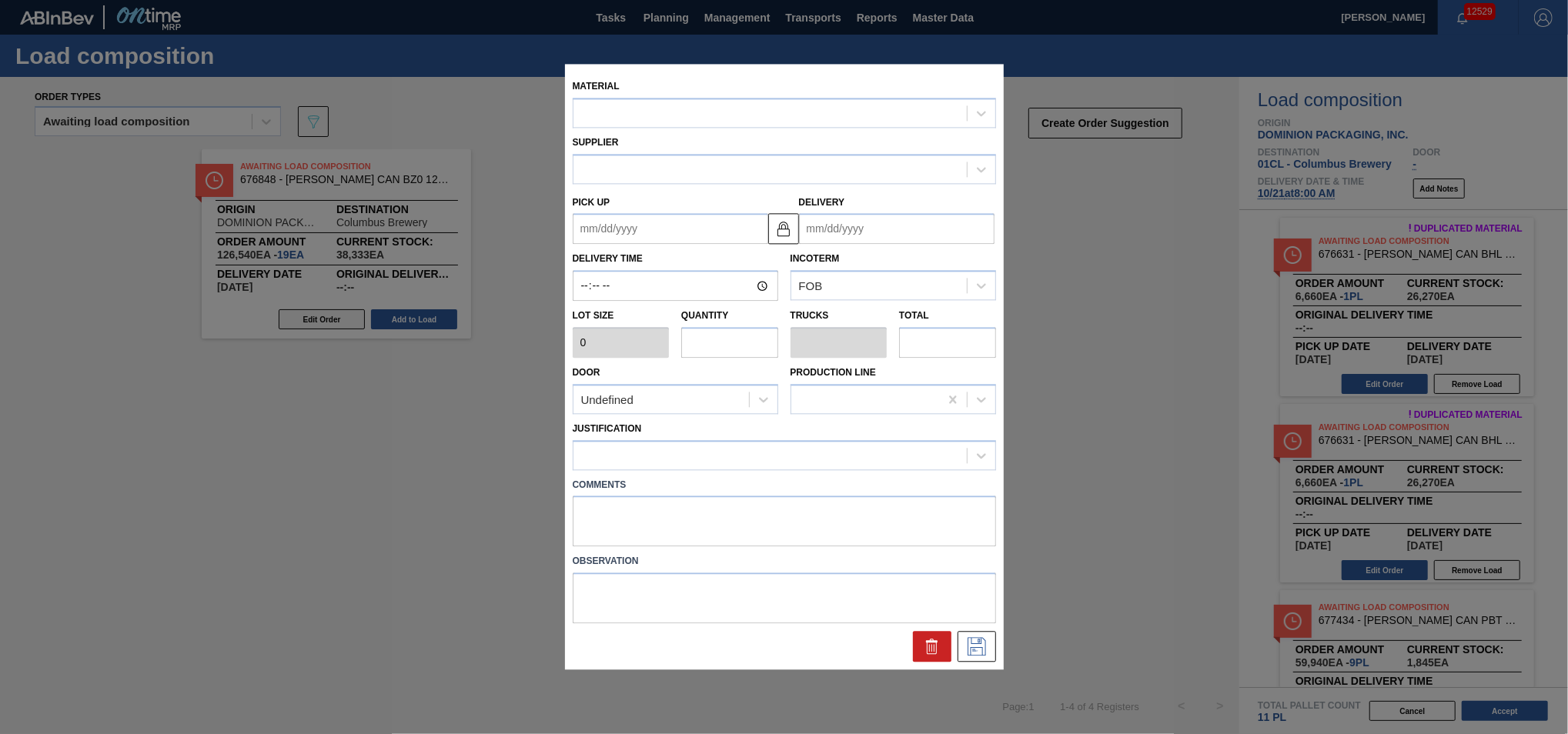
type input "6,660"
type input "19"
type input "0.792"
type input "126,540"
type up "10/21/2025"
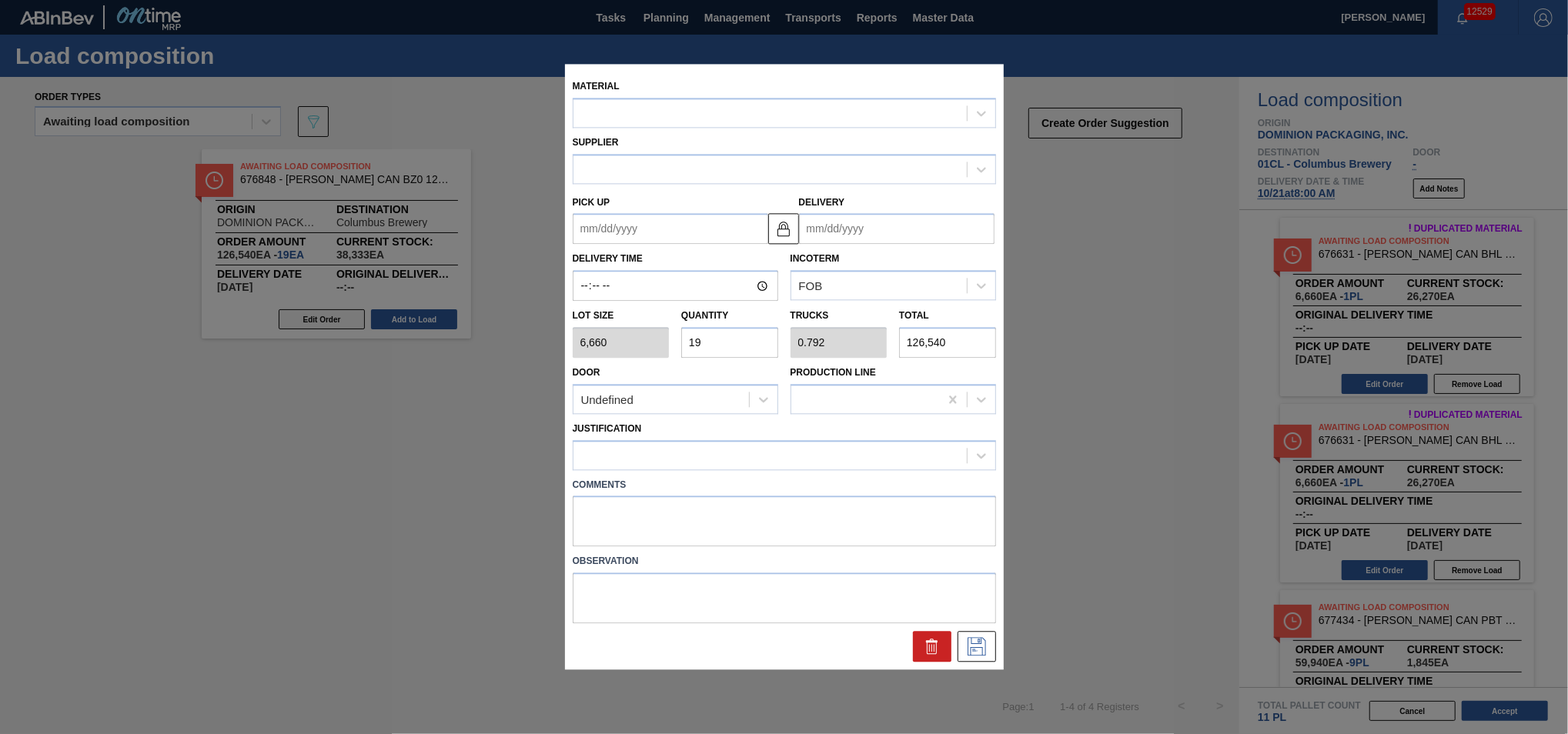
type input "10/23/2025"
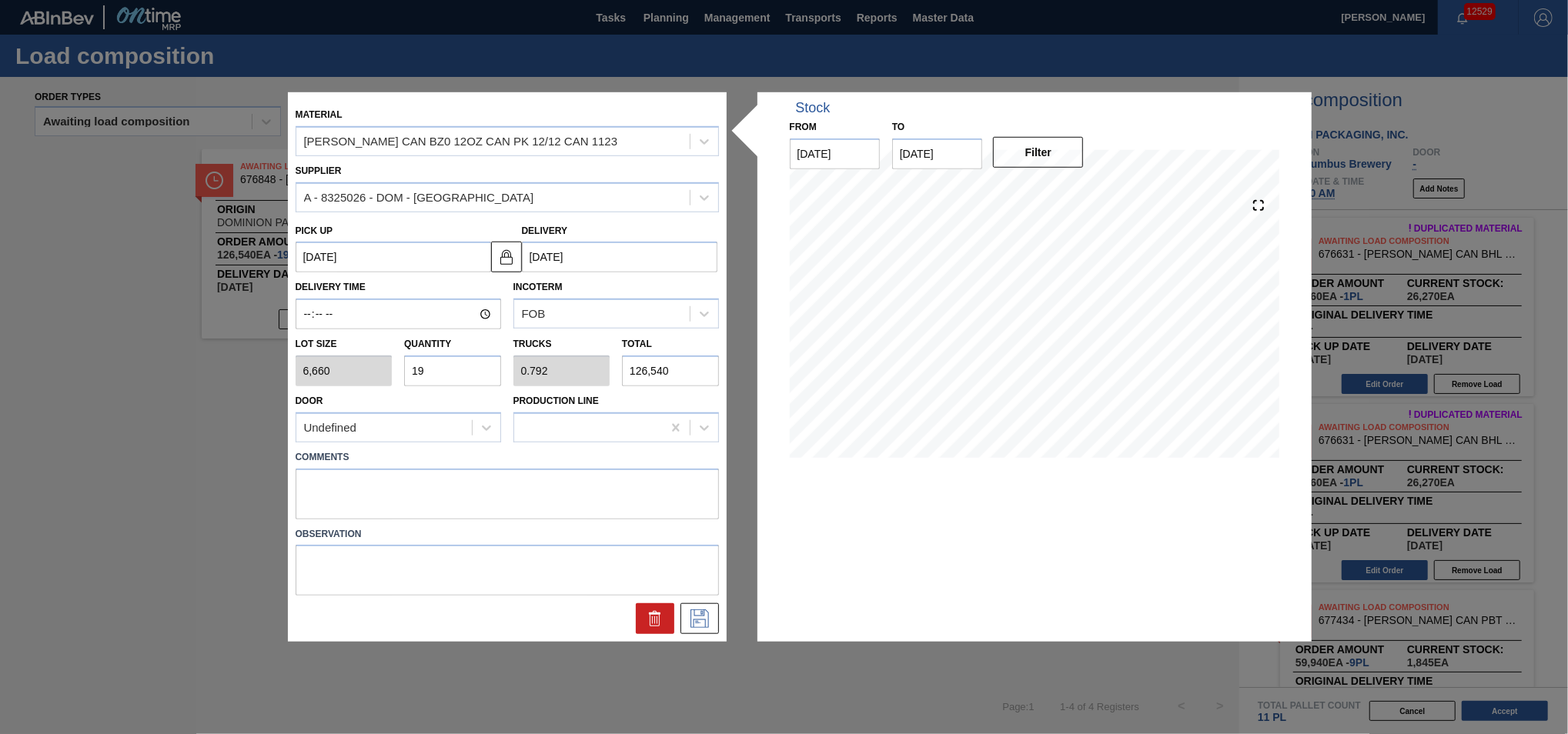
click at [427, 374] on input "19" at bounding box center [453, 371] width 97 height 30
type input "1"
type input "0.042"
type input "6,660"
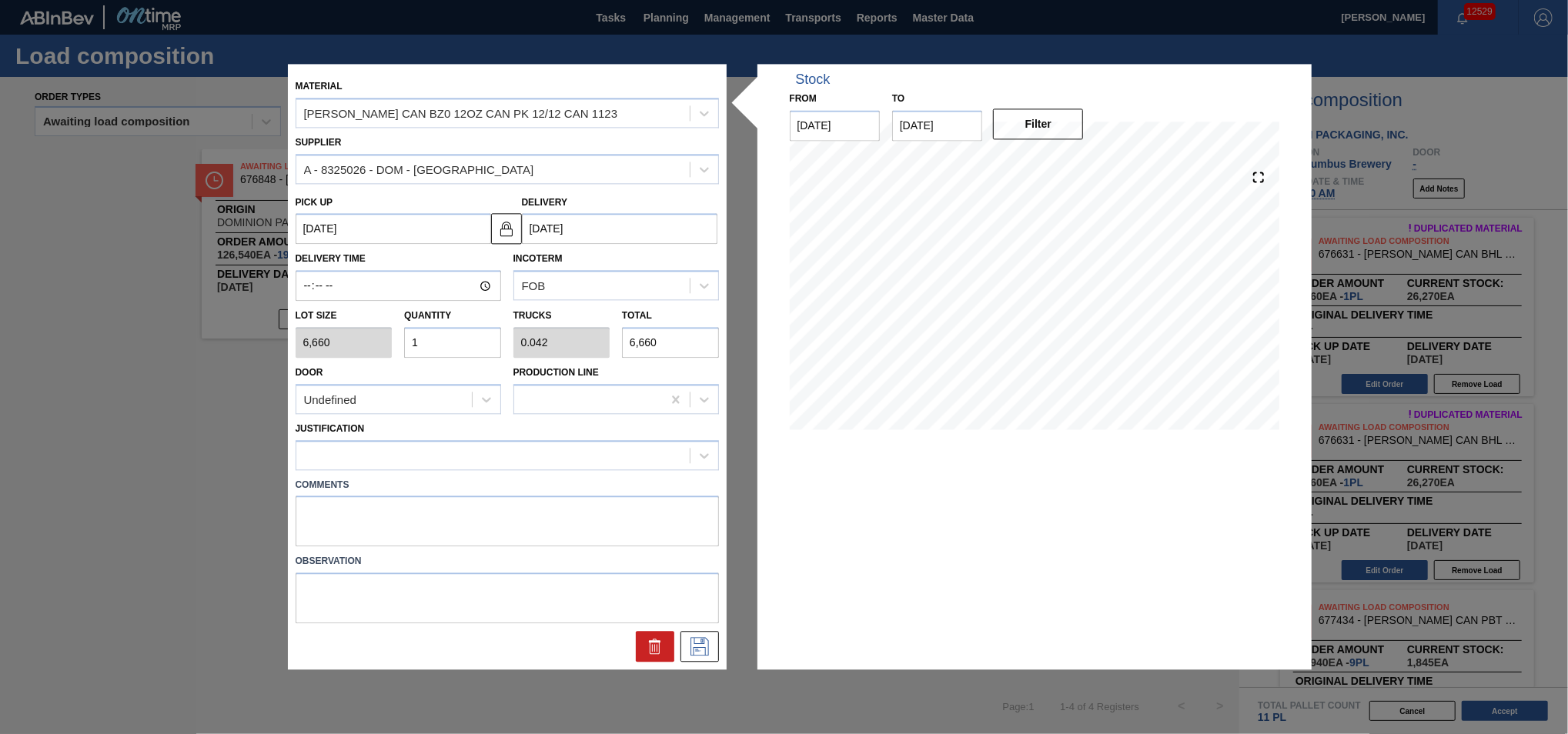
type input "15"
type input "0.625"
type input "99,900"
type input "15"
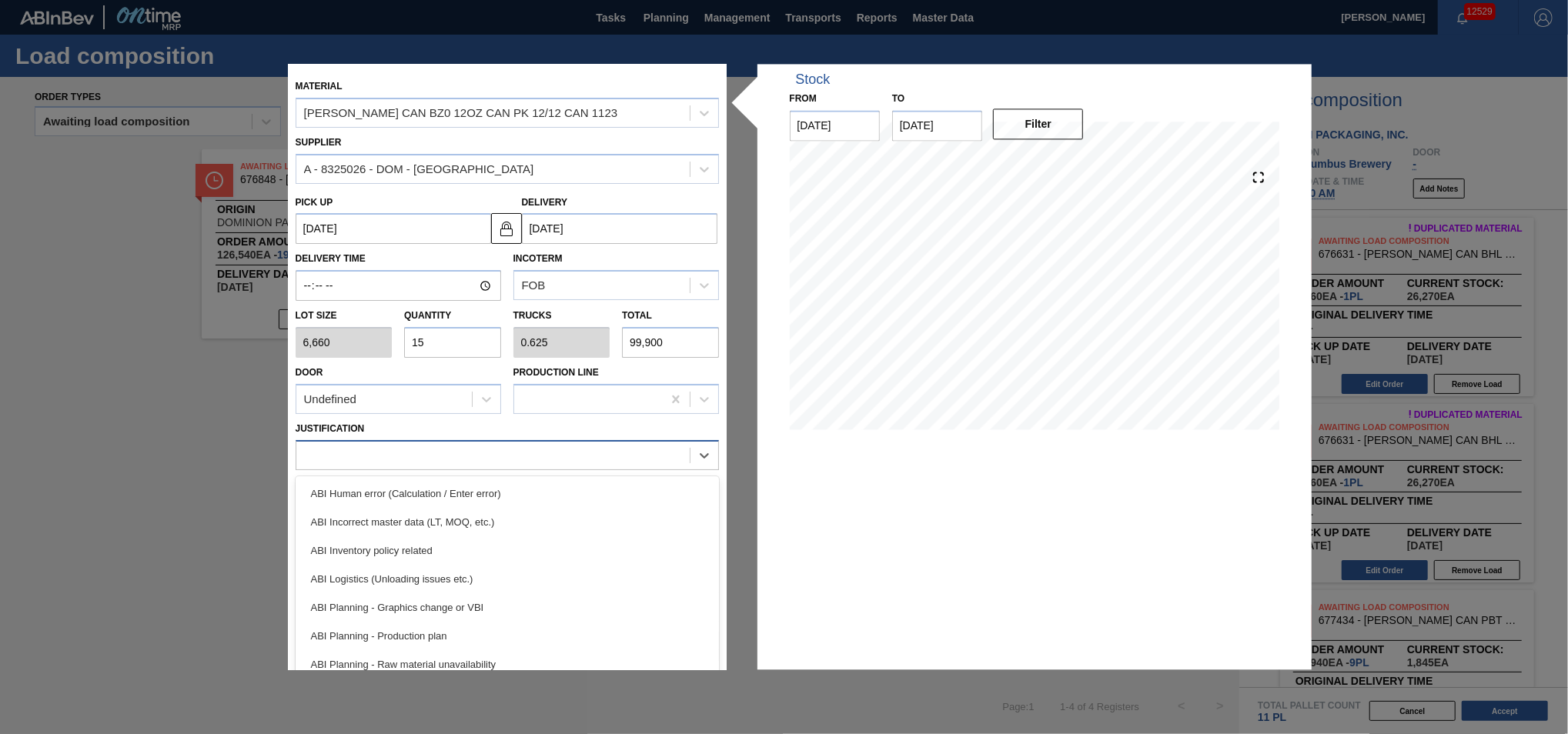
click at [475, 455] on div at bounding box center [493, 455] width 393 height 22
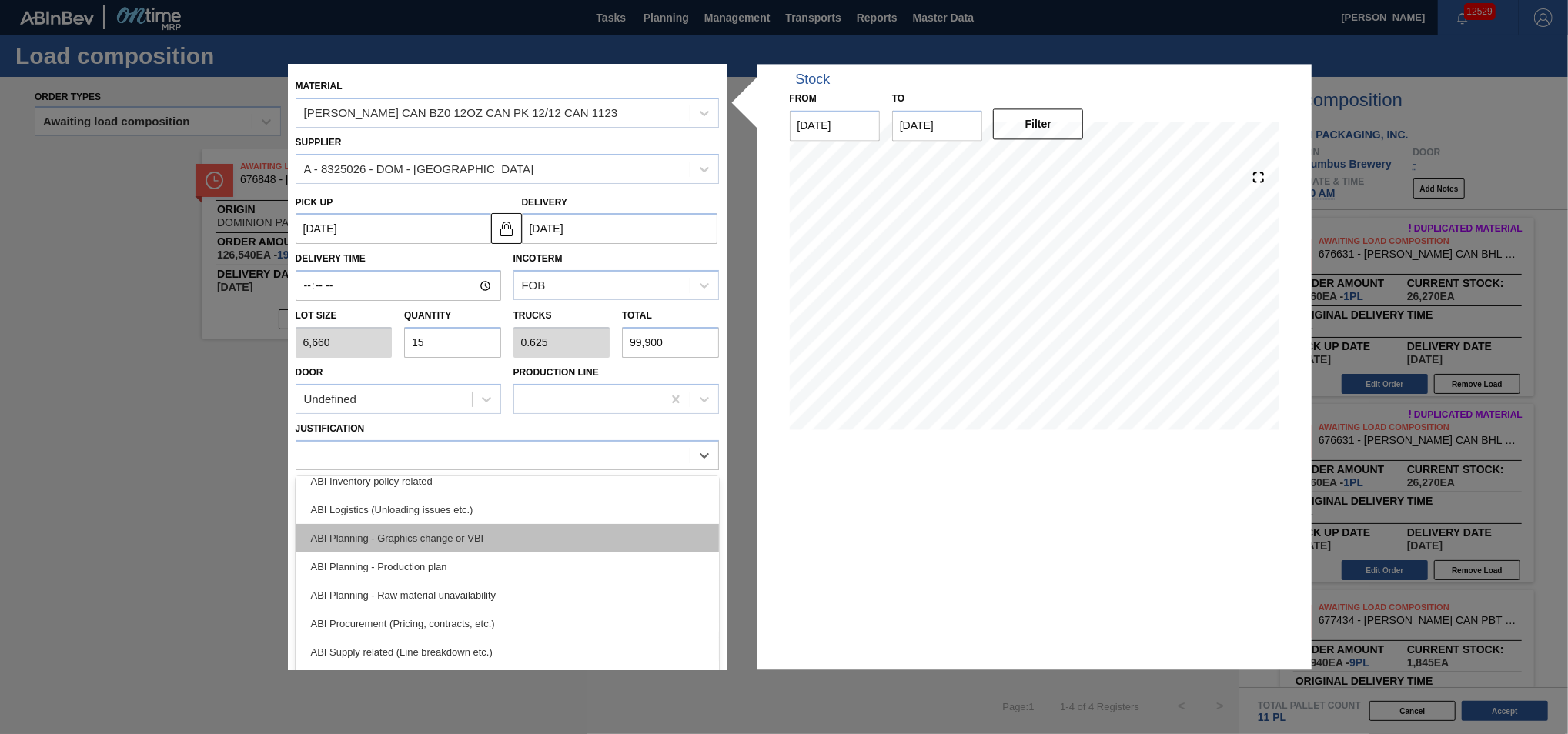
scroll to position [138, 0]
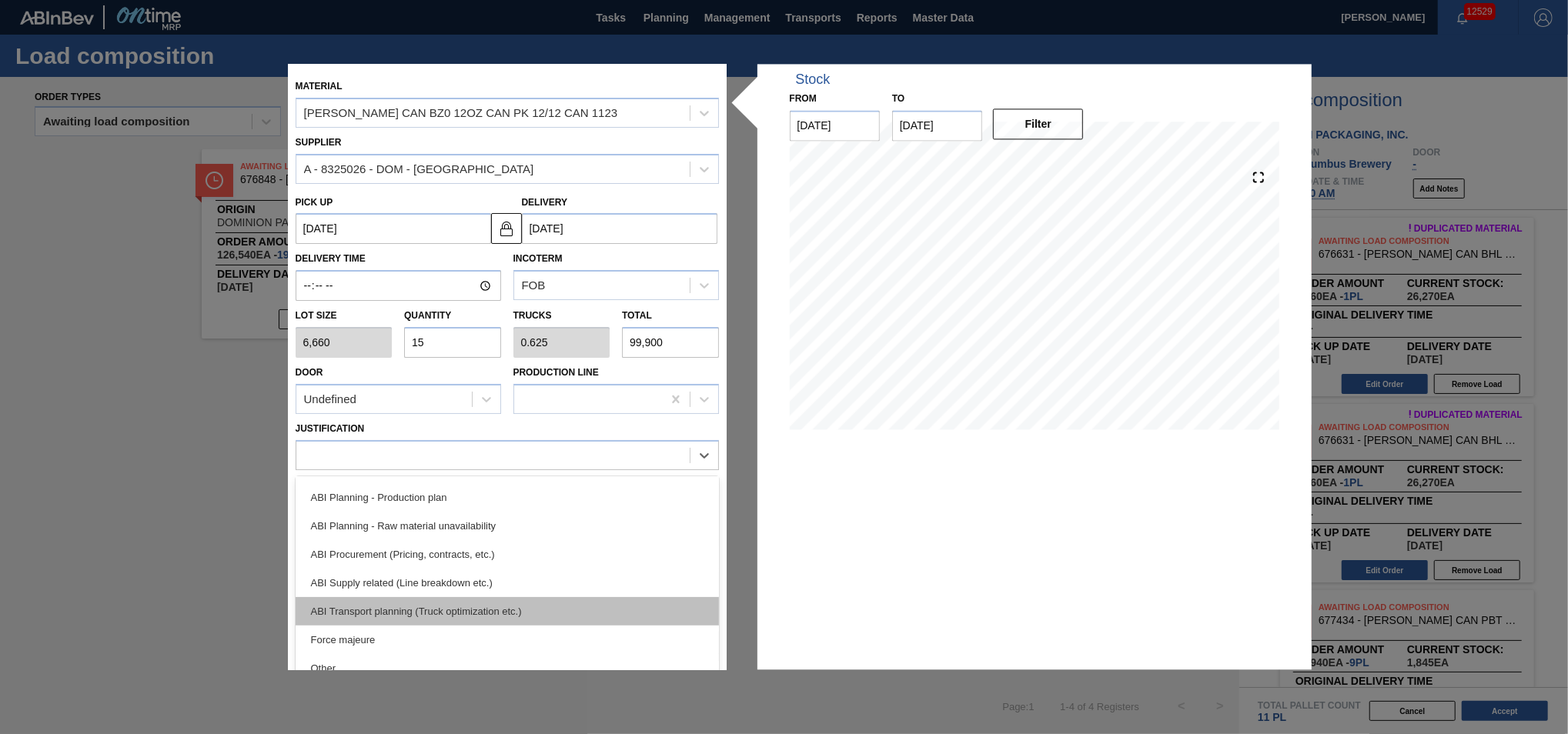
click at [523, 602] on div "ABI Transport planning (Truck optimization etc.)" at bounding box center [507, 612] width 423 height 29
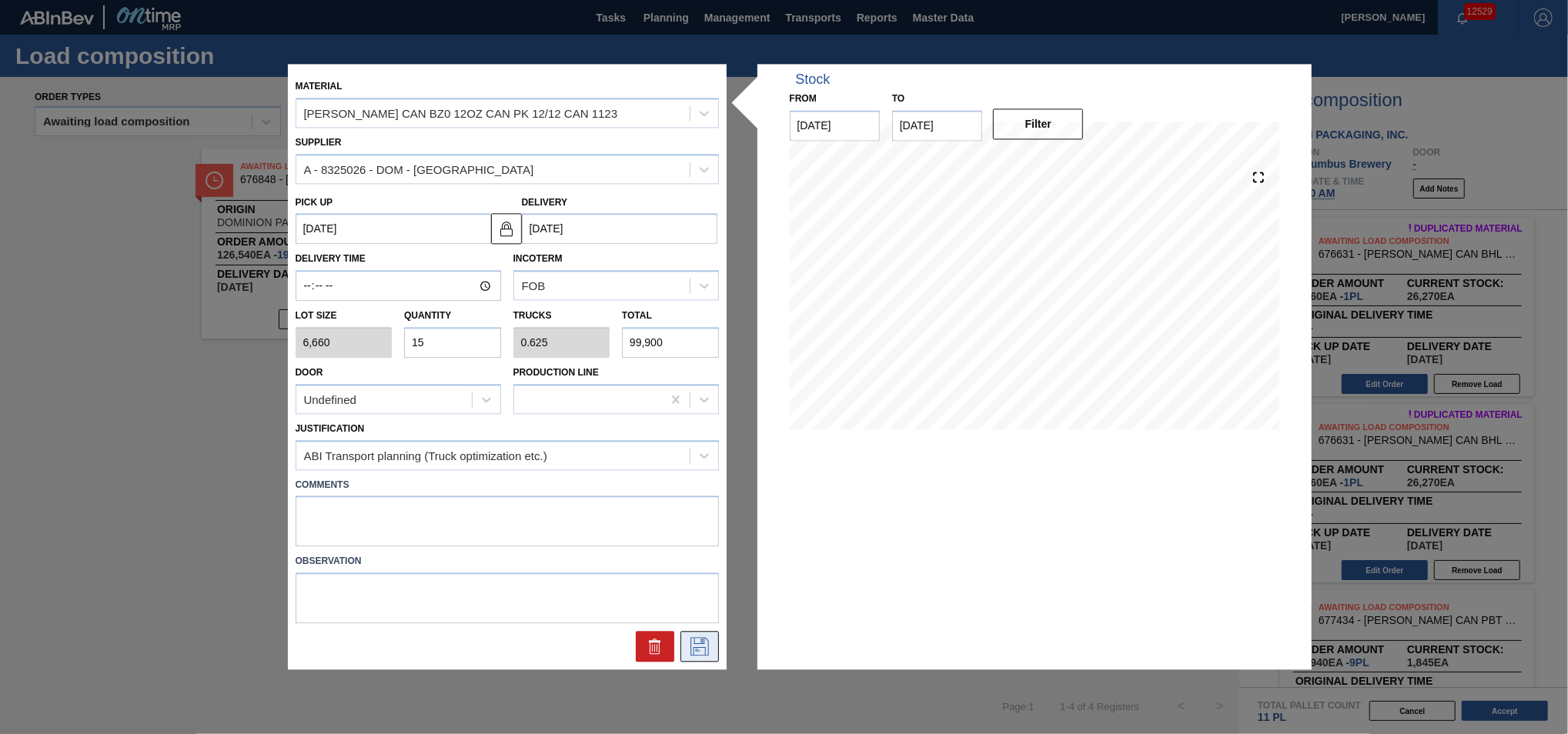
click at [698, 646] on icon at bounding box center [699, 647] width 19 height 19
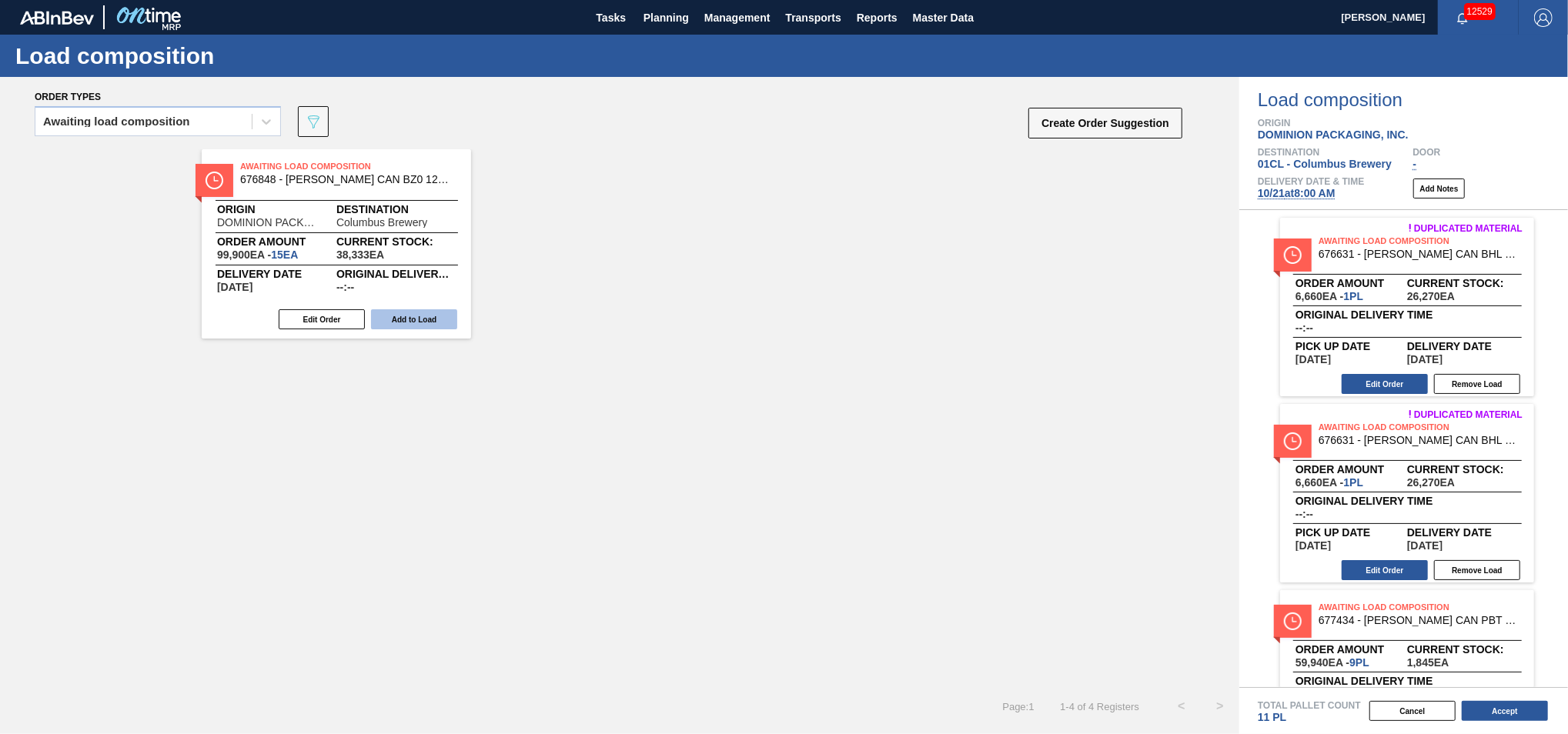
click at [413, 321] on button "Add to Load" at bounding box center [413, 320] width 87 height 20
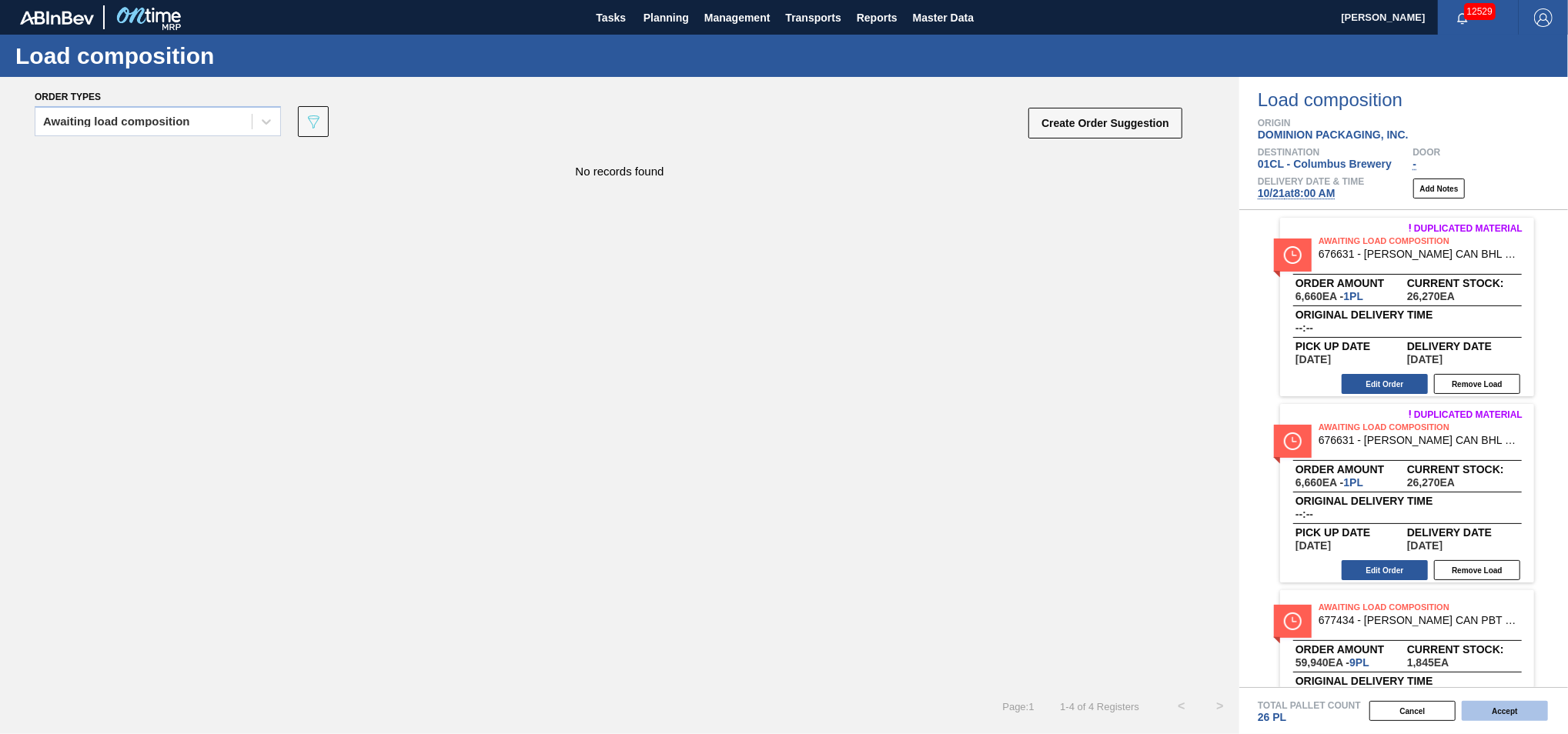
click at [1505, 716] on button "Accept" at bounding box center [1505, 711] width 87 height 20
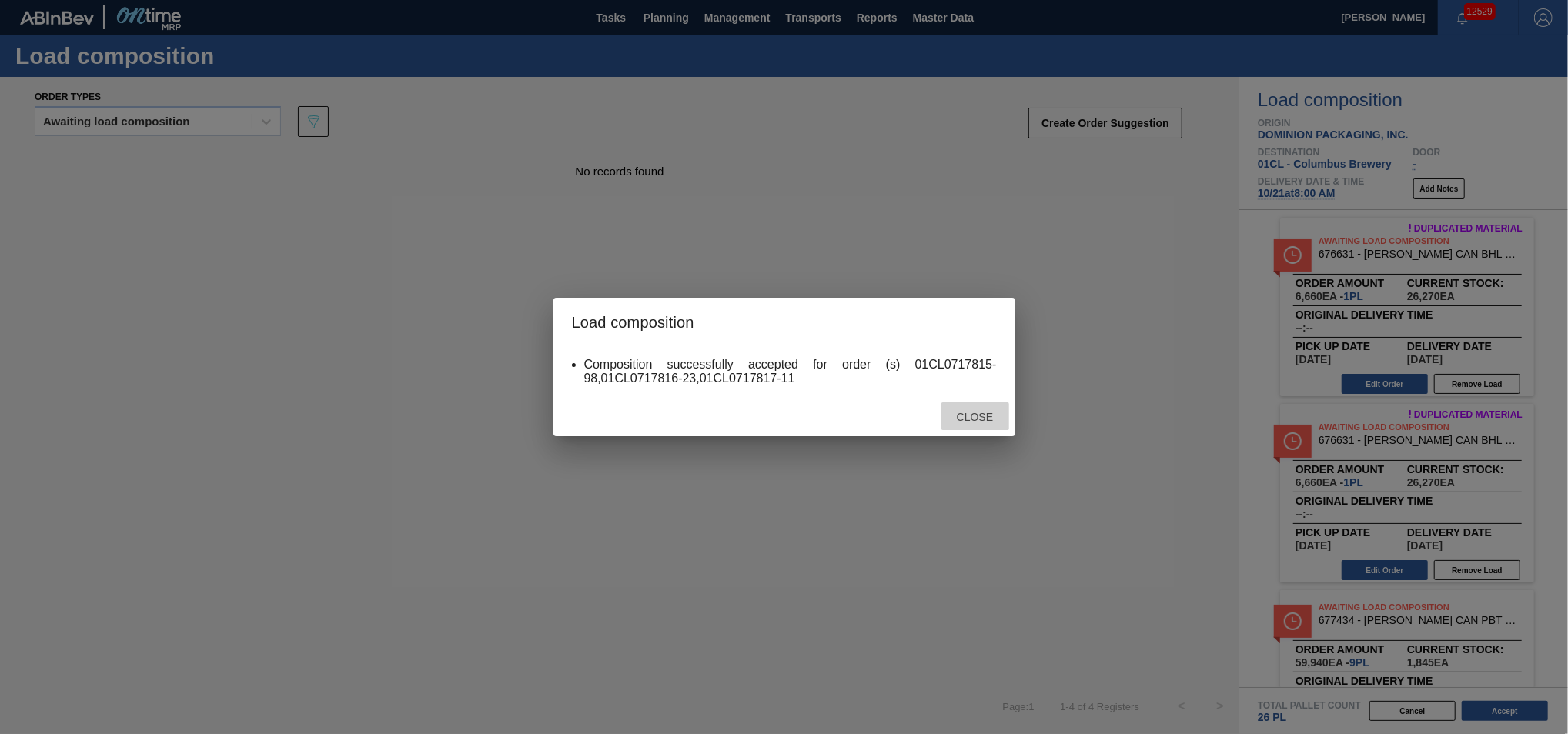
click at [956, 420] on span "Close" at bounding box center [975, 417] width 61 height 13
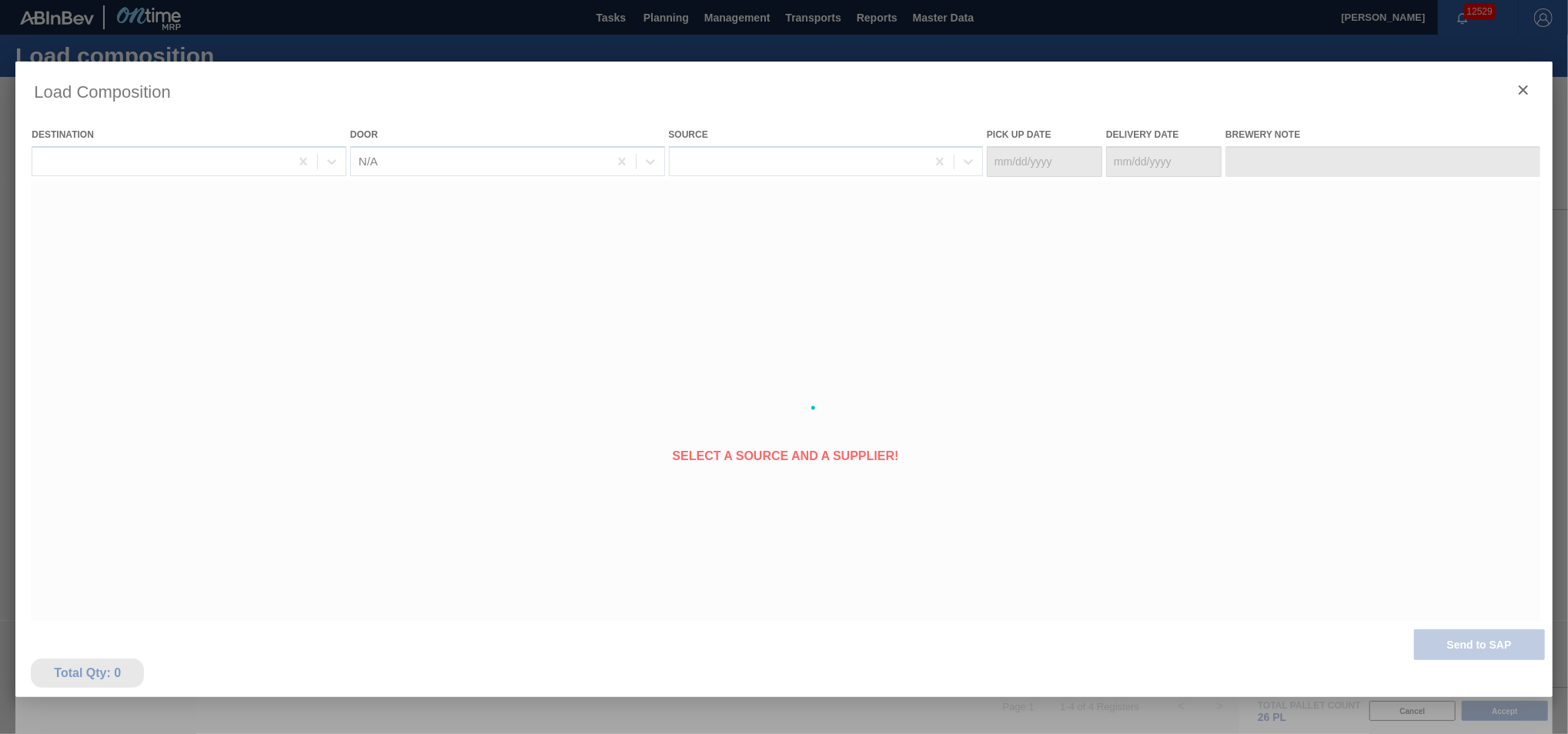
type Date "10/19/2025"
type Date "10/21/2025"
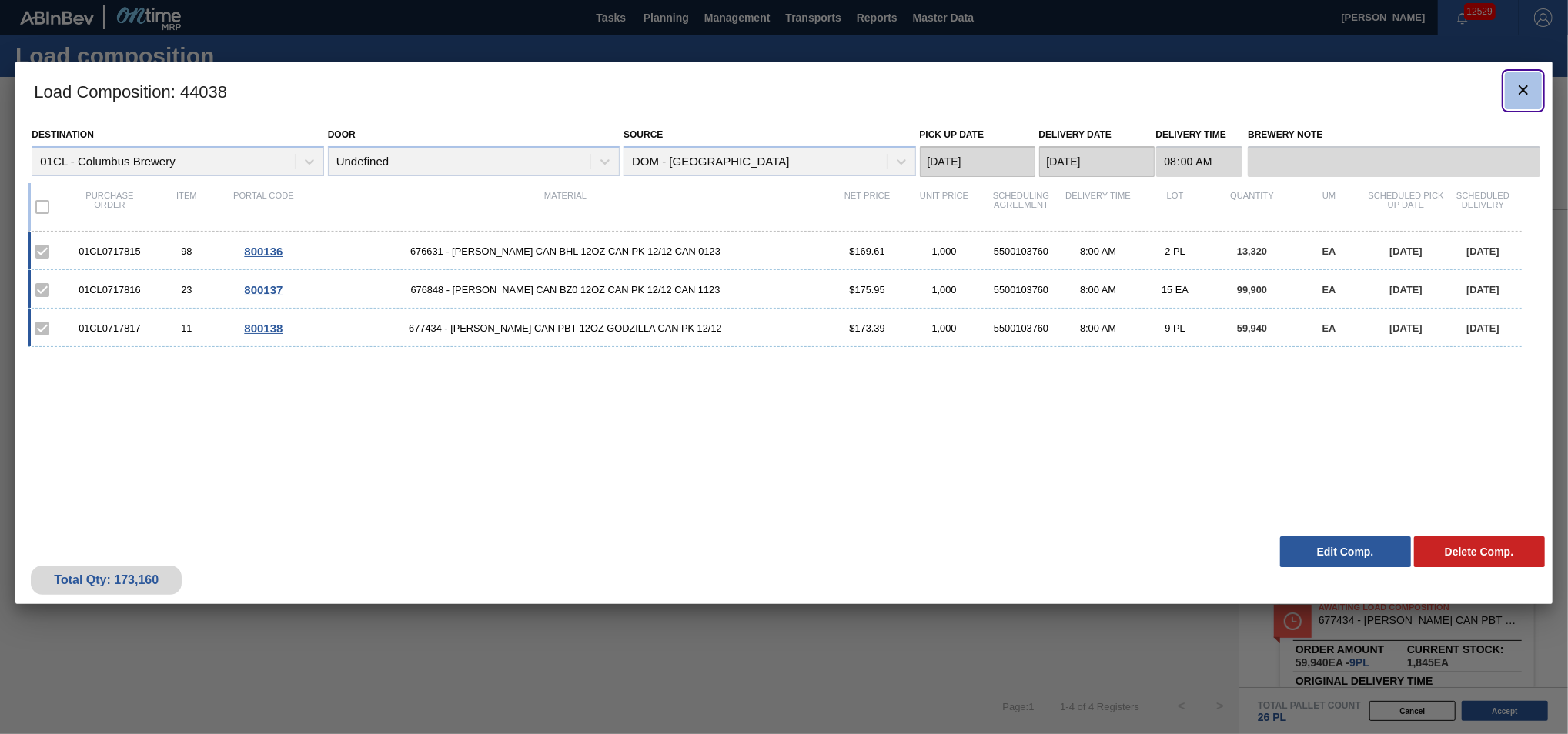
click at [1522, 89] on icon "botão de ícone" at bounding box center [1523, 90] width 9 height 9
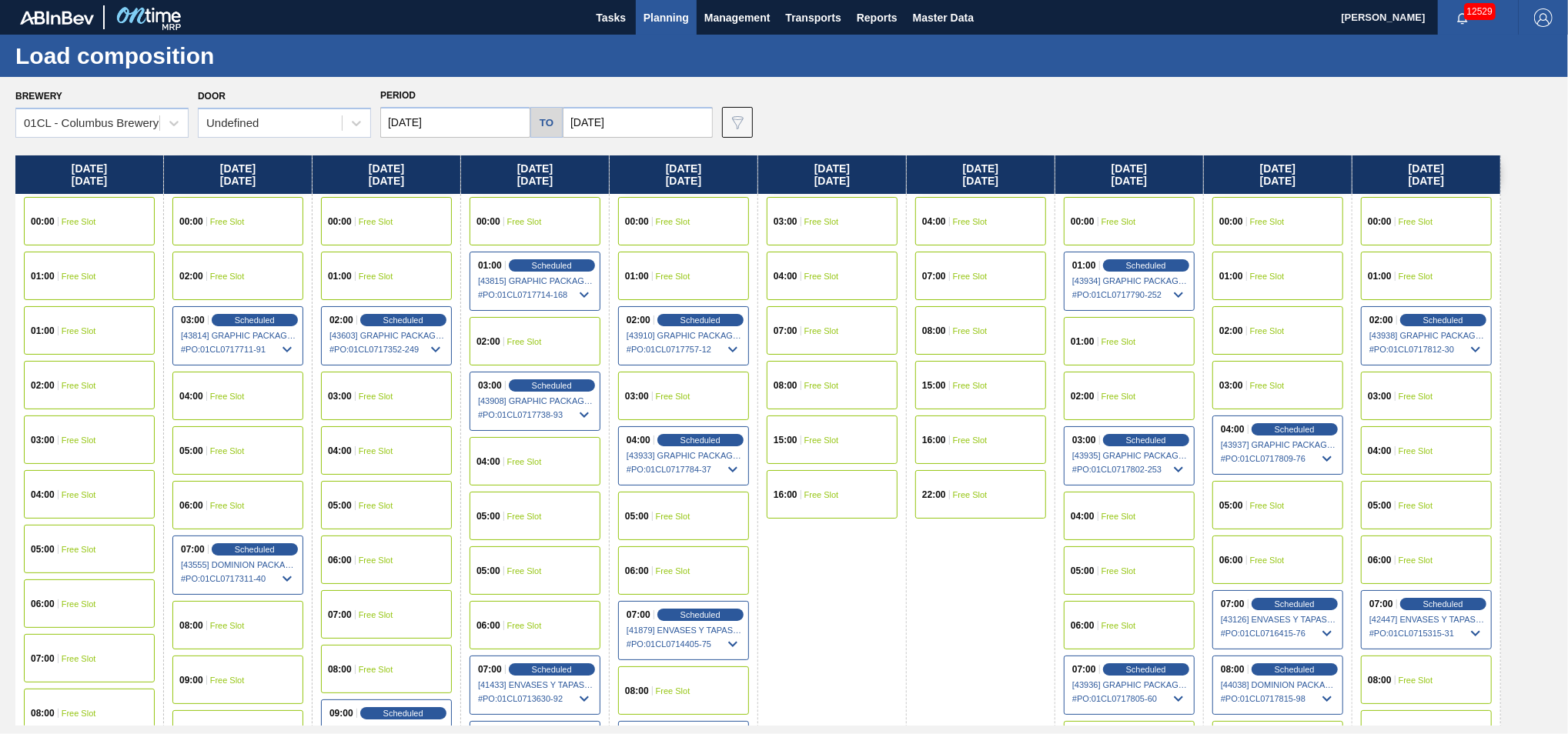
click at [387, 454] on span "Free Slot" at bounding box center [376, 451] width 35 height 9
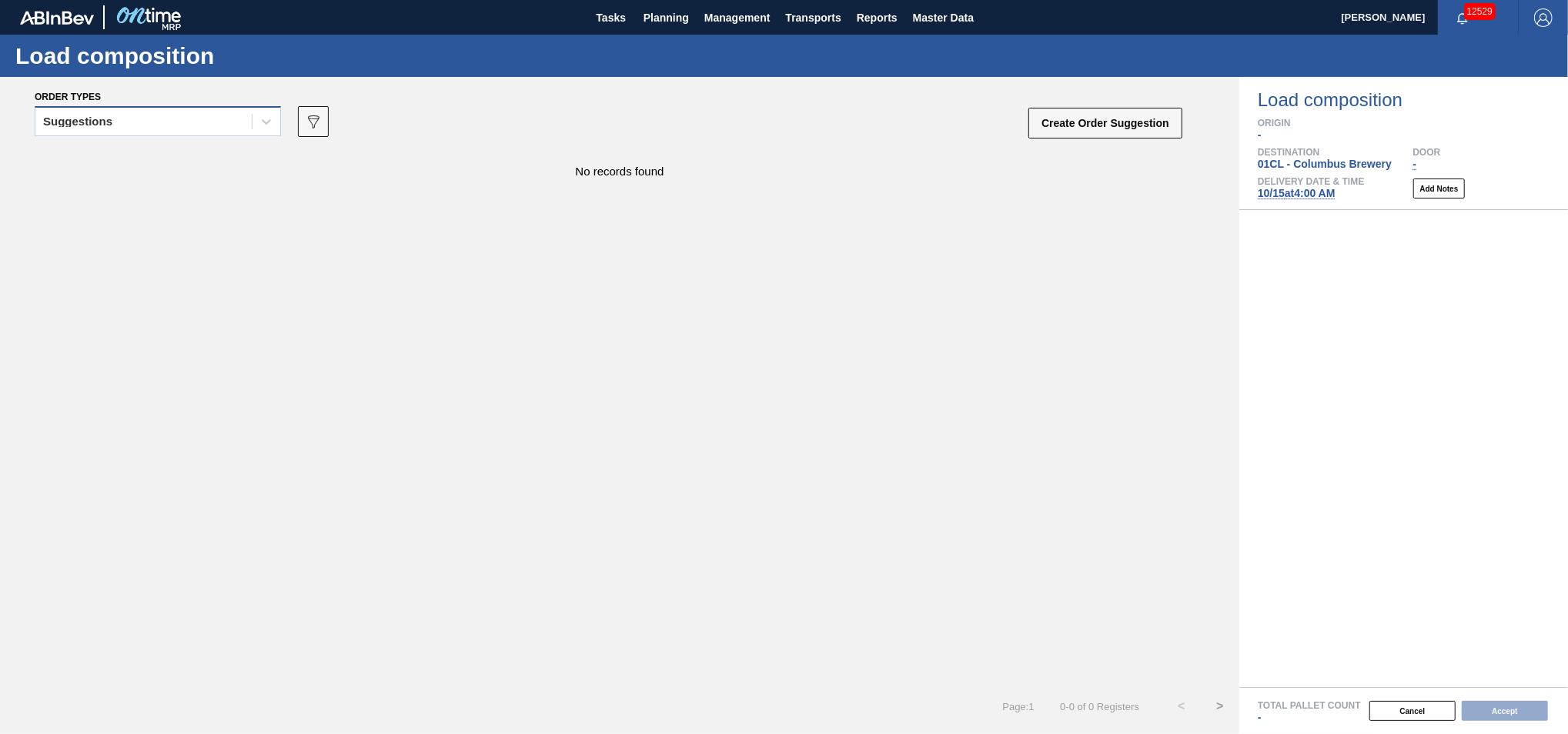
click at [218, 123] on div "Suggestions" at bounding box center [144, 121] width 216 height 22
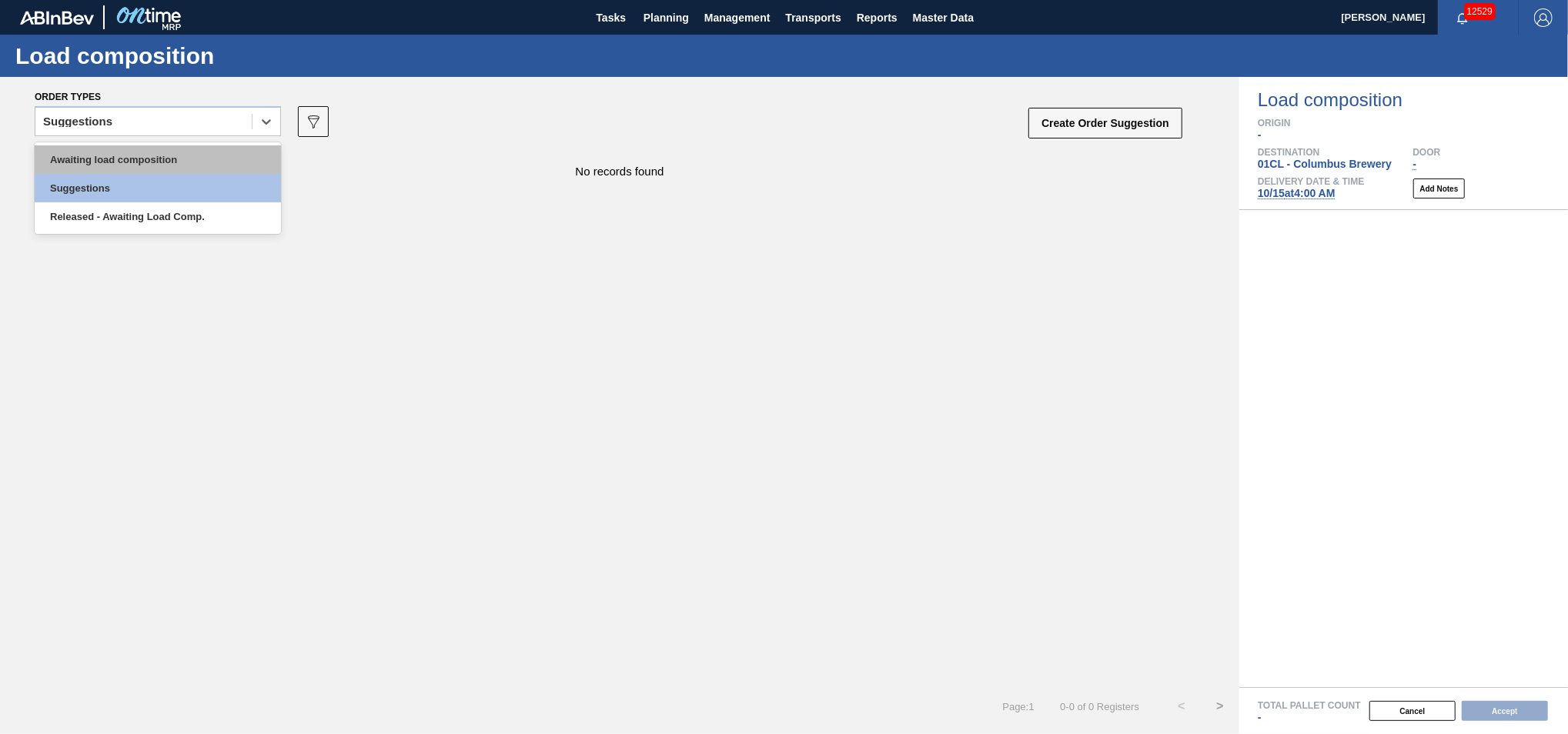
click at [155, 158] on div "Awaiting load composition" at bounding box center [158, 160] width 246 height 29
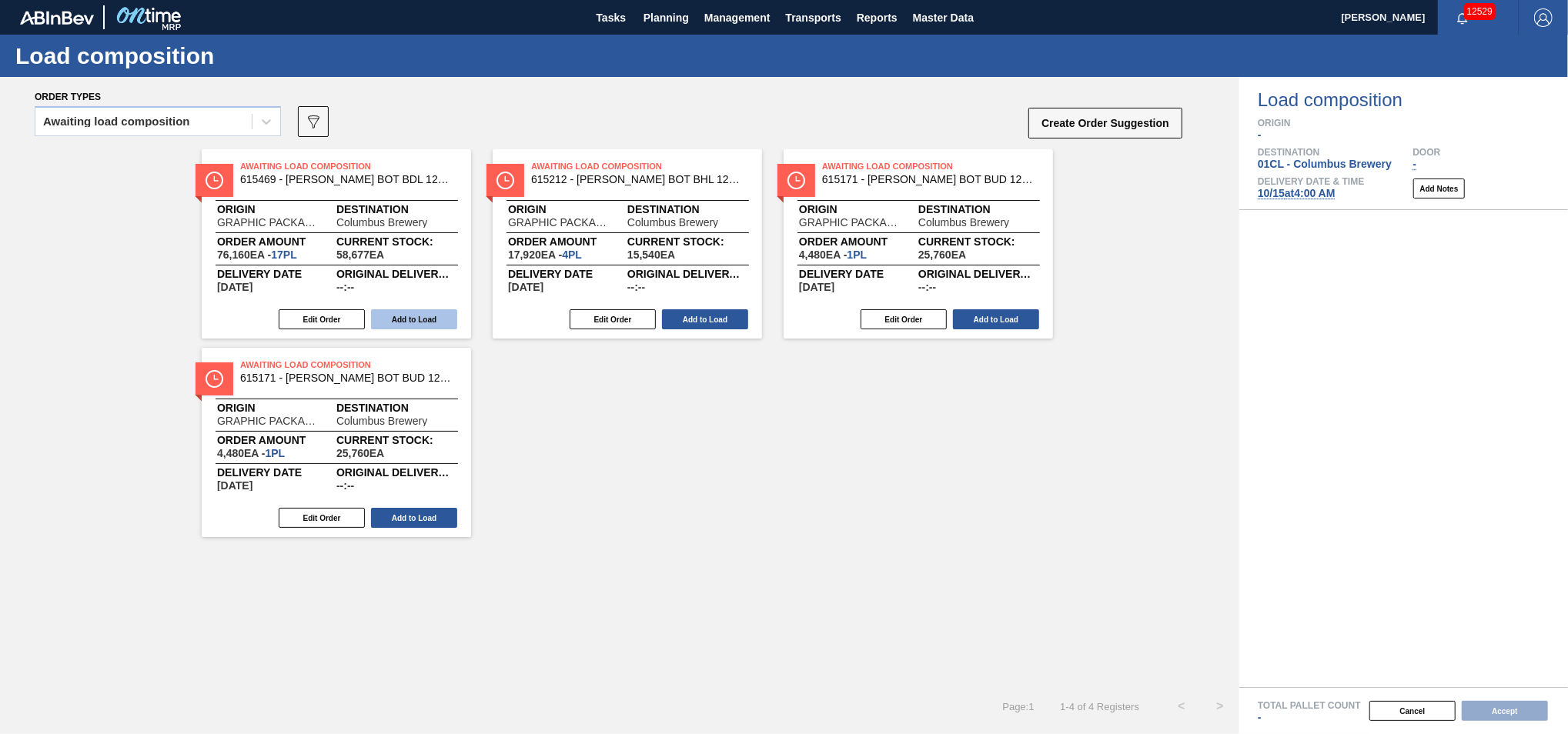
click at [414, 316] on button "Add to Load" at bounding box center [413, 320] width 87 height 20
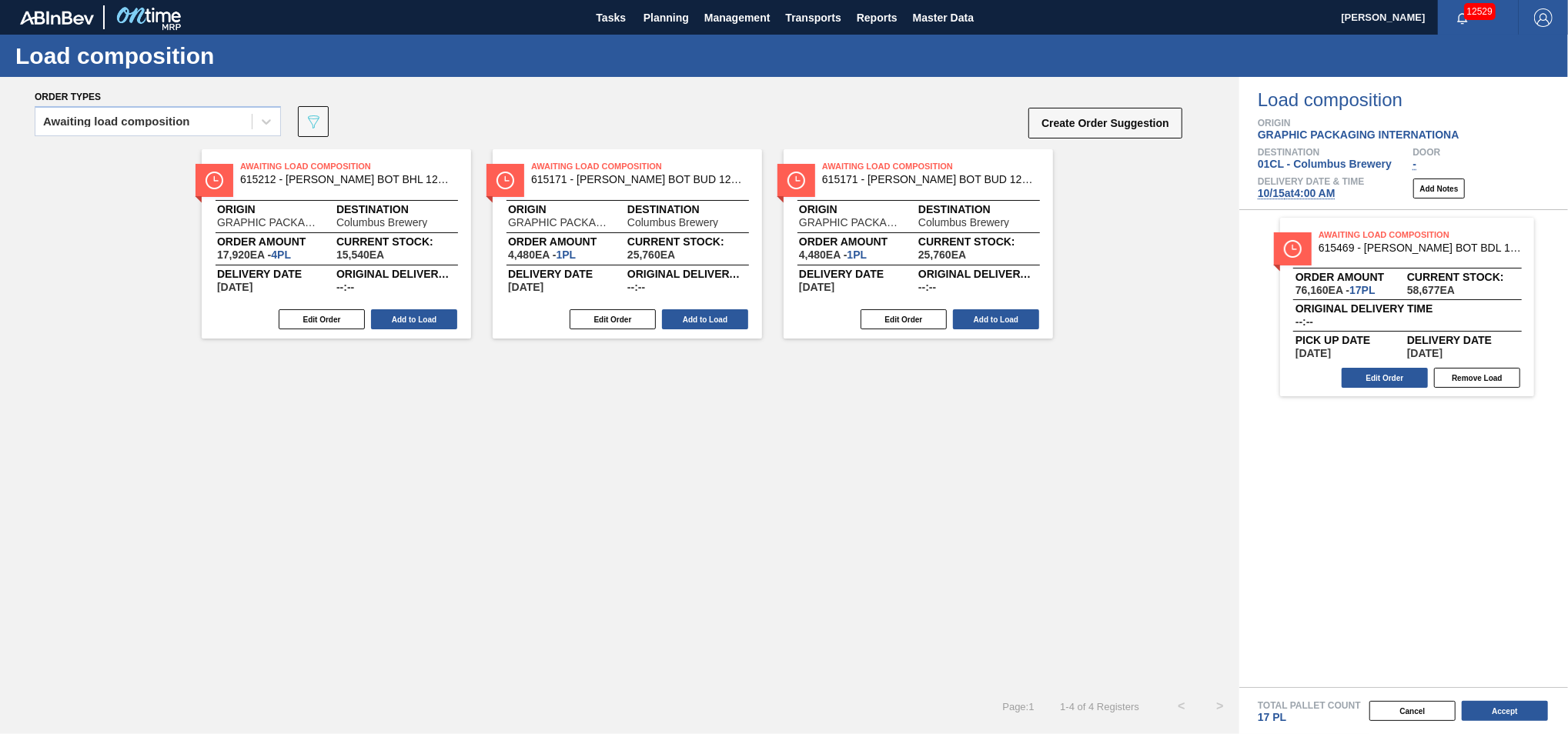
click at [414, 316] on button "Add to Load" at bounding box center [413, 320] width 87 height 20
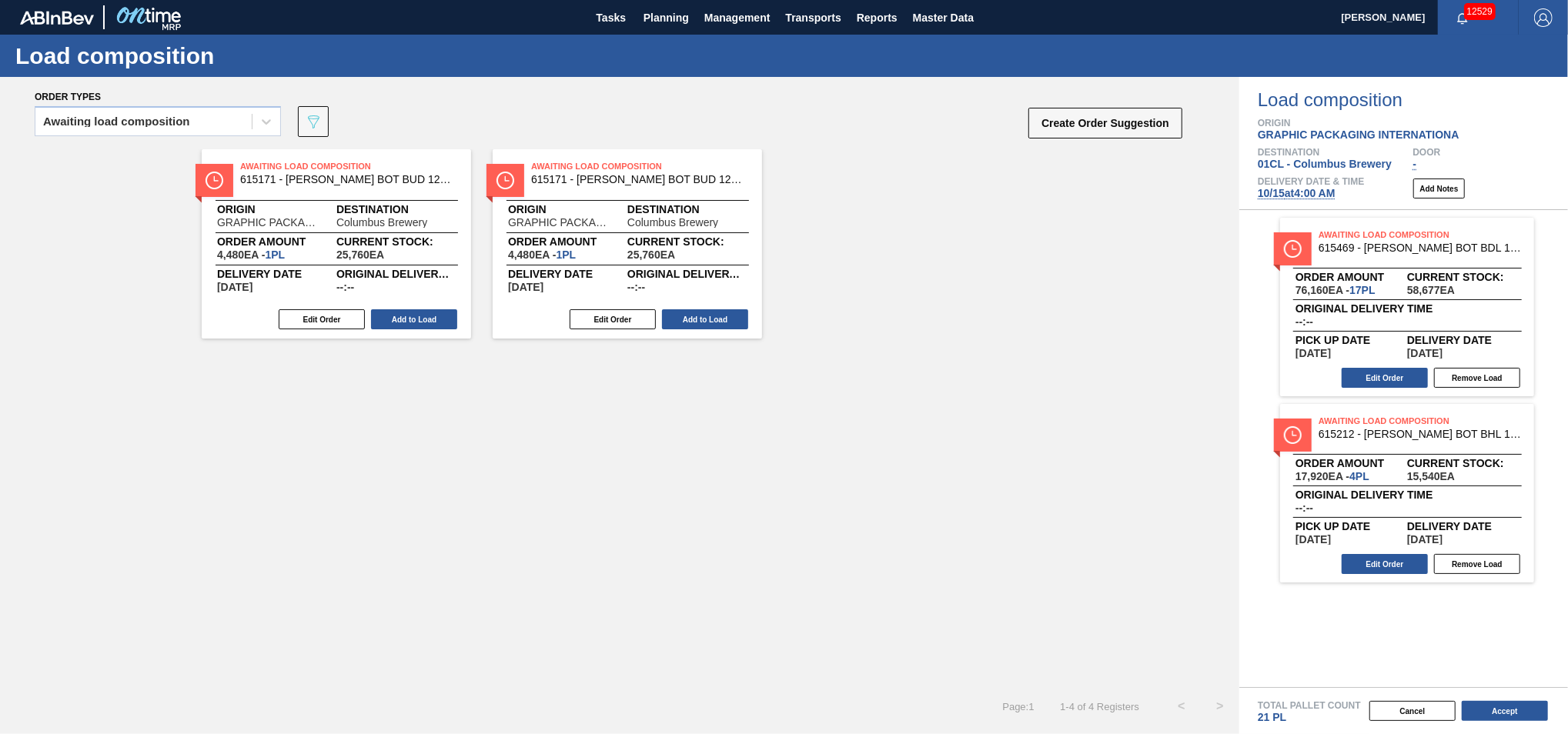
click at [414, 316] on button "Add to Load" at bounding box center [413, 320] width 87 height 20
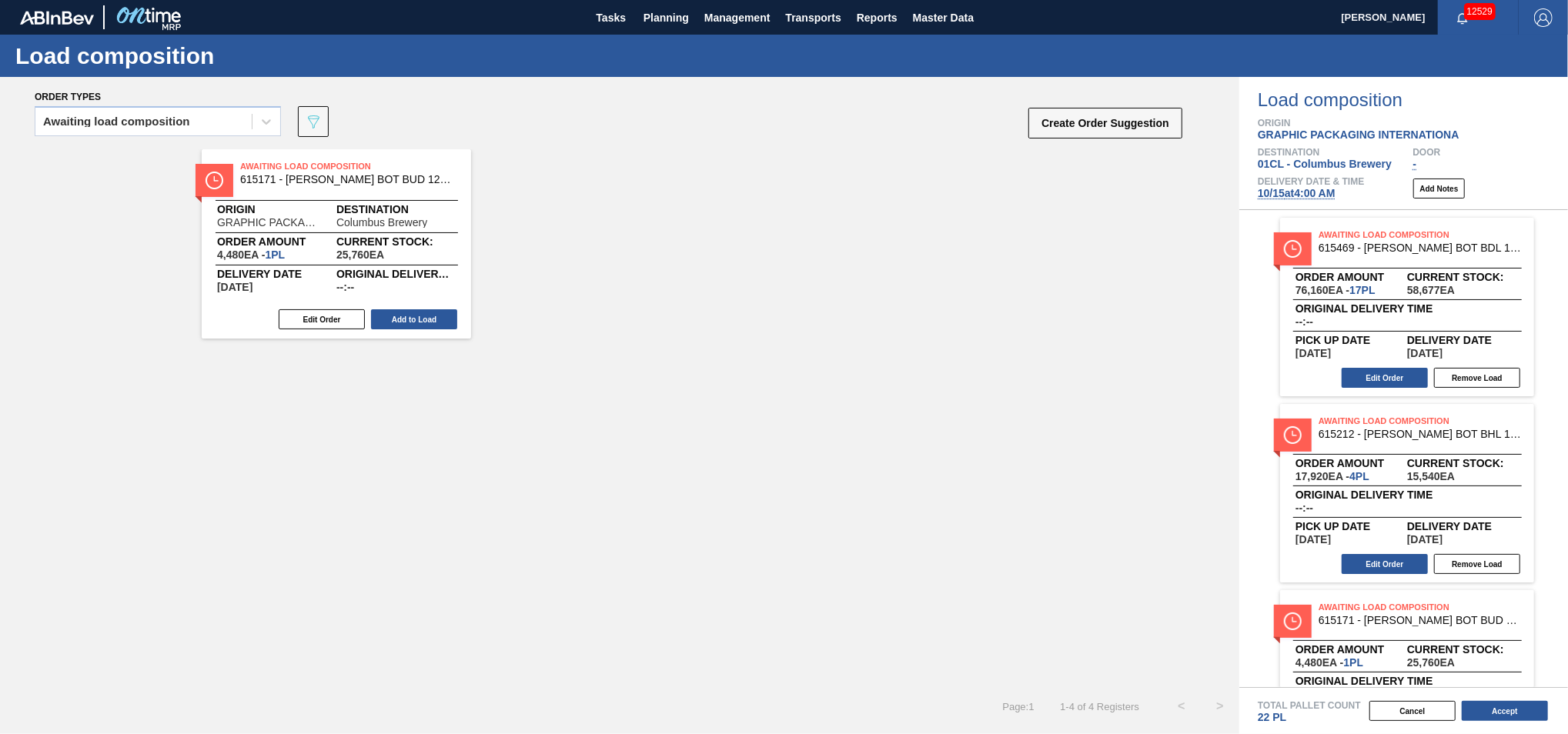
click at [414, 316] on button "Add to Load" at bounding box center [413, 320] width 87 height 20
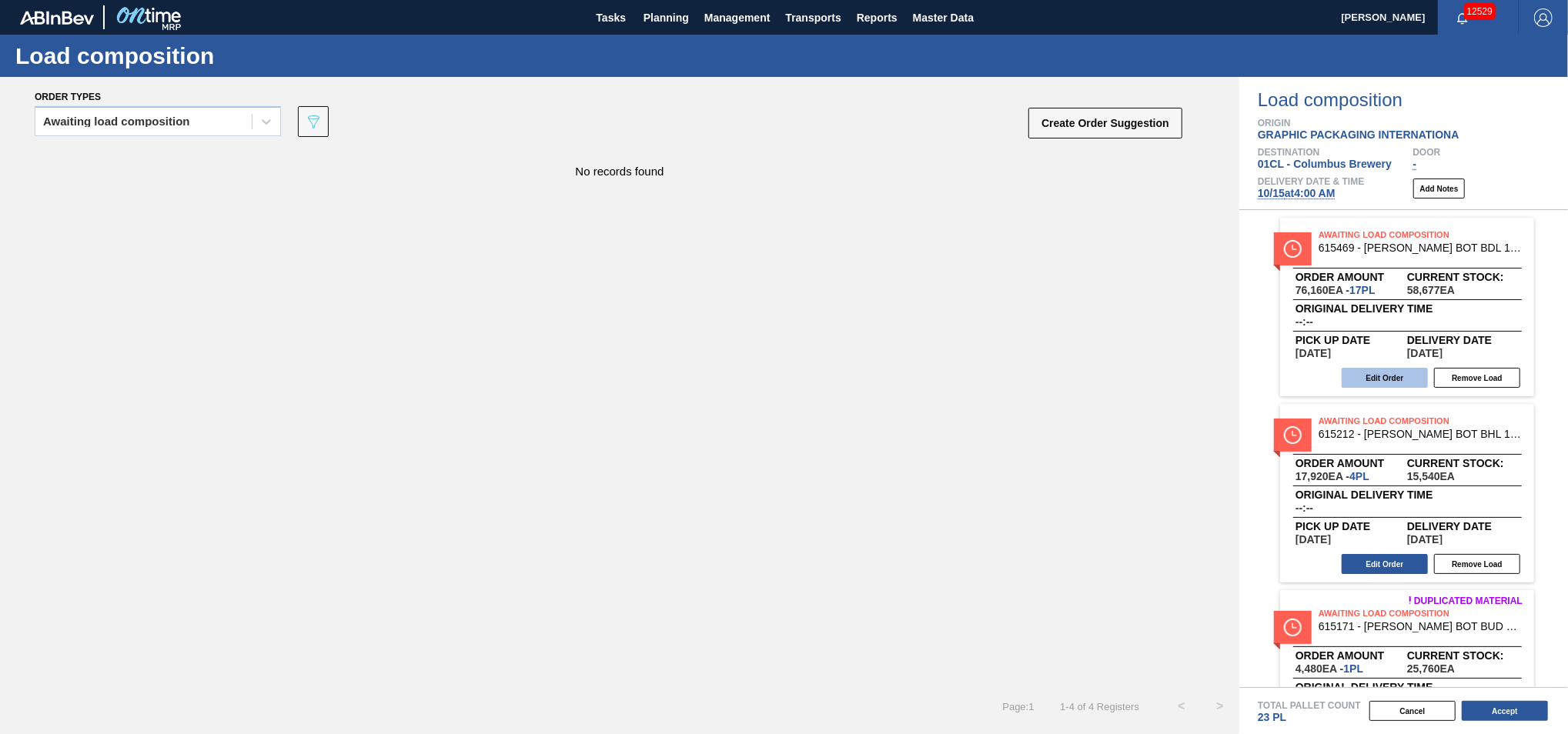
click at [1378, 373] on button "Edit Order" at bounding box center [1384, 378] width 87 height 20
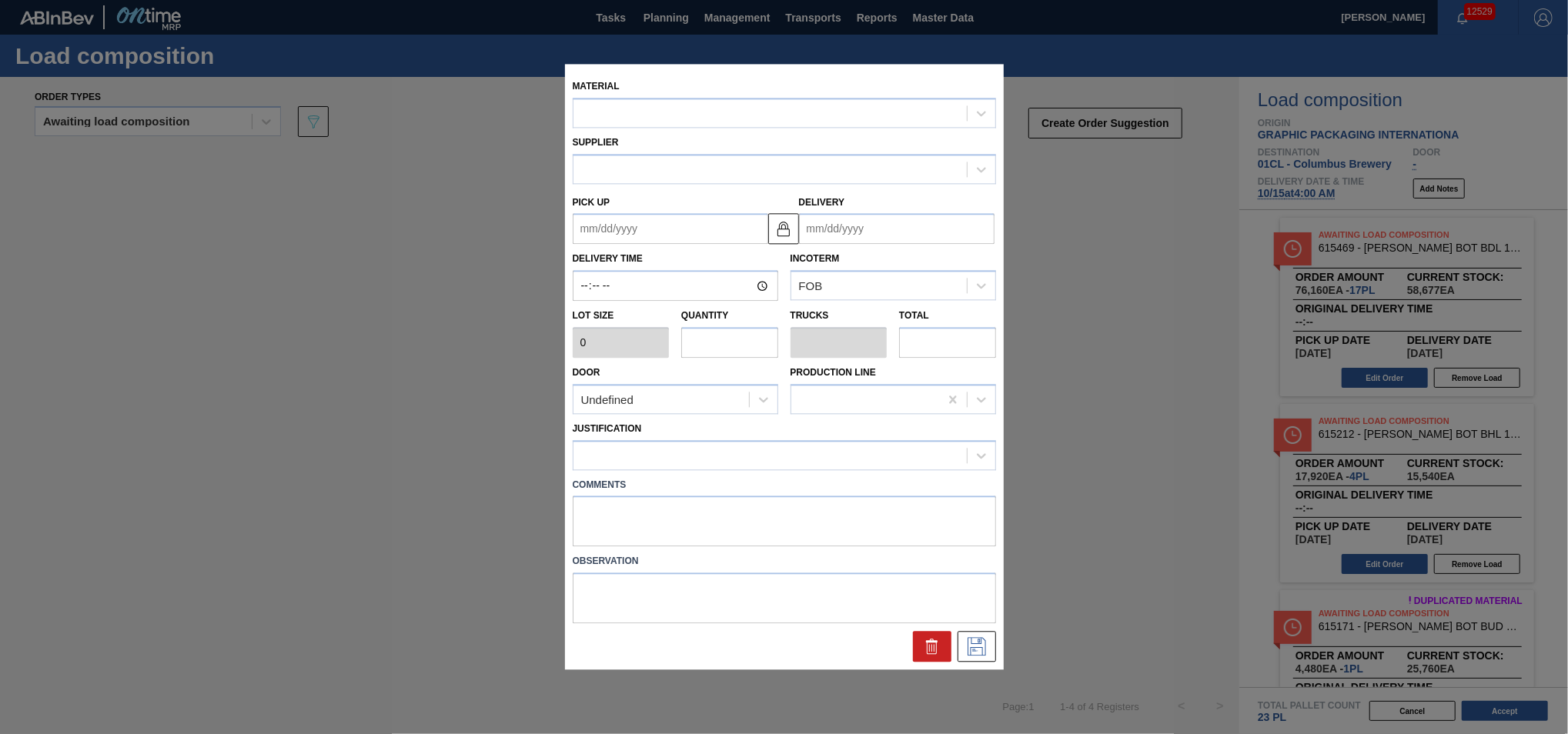
type input "4,480"
type input "17"
type input "0.654"
type input "76,160"
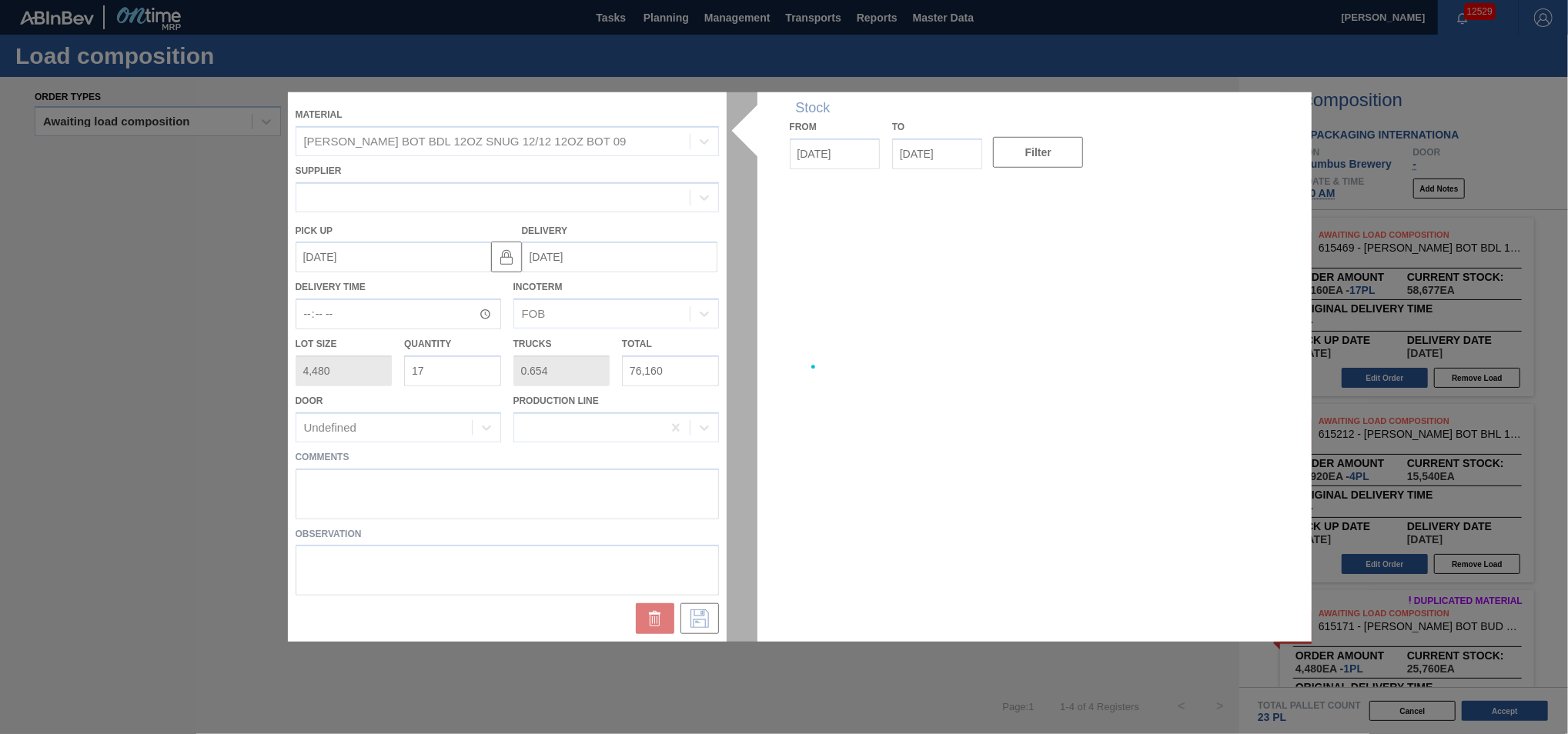
type up "10/21/2025"
type input "10/23/2025"
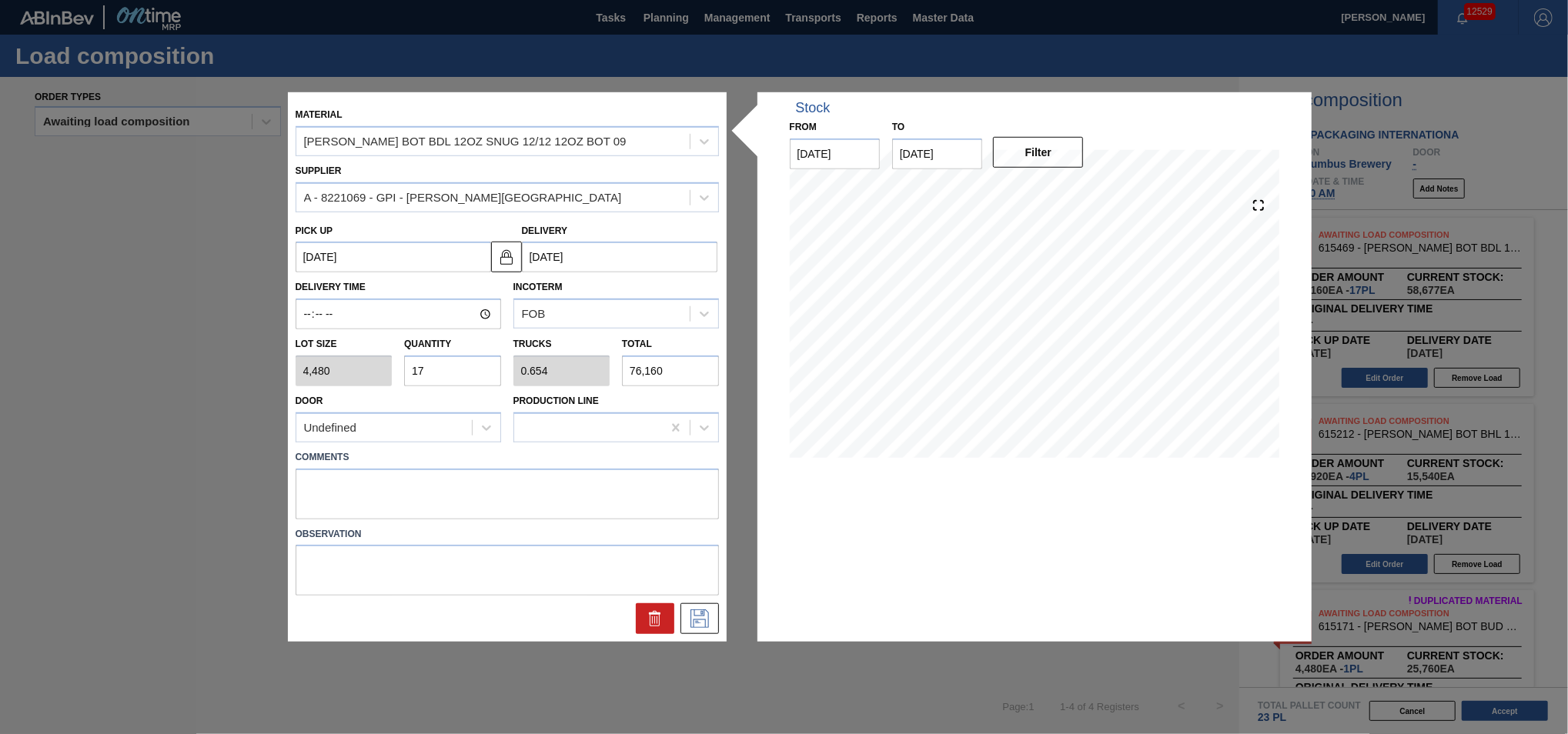
click at [486, 371] on input "17" at bounding box center [453, 371] width 97 height 30
type input "1"
type input "0.038"
type input "4,480"
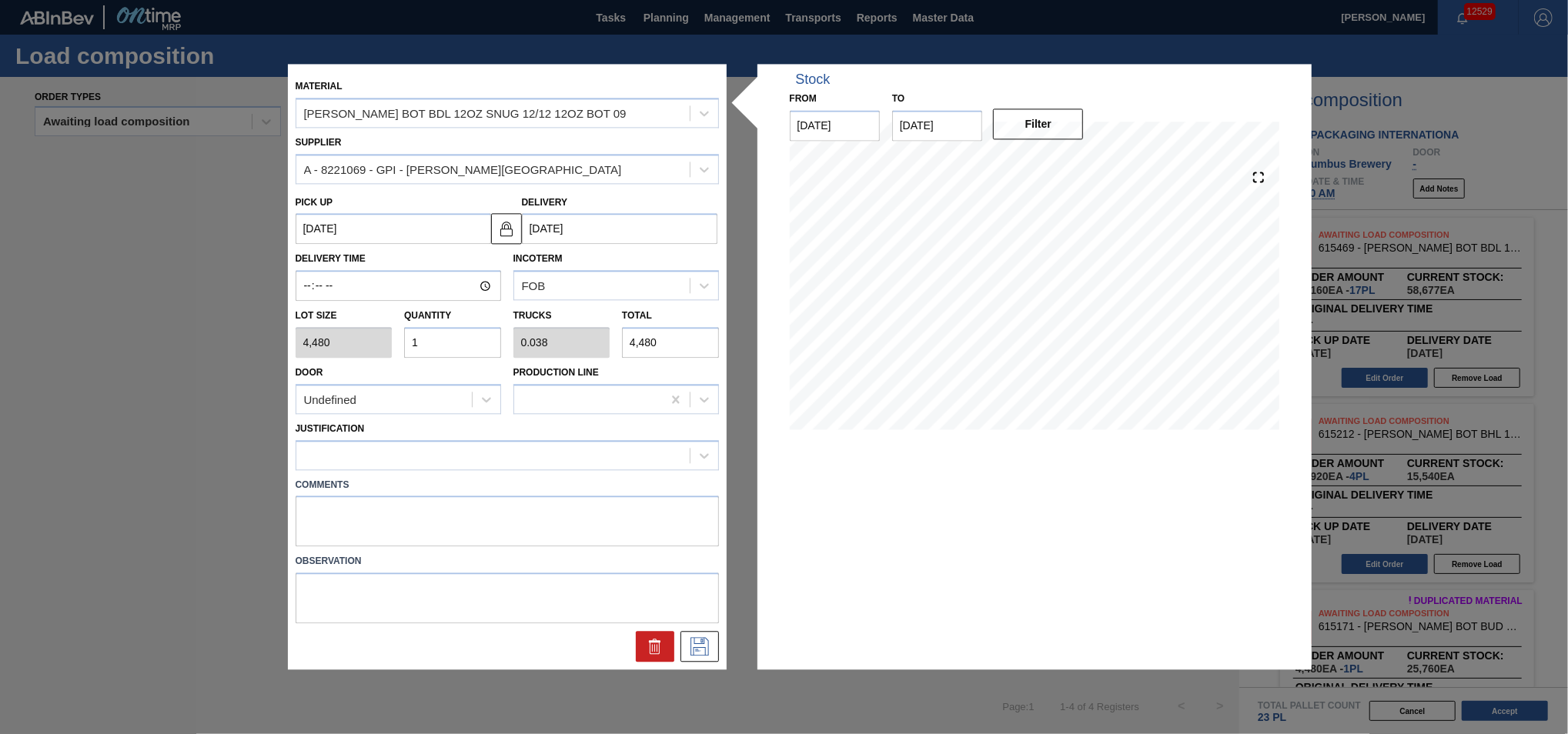
type input "0"
type input "2"
type input "0.077"
type input "8,960"
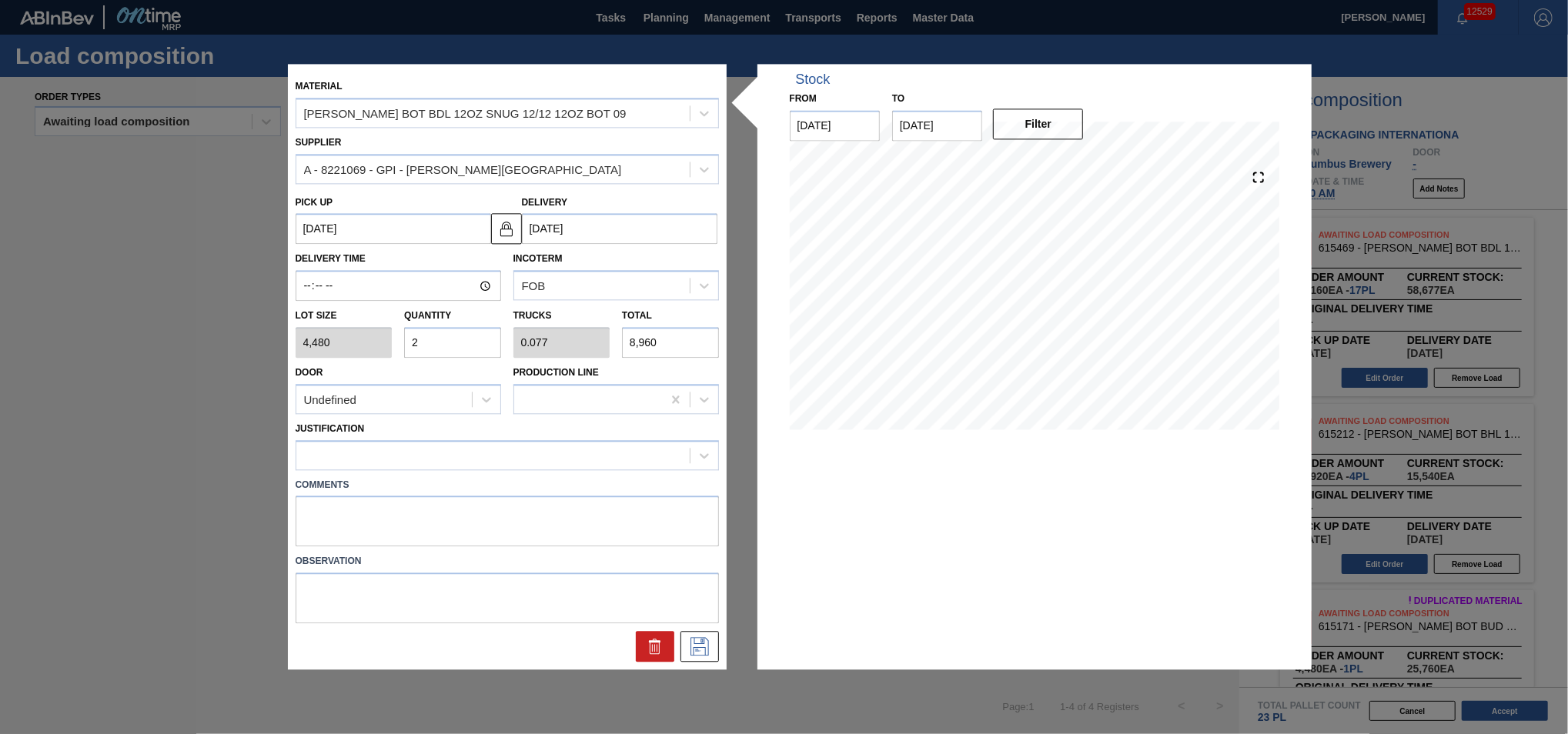
type input "20"
type input "0.769"
type input "89,600"
type input "20"
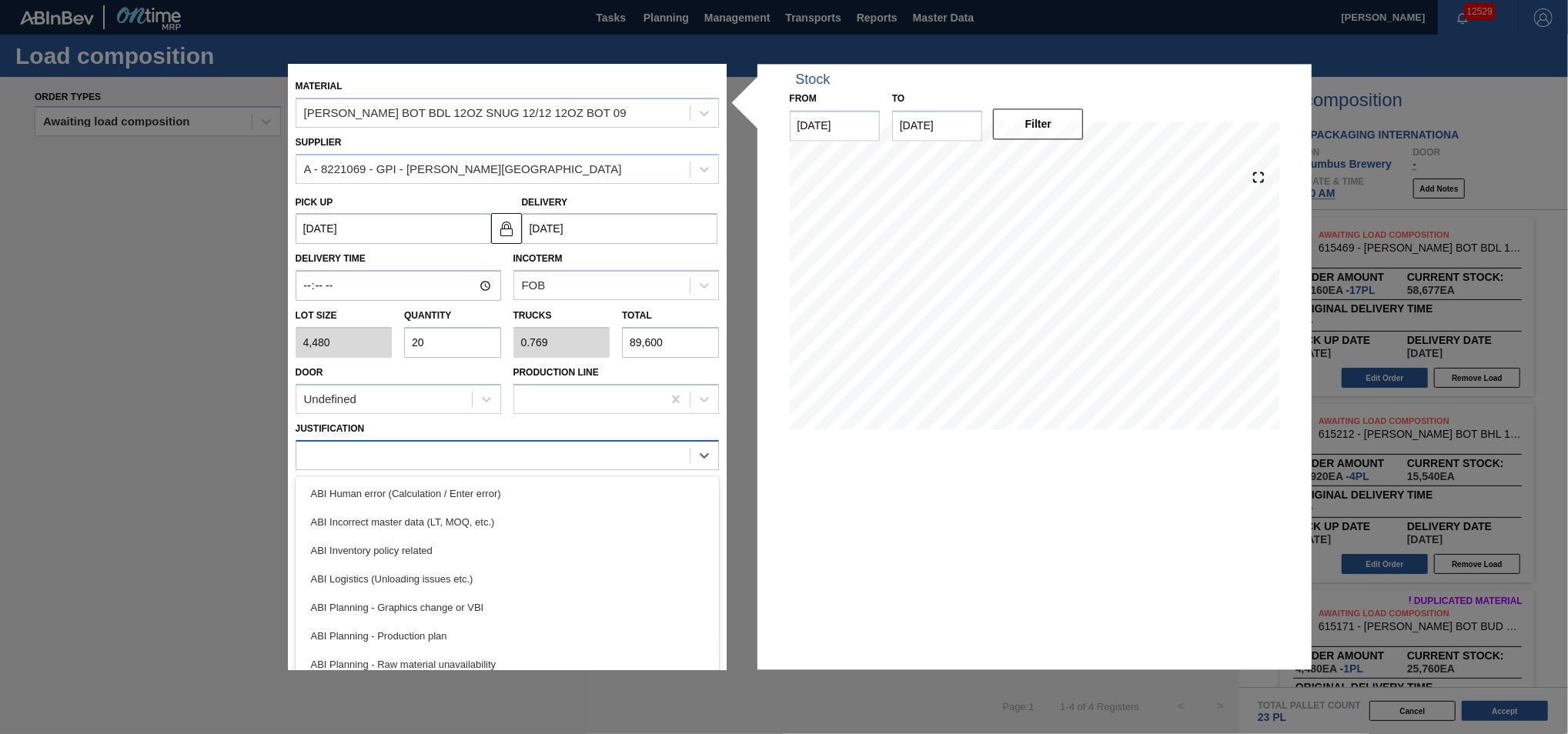
click at [481, 457] on div at bounding box center [493, 455] width 393 height 22
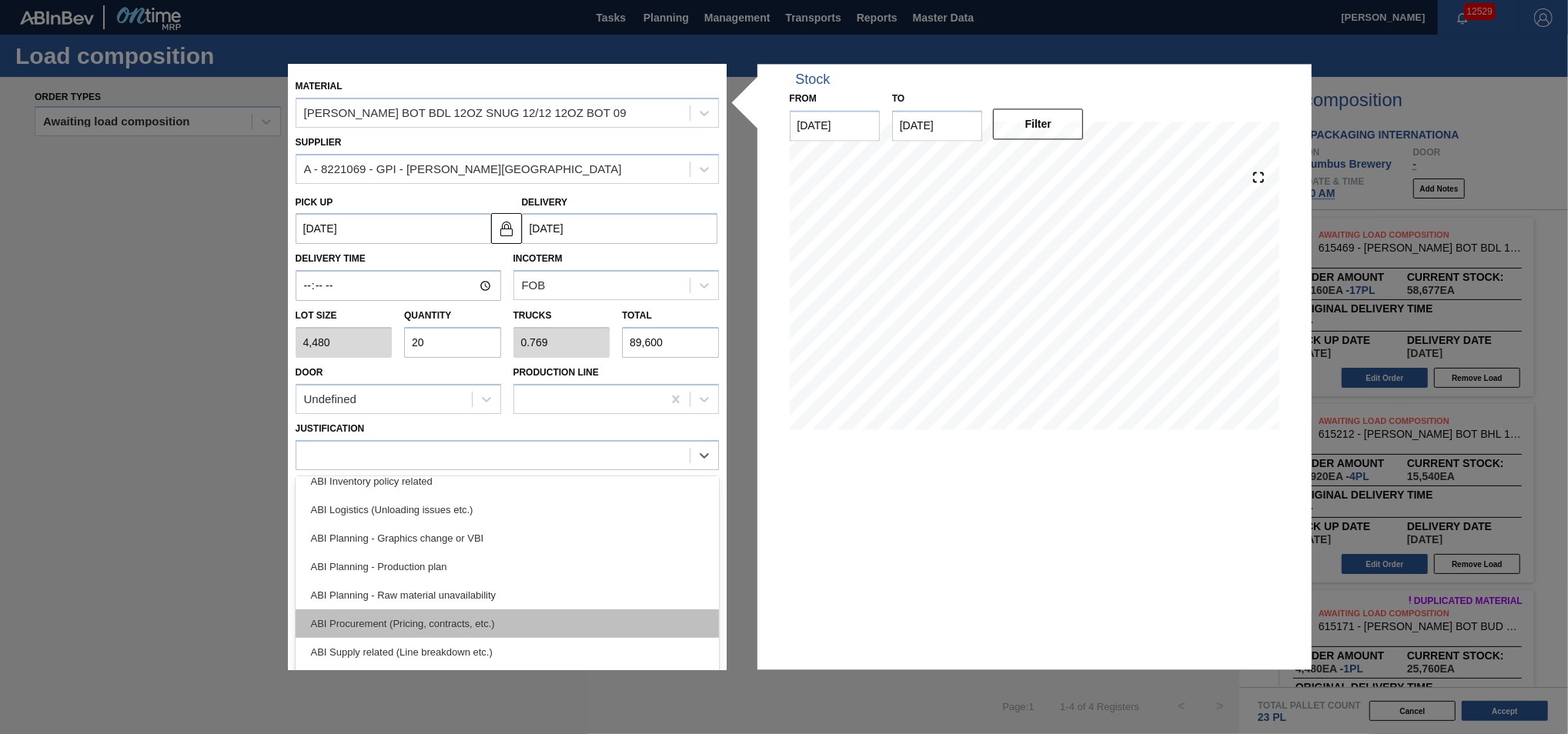
scroll to position [104, 0]
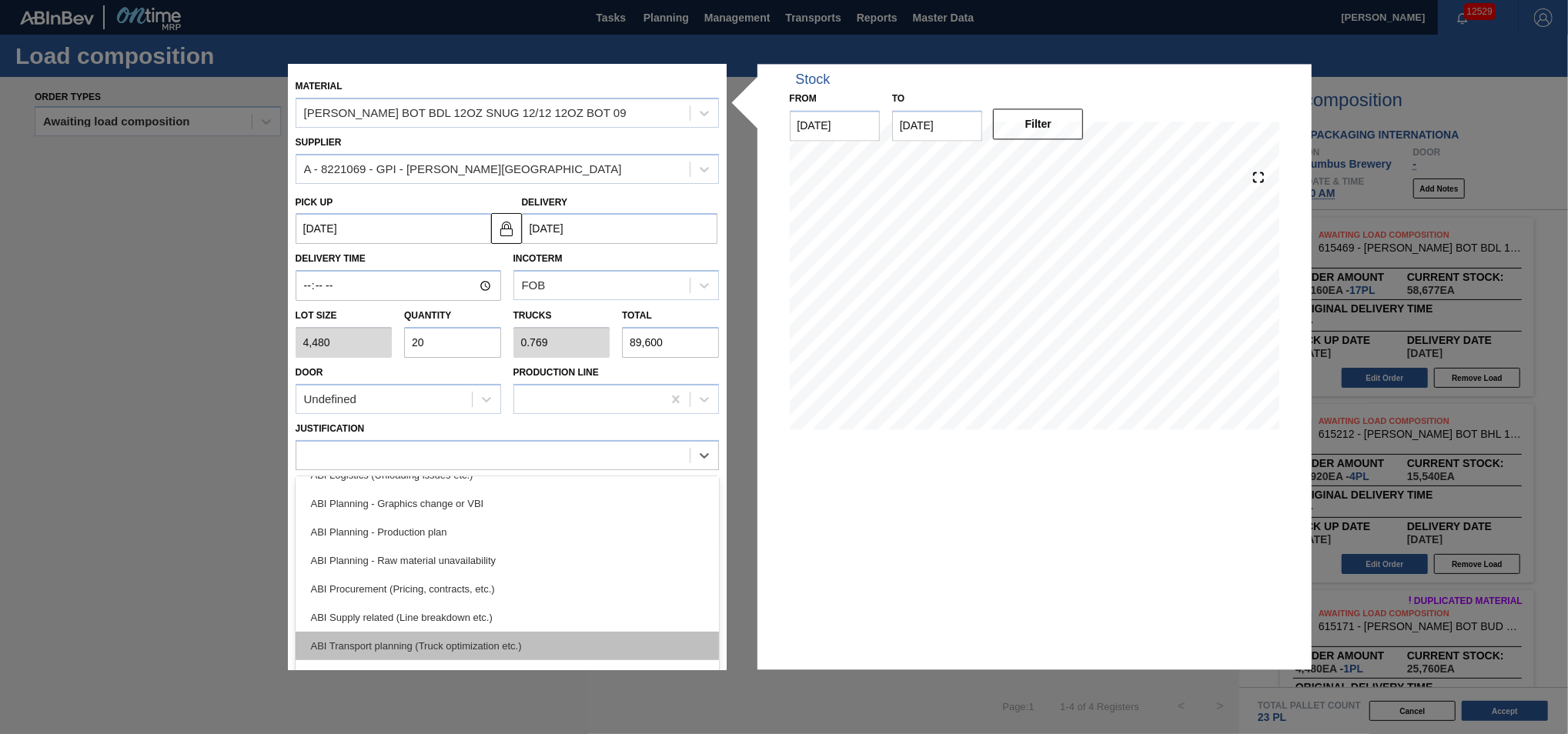
click at [472, 641] on div "ABI Transport planning (Truck optimization etc.)" at bounding box center [507, 646] width 423 height 29
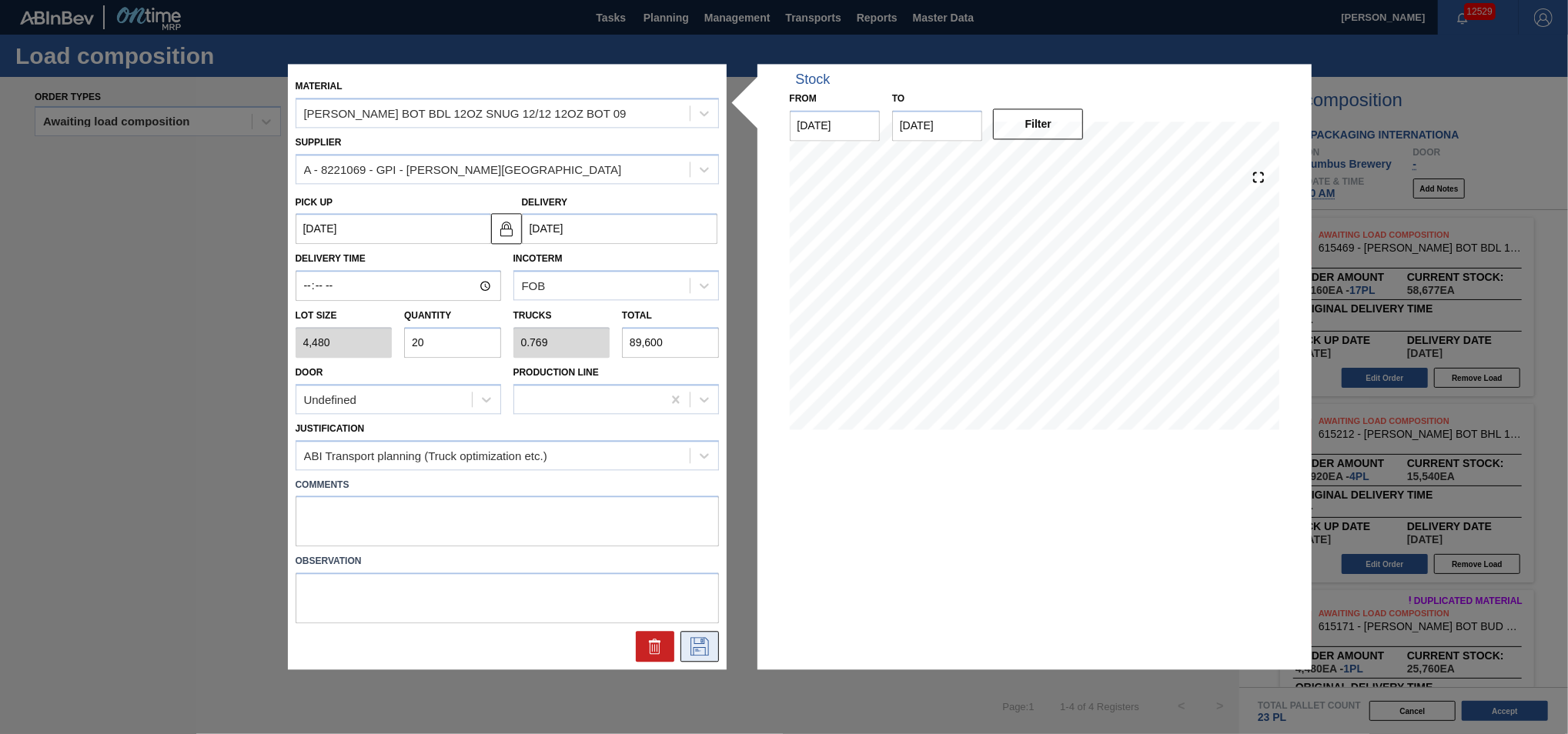
click at [697, 647] on icon at bounding box center [700, 647] width 25 height 19
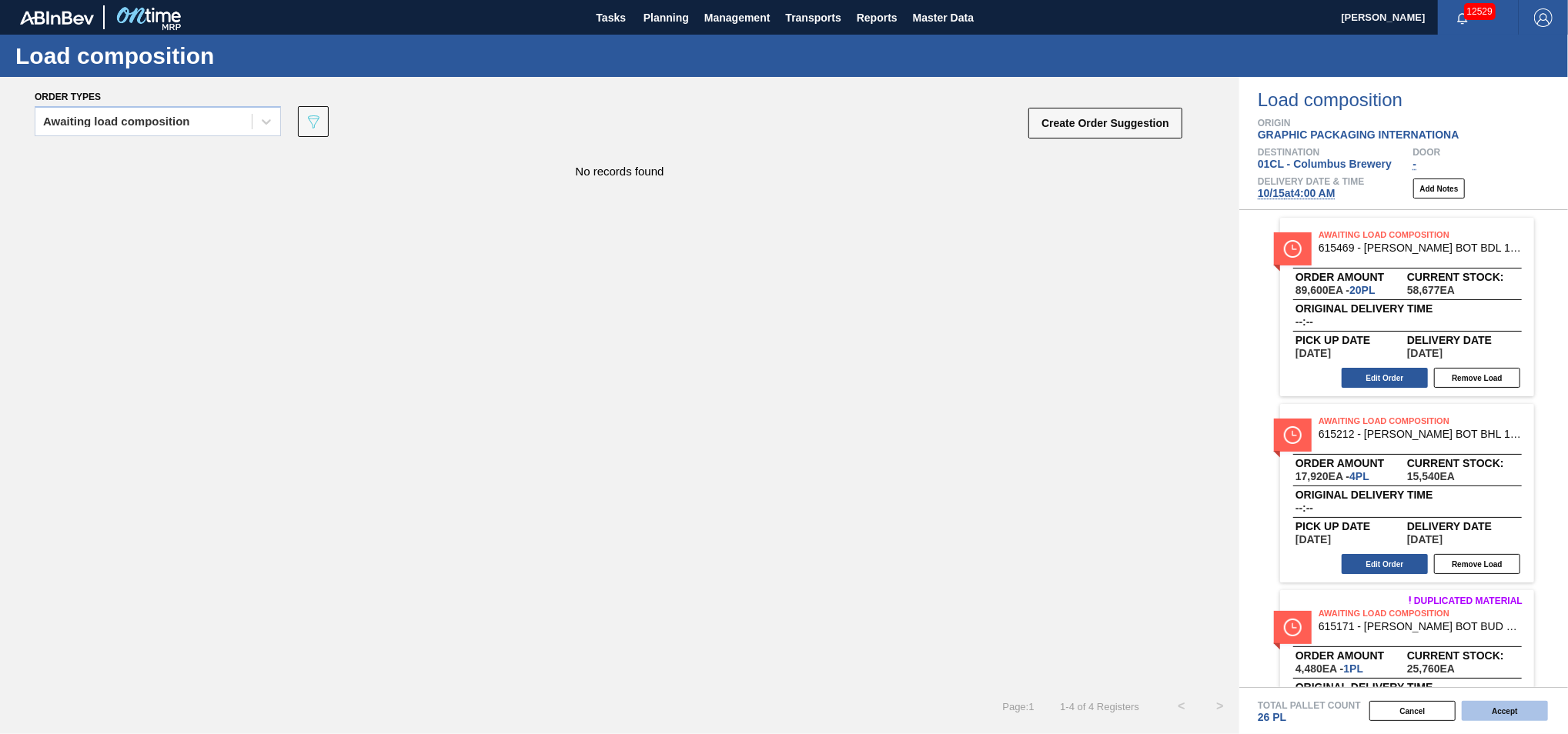
click at [1514, 716] on button "Accept" at bounding box center [1505, 711] width 87 height 20
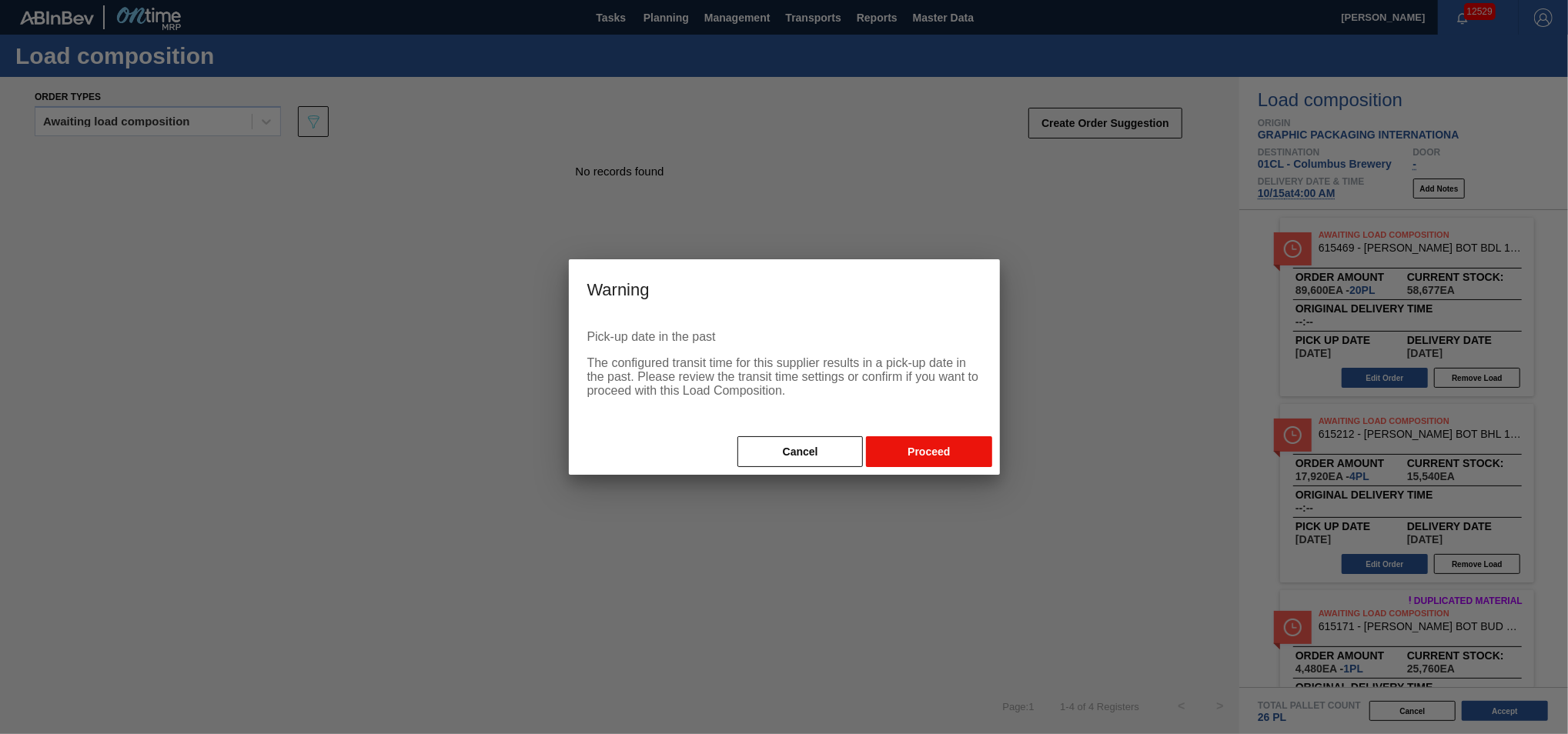
click at [962, 453] on button "Proceed" at bounding box center [929, 452] width 126 height 30
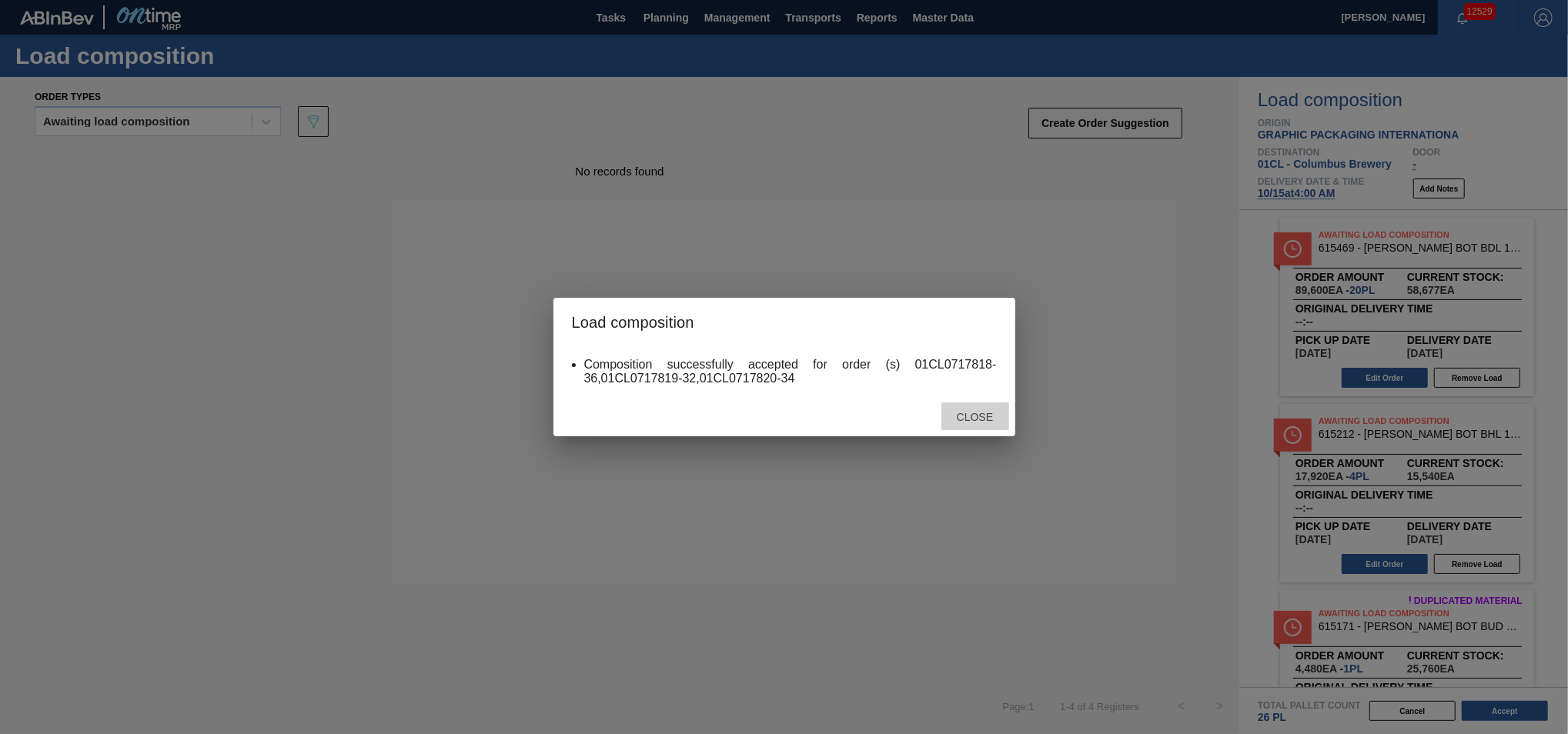
click at [966, 421] on span "Close" at bounding box center [975, 417] width 61 height 13
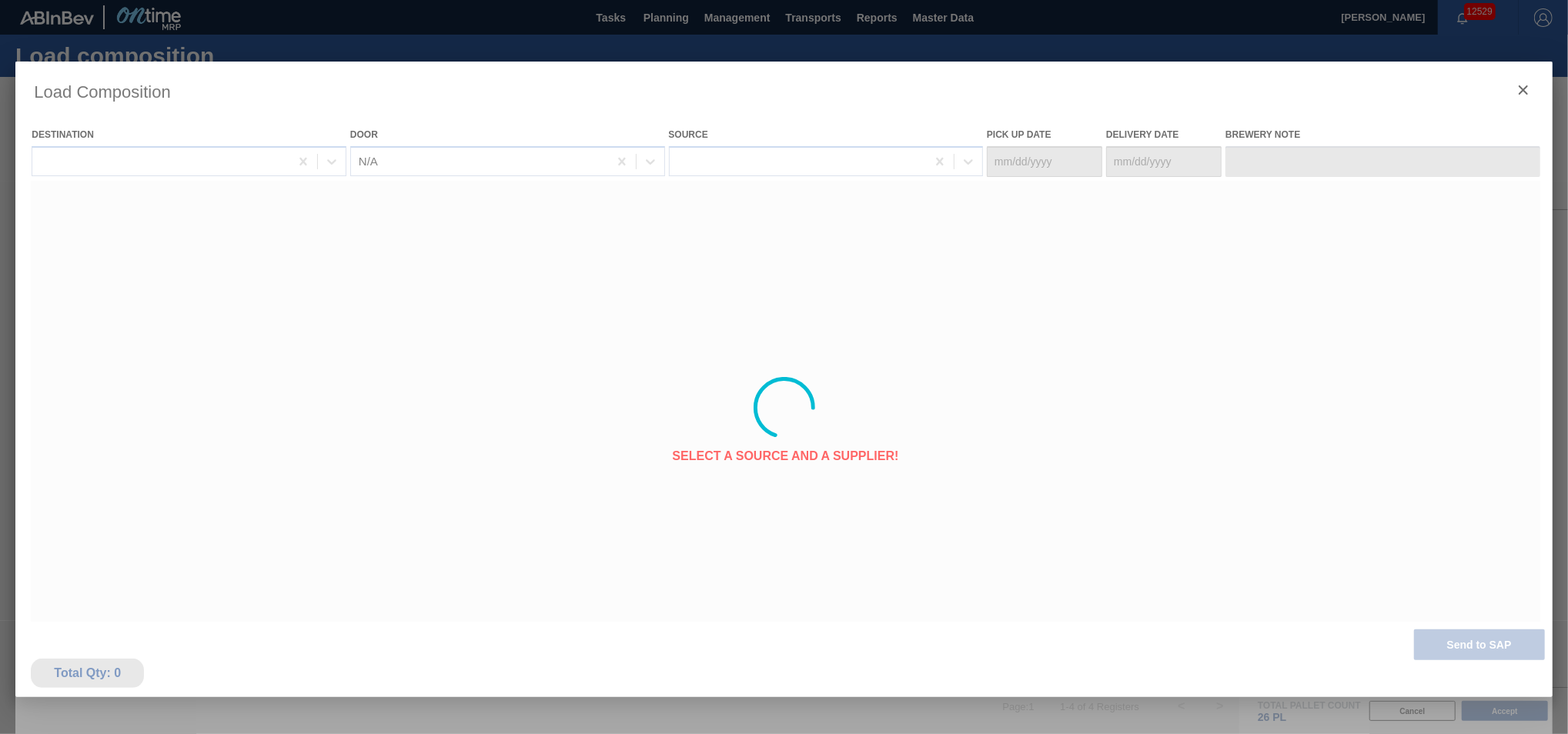
type Date "10/13/2025"
type Date "10/15/2025"
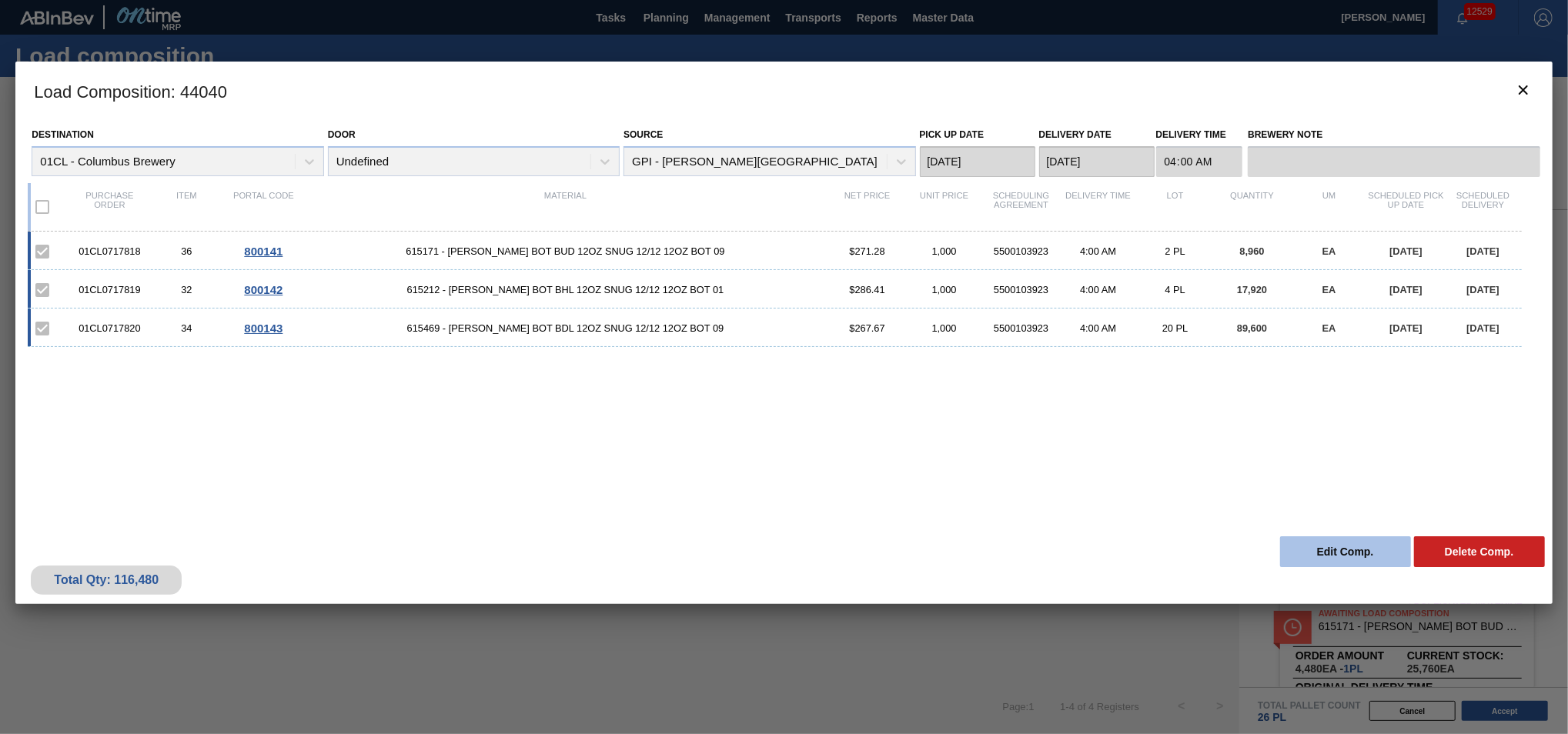
click at [1352, 555] on button "Edit Comp." at bounding box center [1345, 552] width 131 height 30
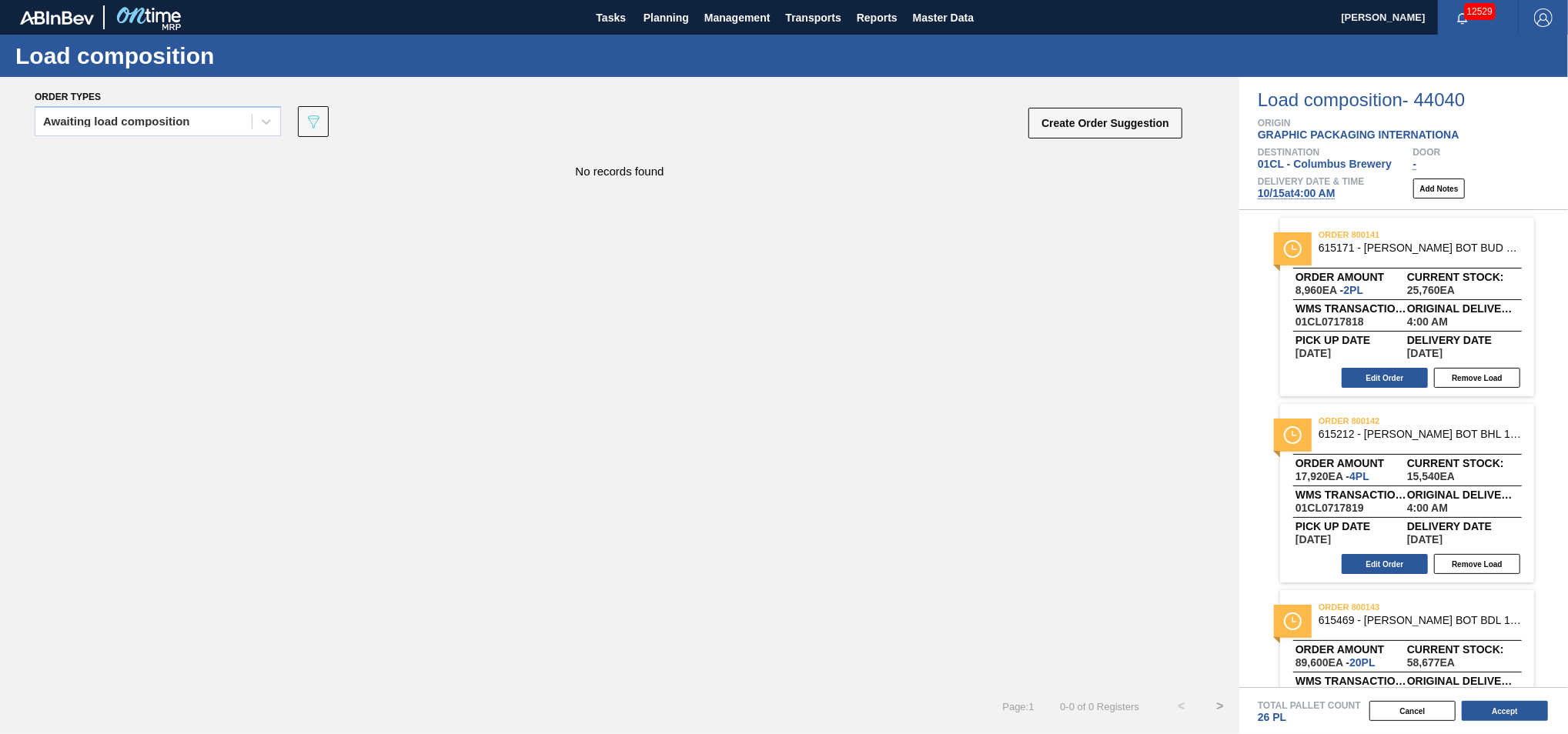
click at [1280, 192] on span "10/15 at 4:00 AM" at bounding box center [1296, 193] width 78 height 13
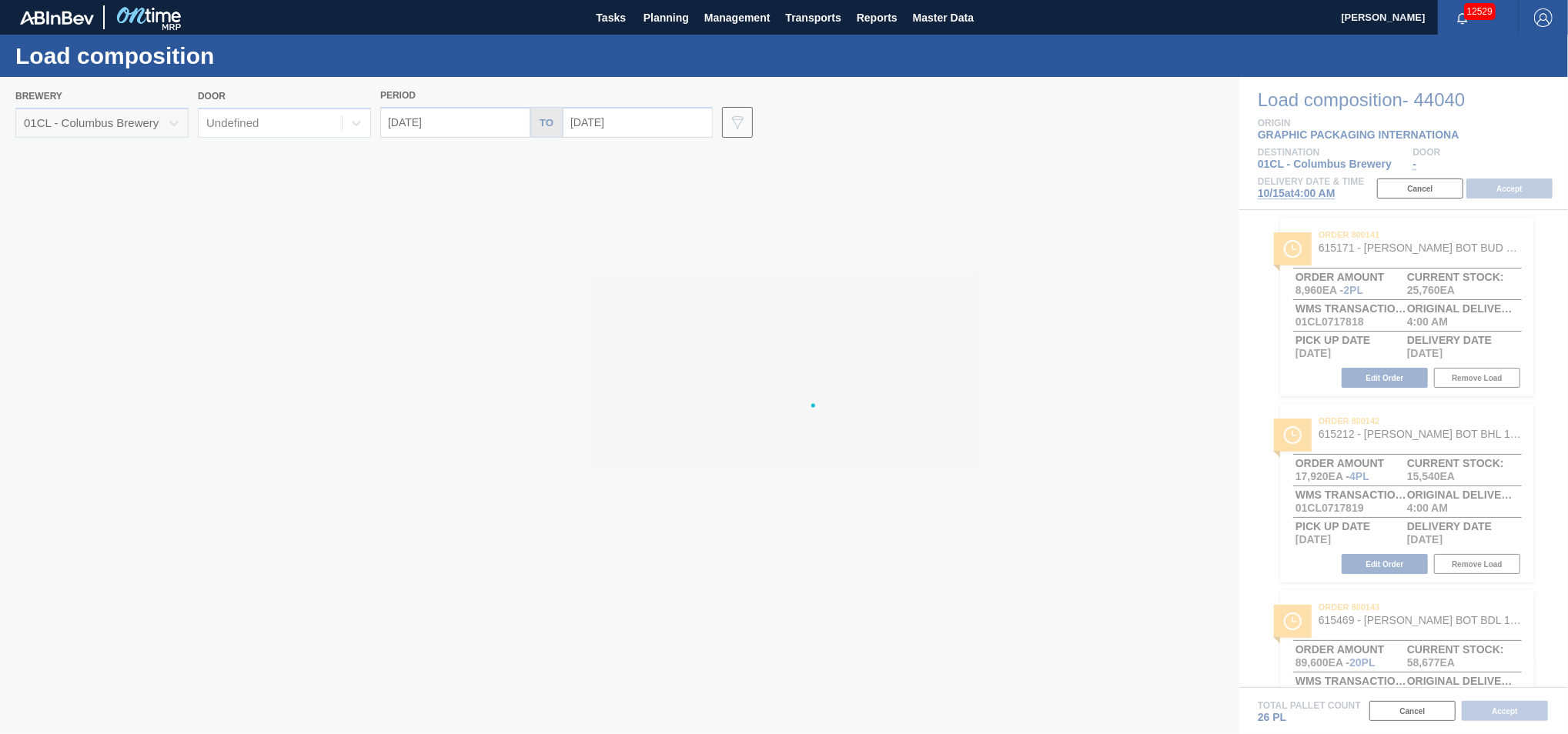
type input "10/15/2025"
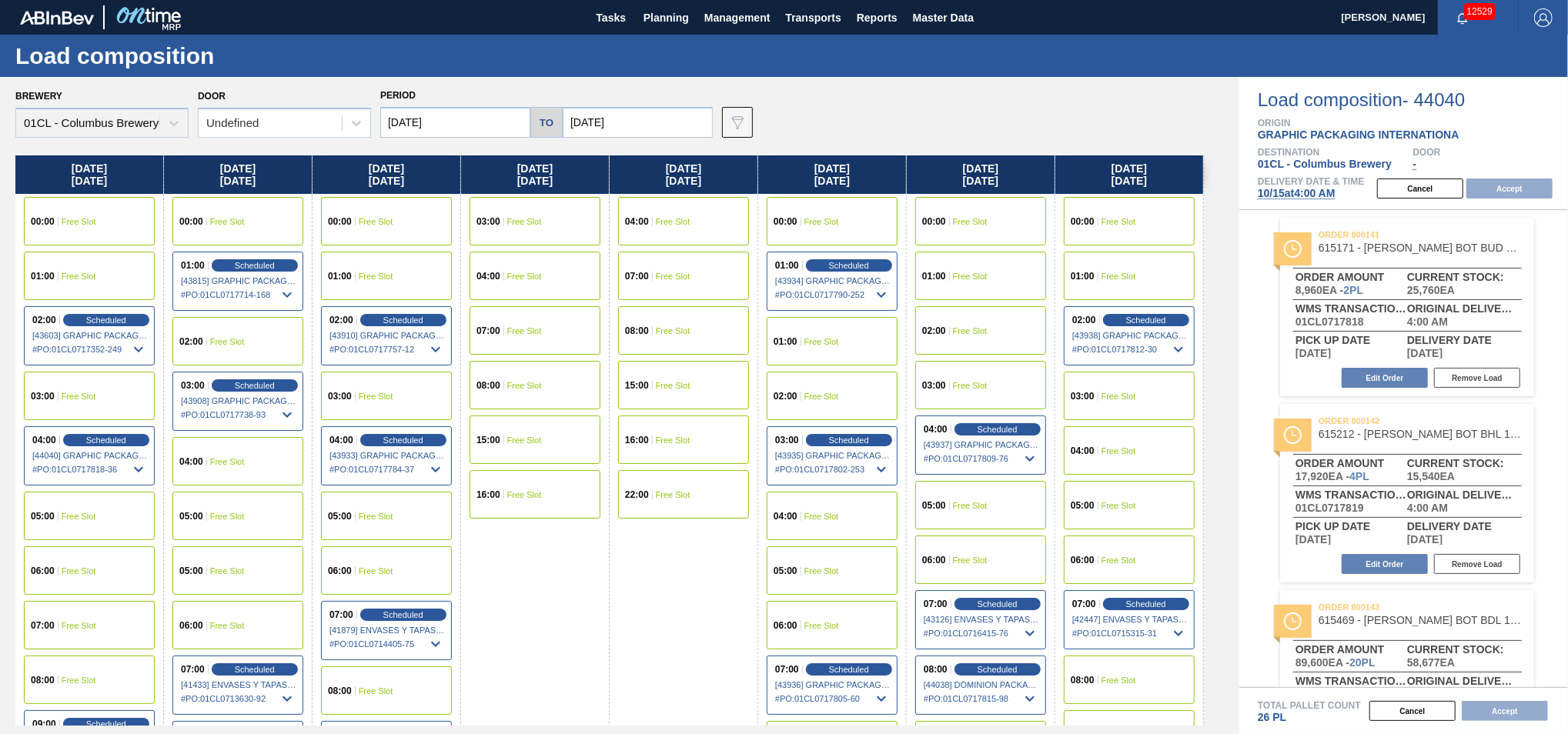
click at [1105, 454] on span "Free Slot" at bounding box center [1118, 451] width 35 height 9
click at [1506, 188] on button "Accept" at bounding box center [1509, 188] width 87 height 20
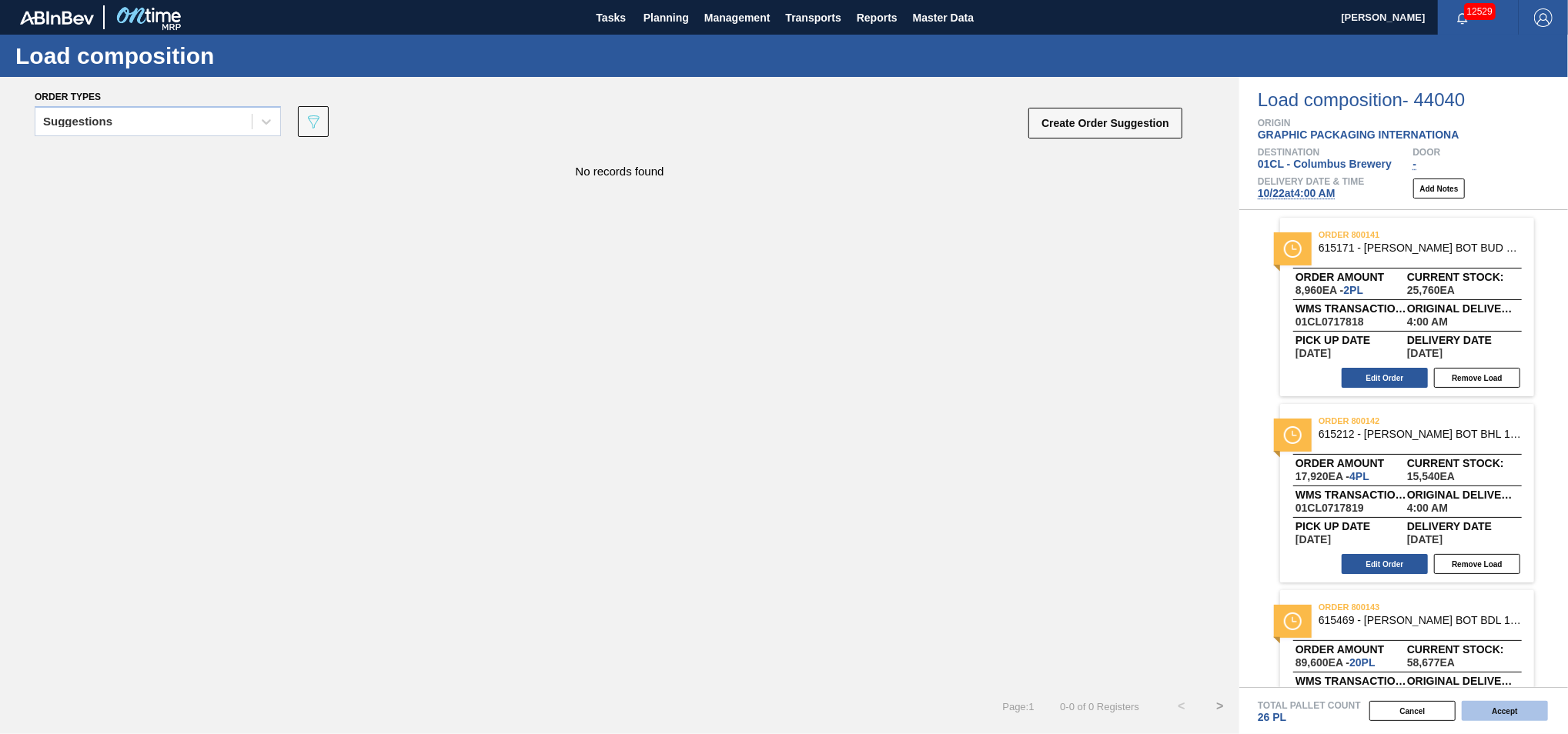
click at [1497, 711] on button "Accept" at bounding box center [1505, 711] width 87 height 20
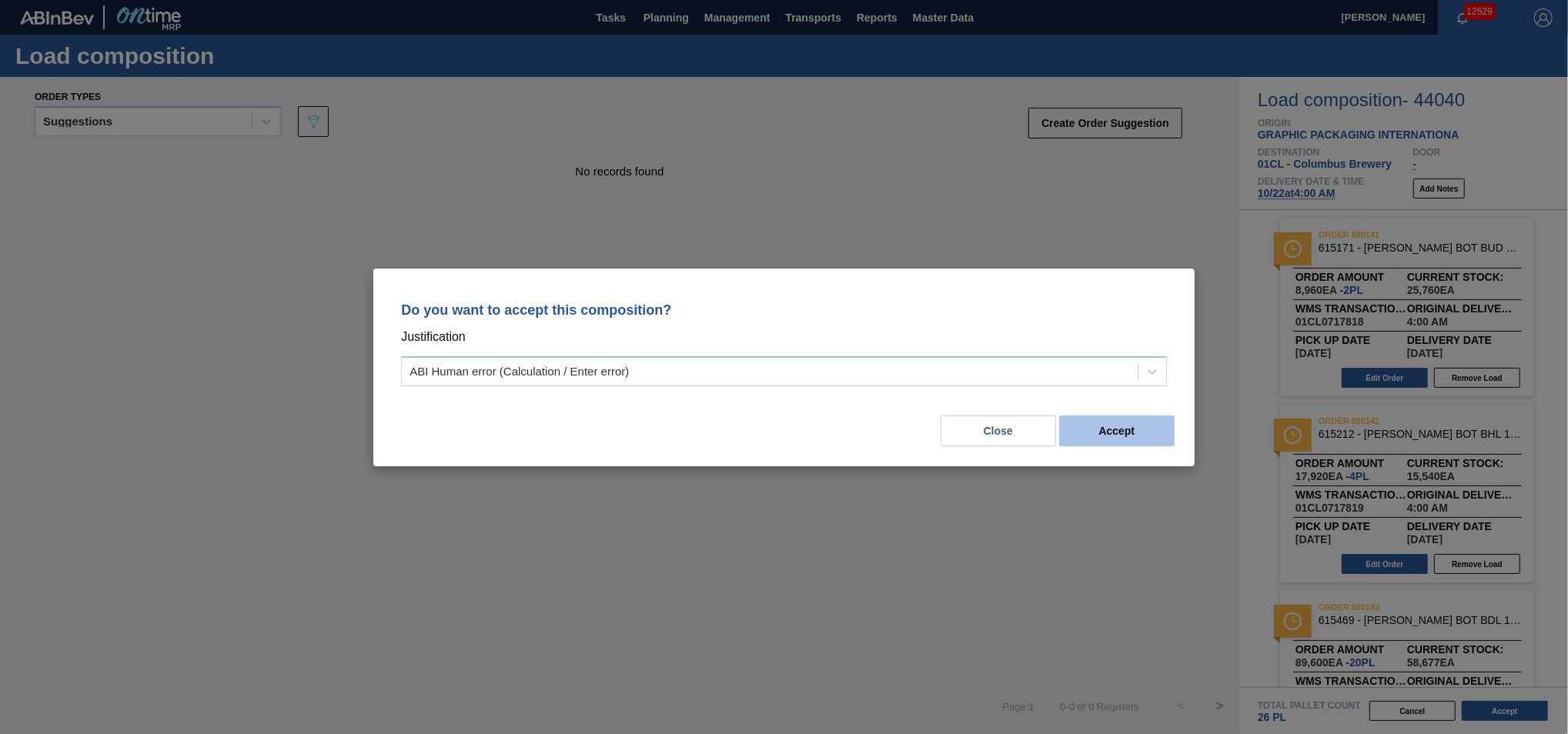
click at [1138, 427] on button "Accept" at bounding box center [1116, 430] width 115 height 30
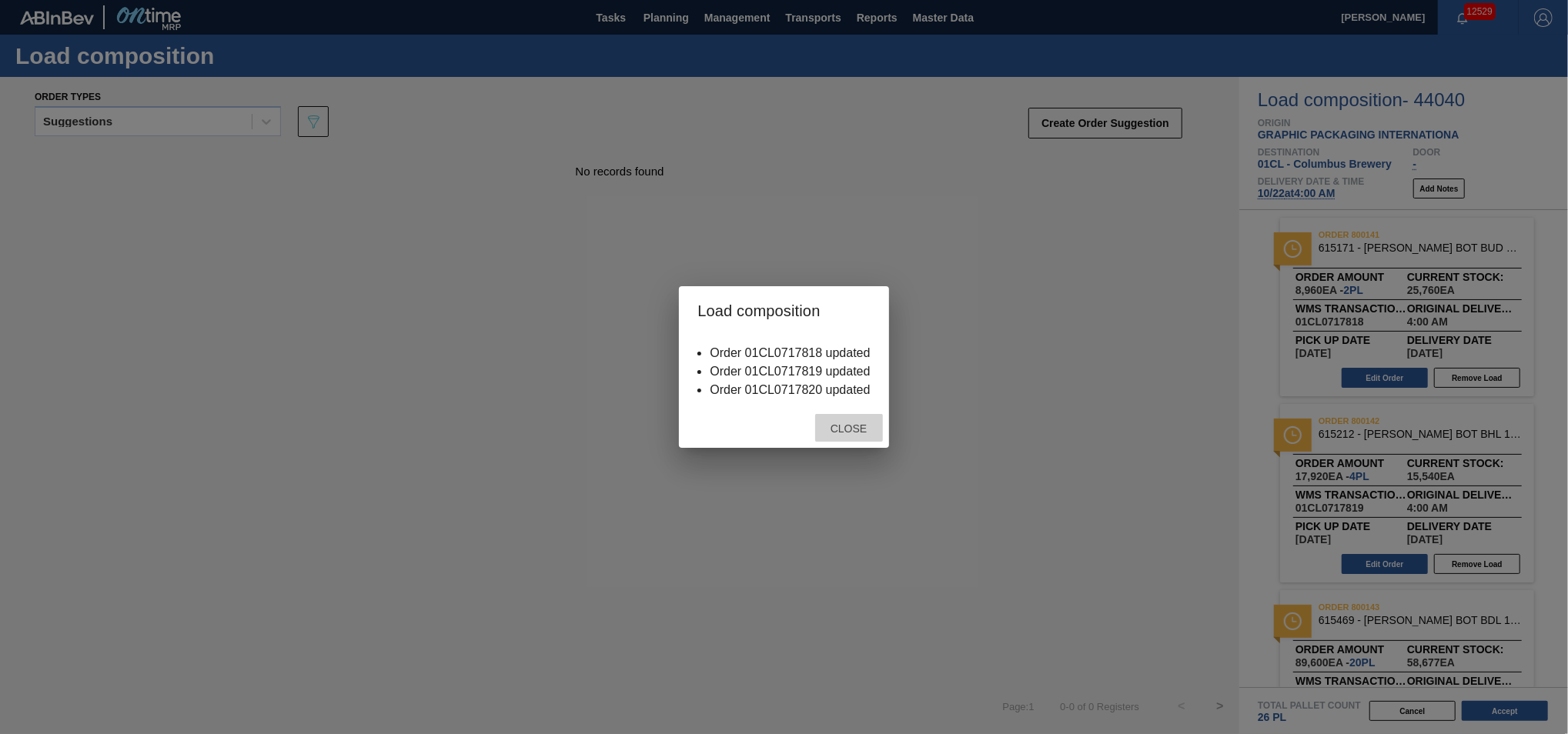
click at [855, 430] on span "Close" at bounding box center [848, 429] width 61 height 13
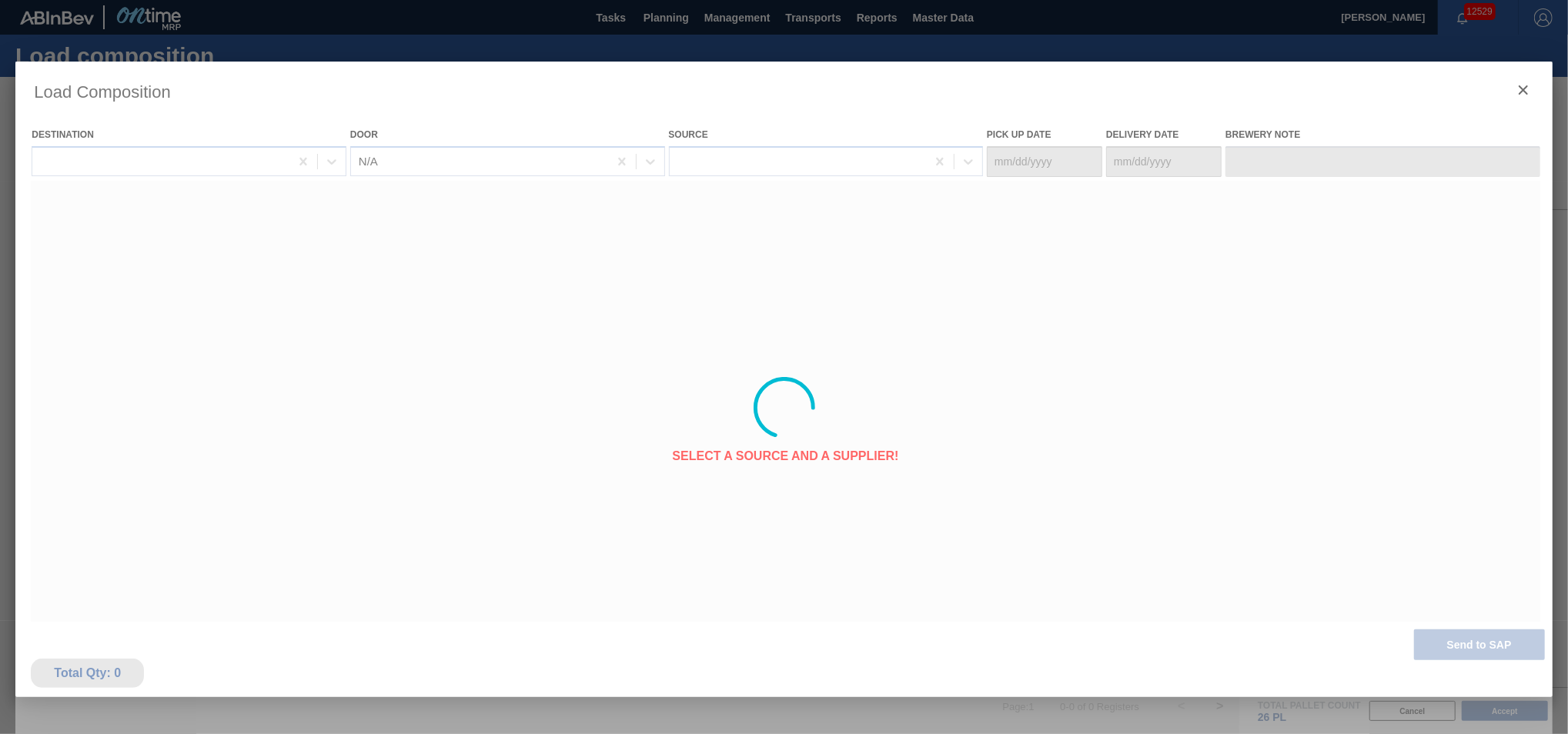
type Date "10/20/2025"
type Date "10/22/2025"
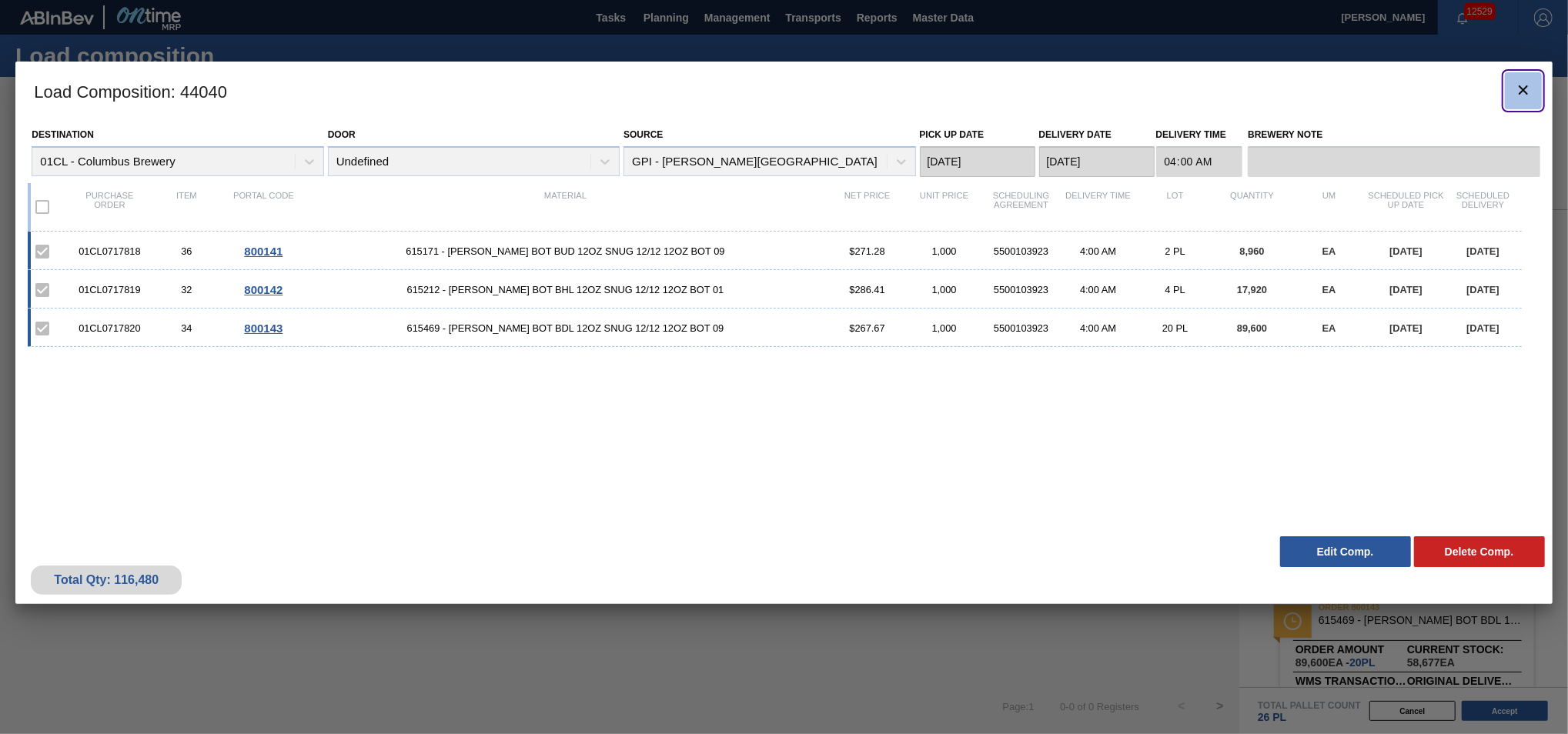
click at [1521, 88] on icon "botão de ícone" at bounding box center [1523, 90] width 9 height 9
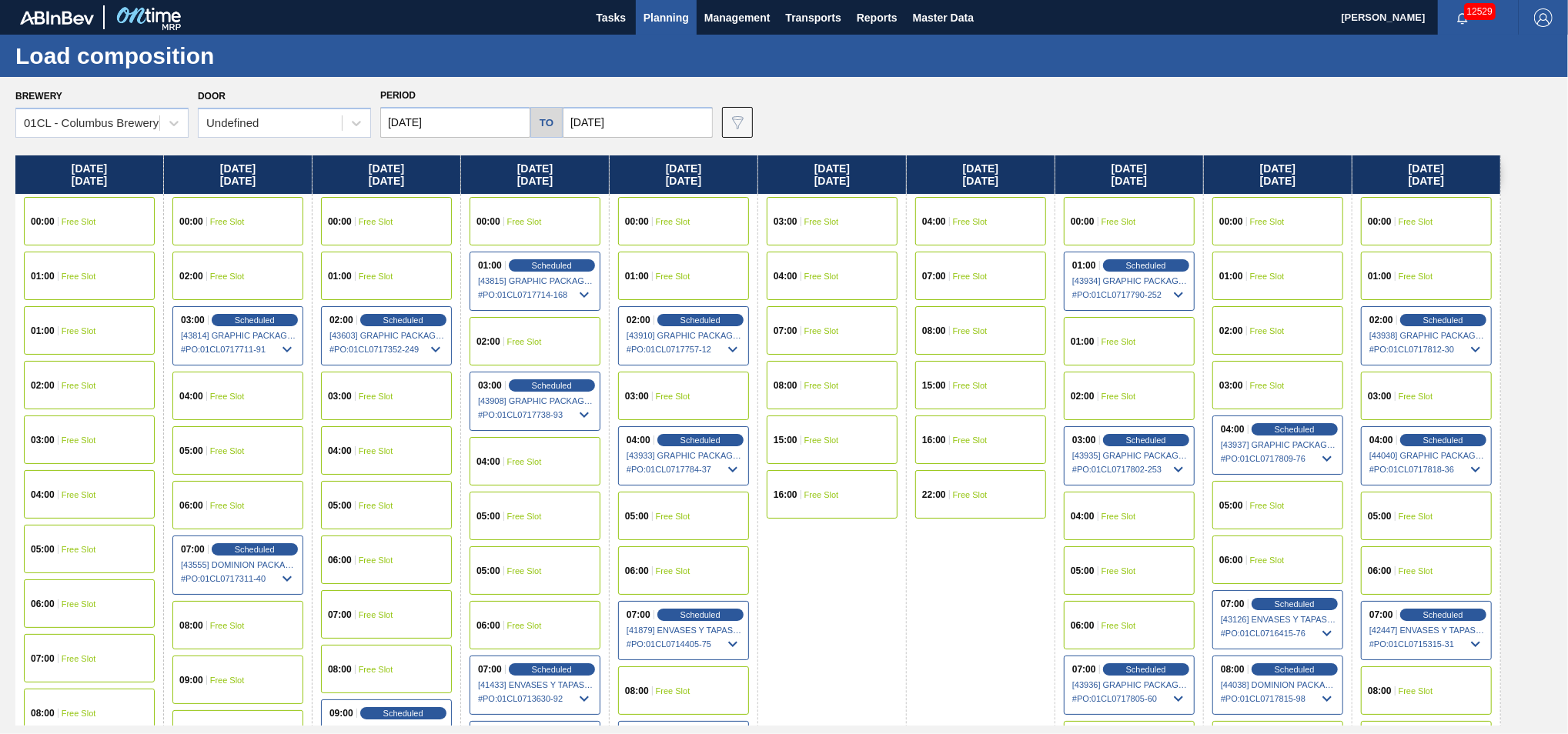
click at [480, 119] on input "10/13/2025" at bounding box center [455, 122] width 150 height 30
click at [963, 393] on div "15:00 Free Slot" at bounding box center [980, 385] width 131 height 48
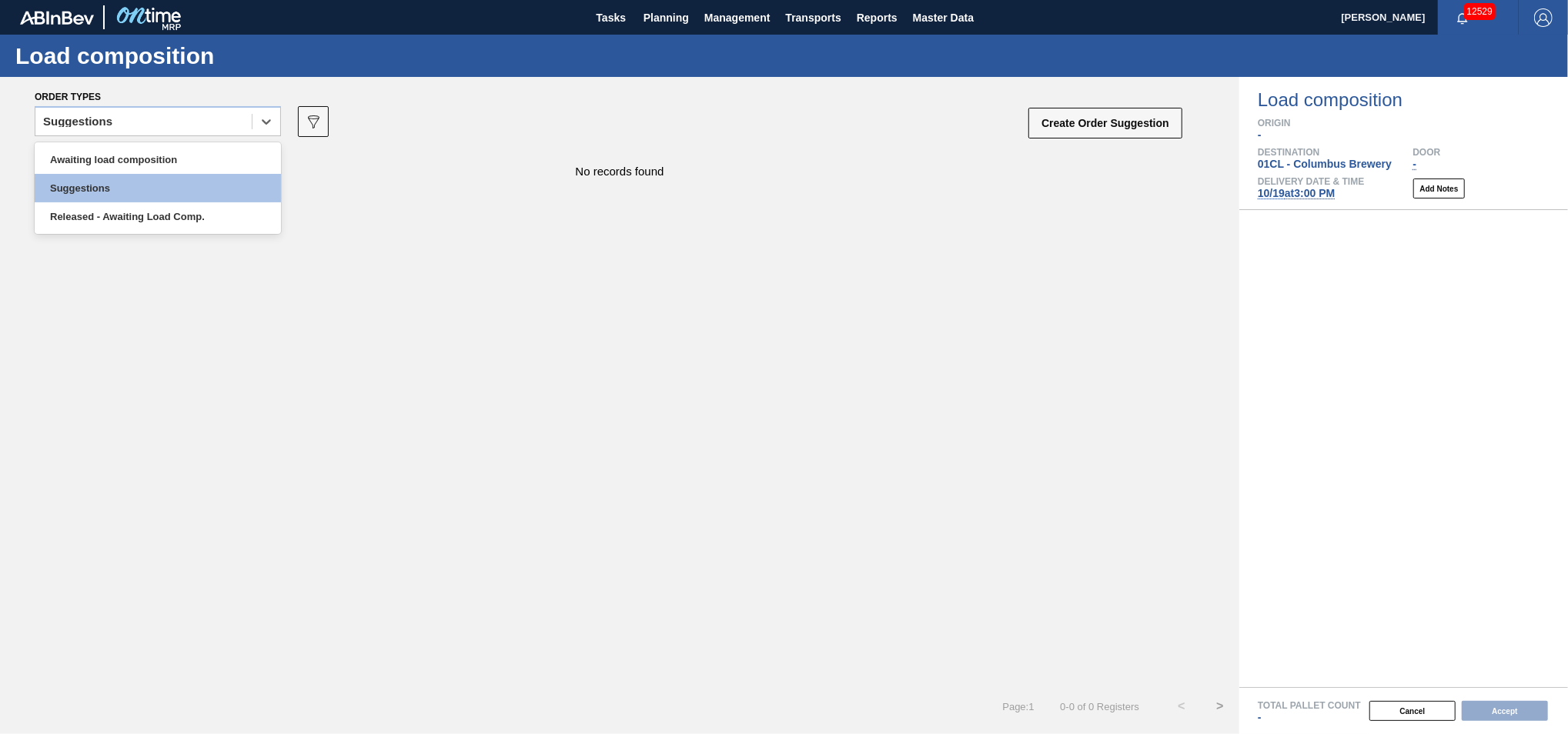
click at [228, 124] on div "Suggestions" at bounding box center [144, 121] width 216 height 22
click at [179, 164] on div "Awaiting load composition" at bounding box center [158, 160] width 246 height 29
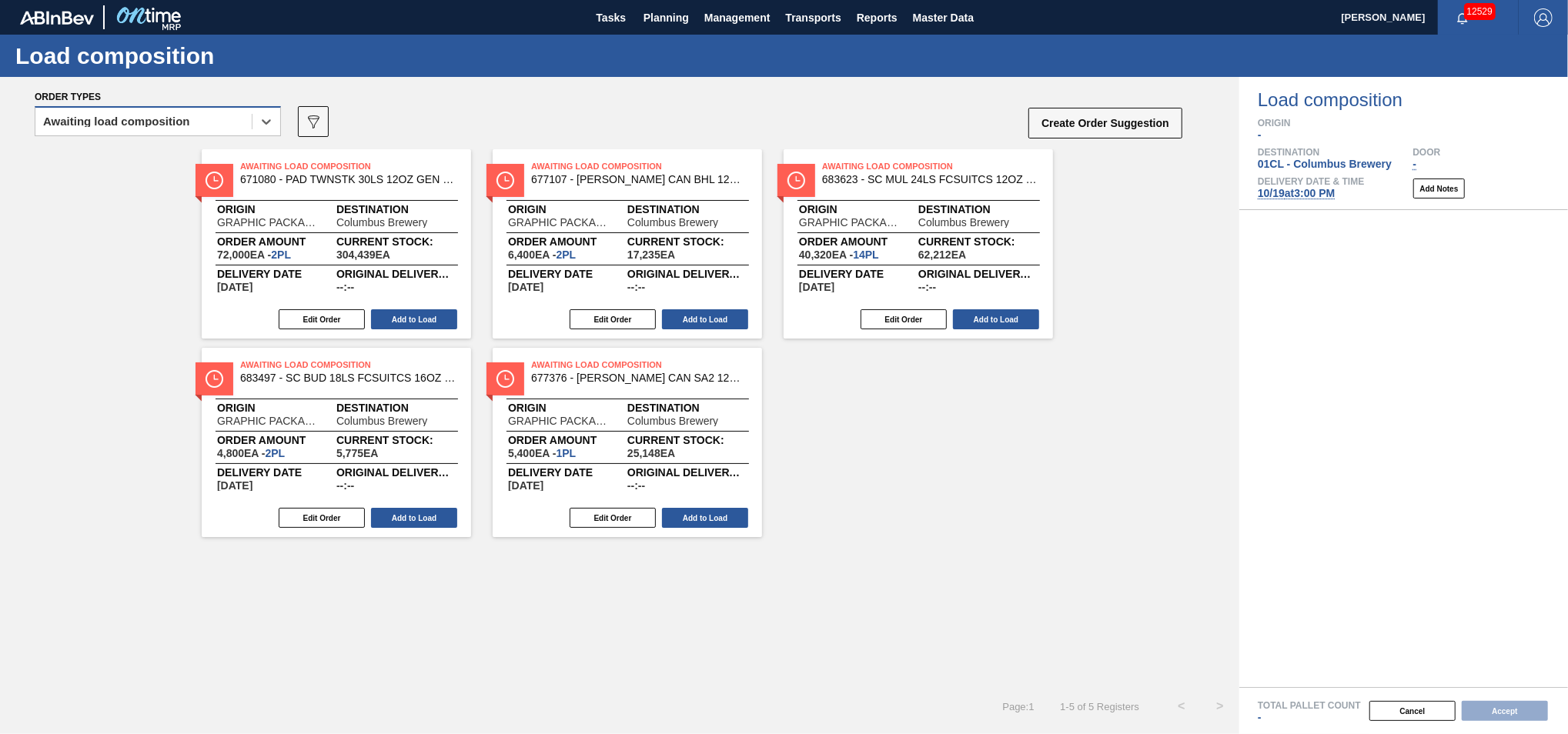
click at [225, 121] on div "Awaiting load composition" at bounding box center [144, 121] width 216 height 22
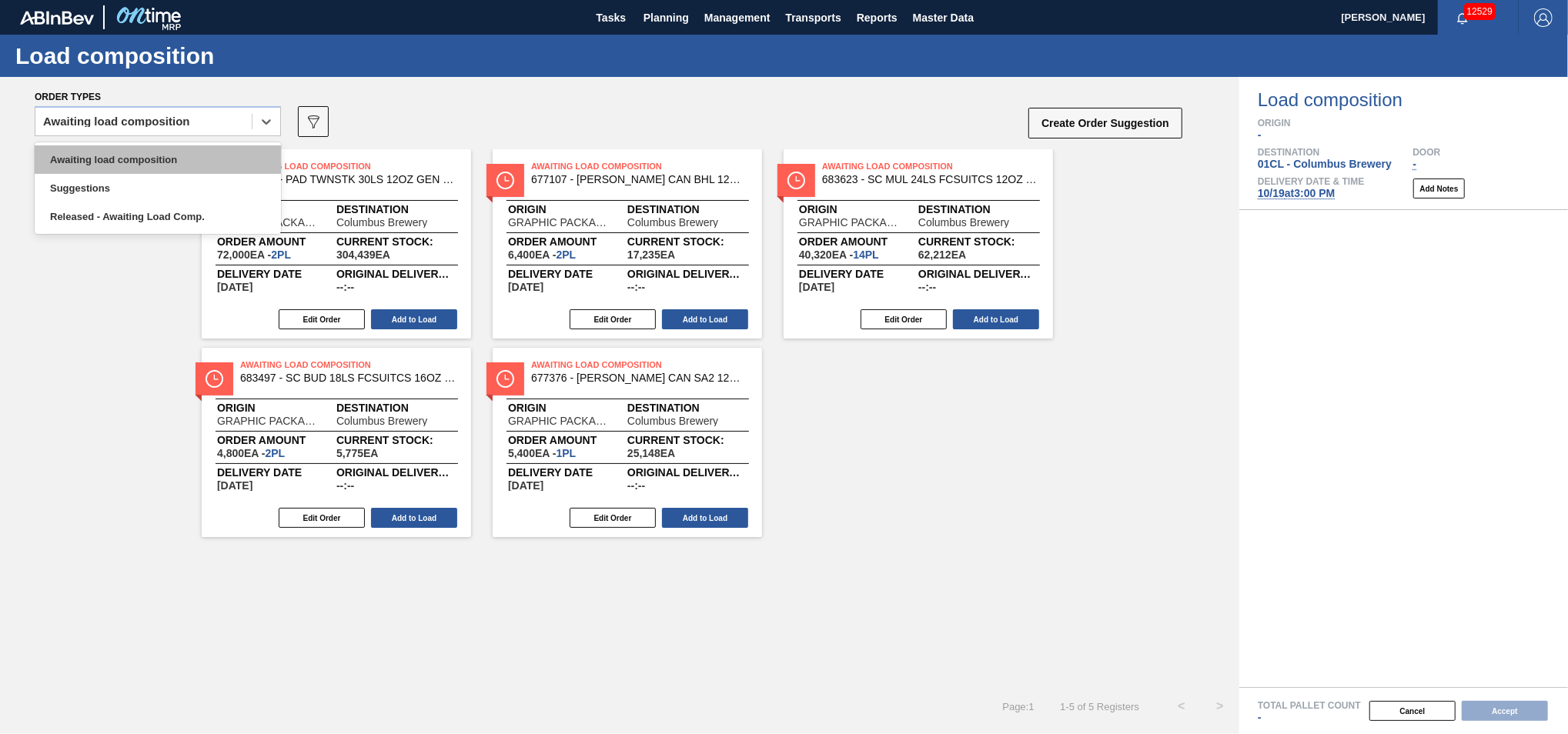
click at [193, 152] on div "Awaiting load composition" at bounding box center [158, 160] width 246 height 29
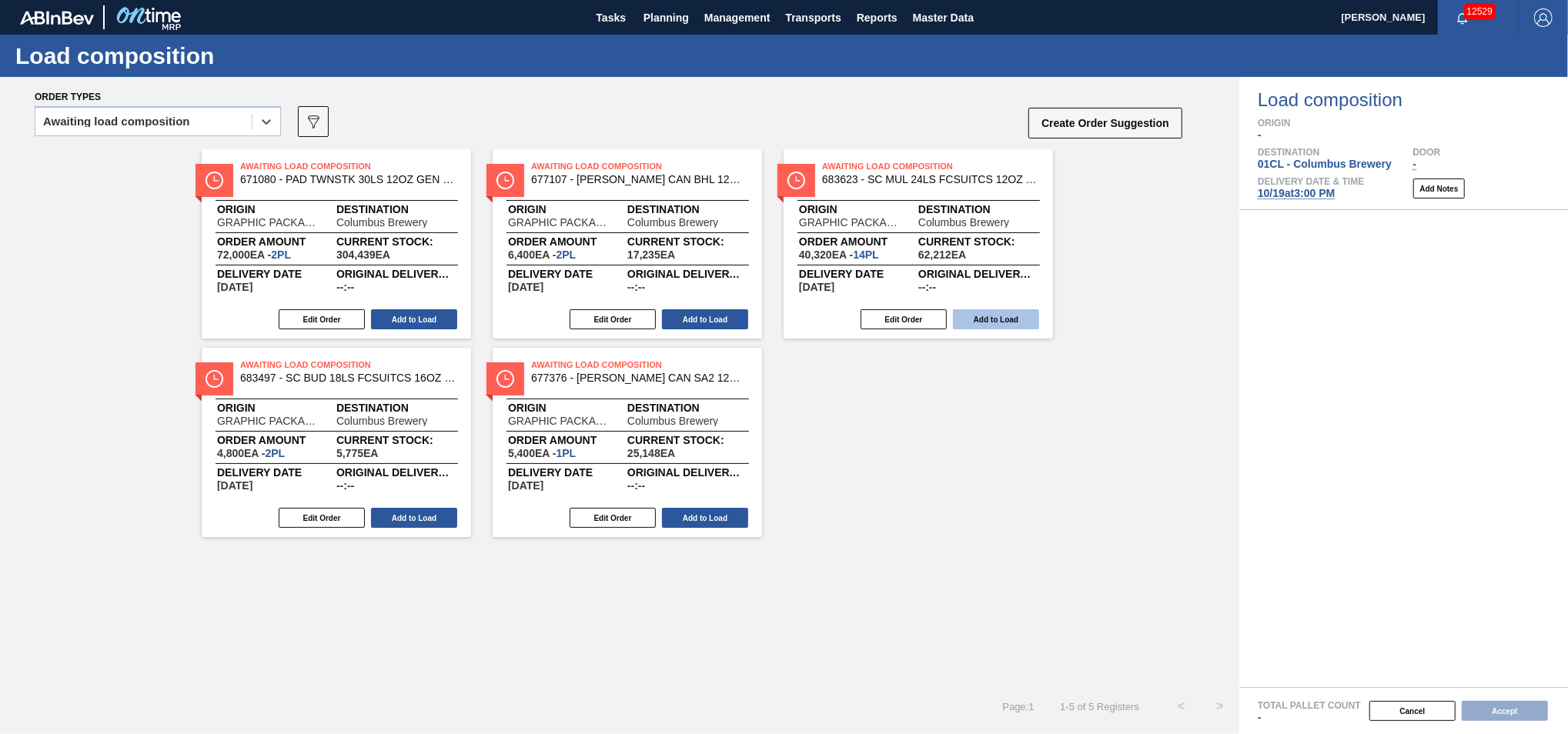
click at [988, 313] on button "Add to Load" at bounding box center [996, 320] width 87 height 20
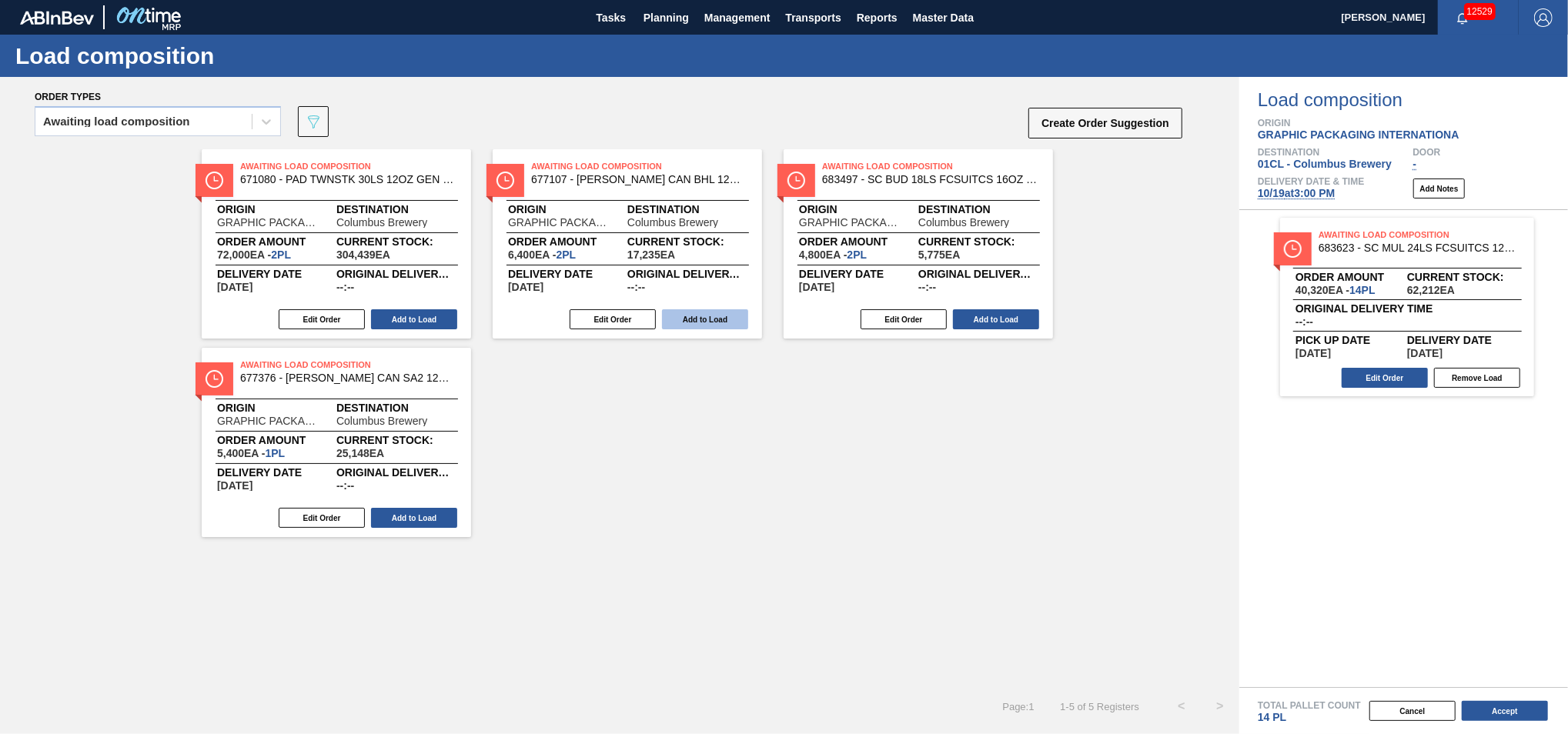
click at [710, 314] on button "Add to Load" at bounding box center [705, 320] width 87 height 20
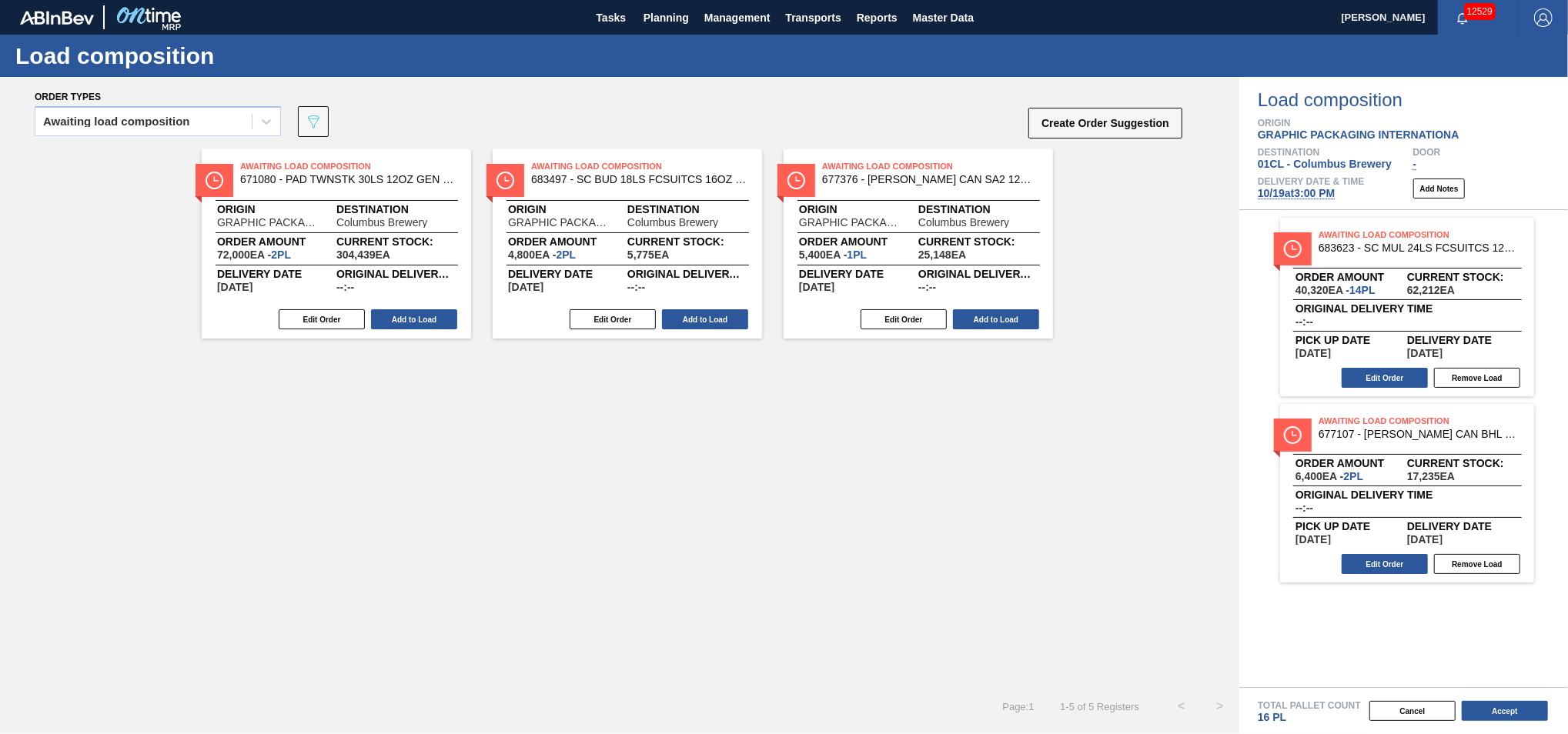
click at [710, 314] on button "Add to Load" at bounding box center [705, 320] width 87 height 20
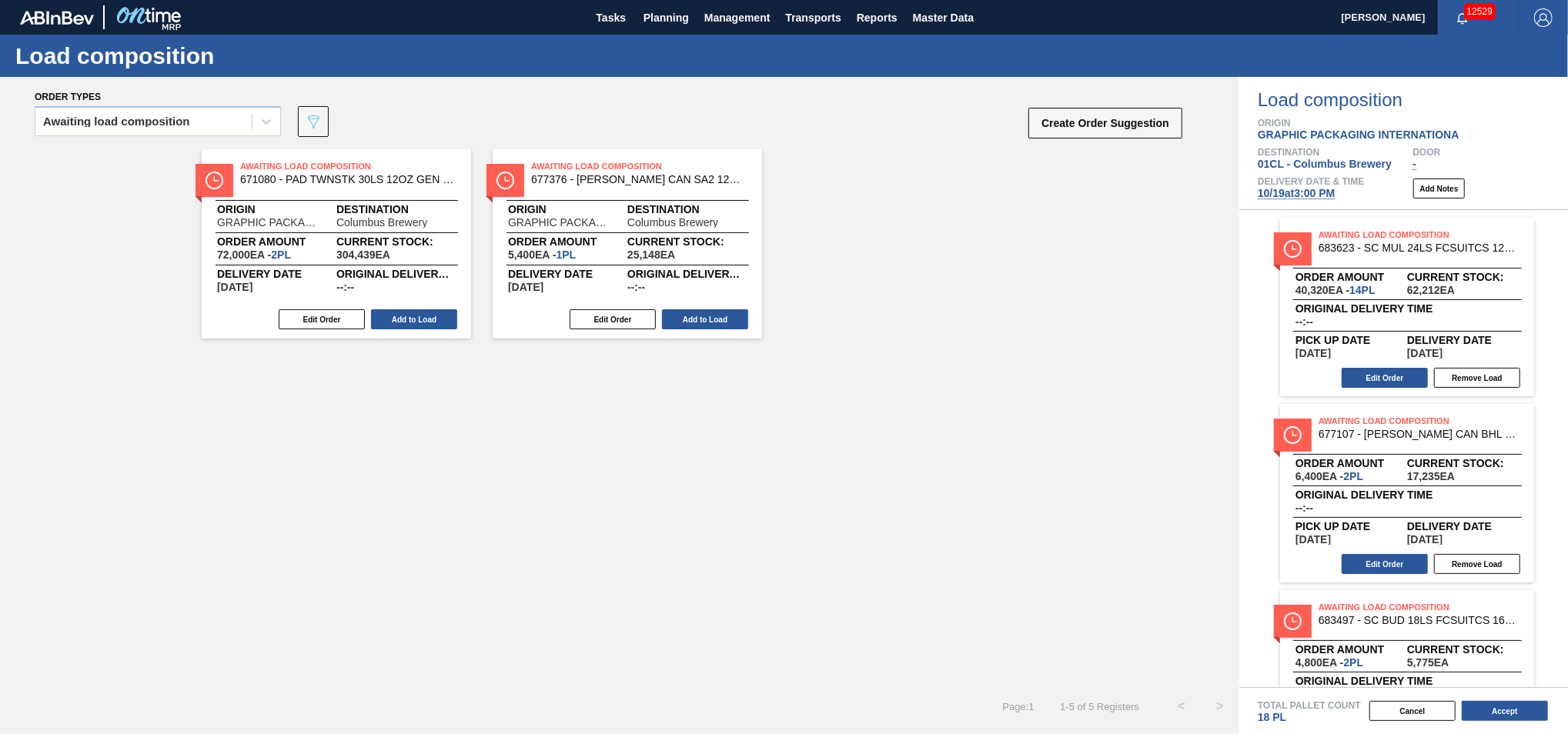
click at [710, 314] on button "Add to Load" at bounding box center [705, 320] width 87 height 20
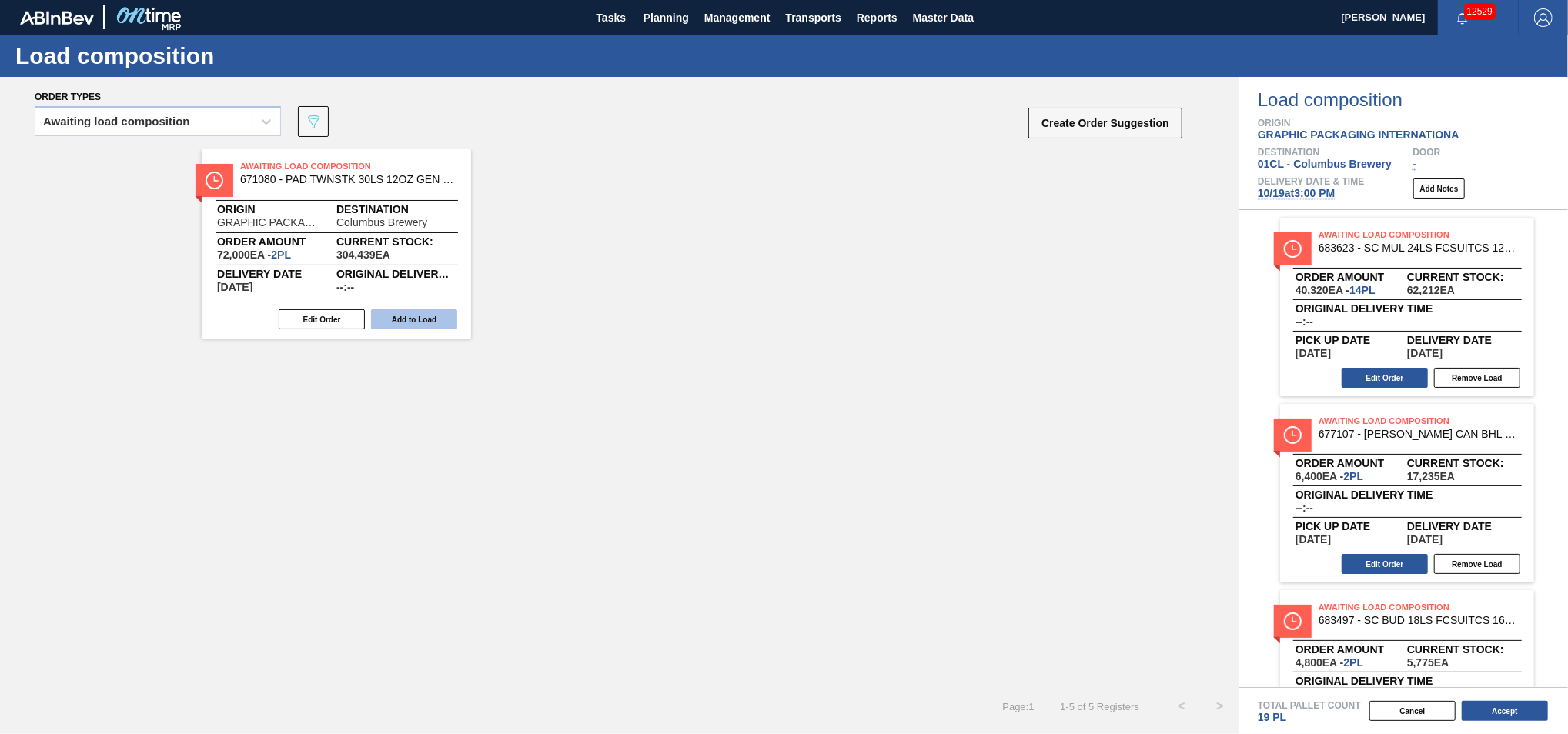
click at [436, 313] on button "Add to Load" at bounding box center [413, 320] width 87 height 20
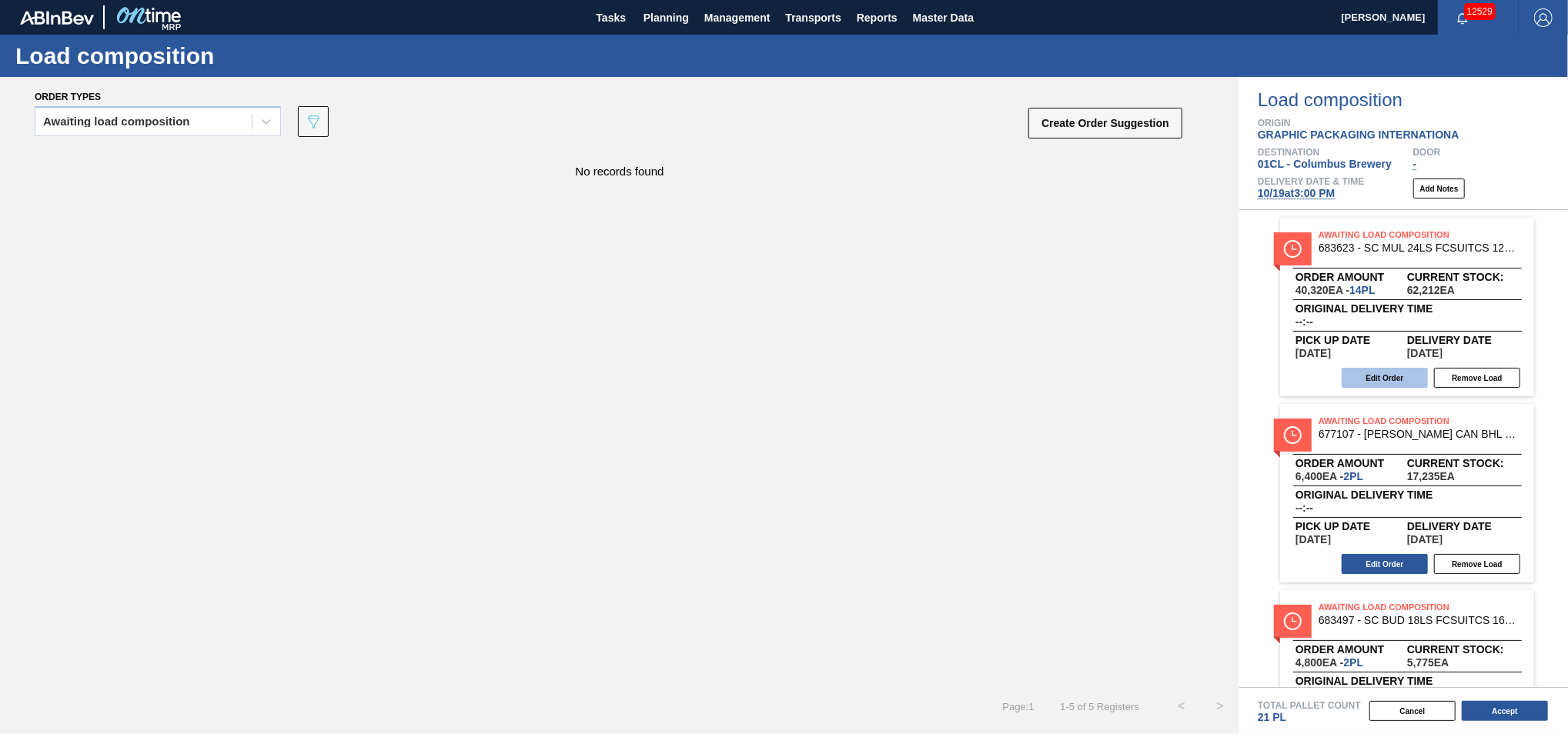
click at [1367, 380] on button "Edit Order" at bounding box center [1384, 378] width 87 height 20
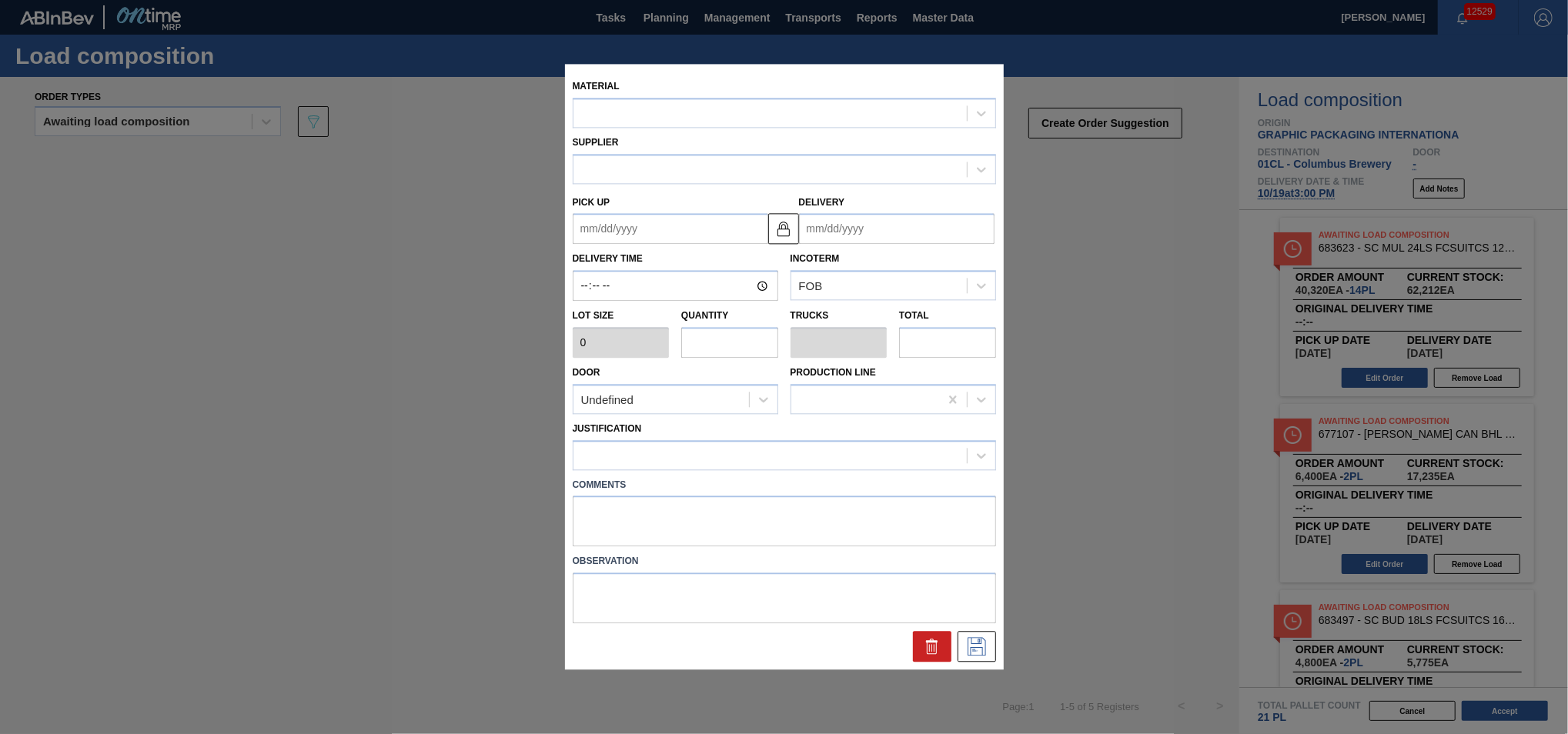
type input "2,880"
type input "14"
type input "0.538"
type input "40,320"
type up "10/20/2025"
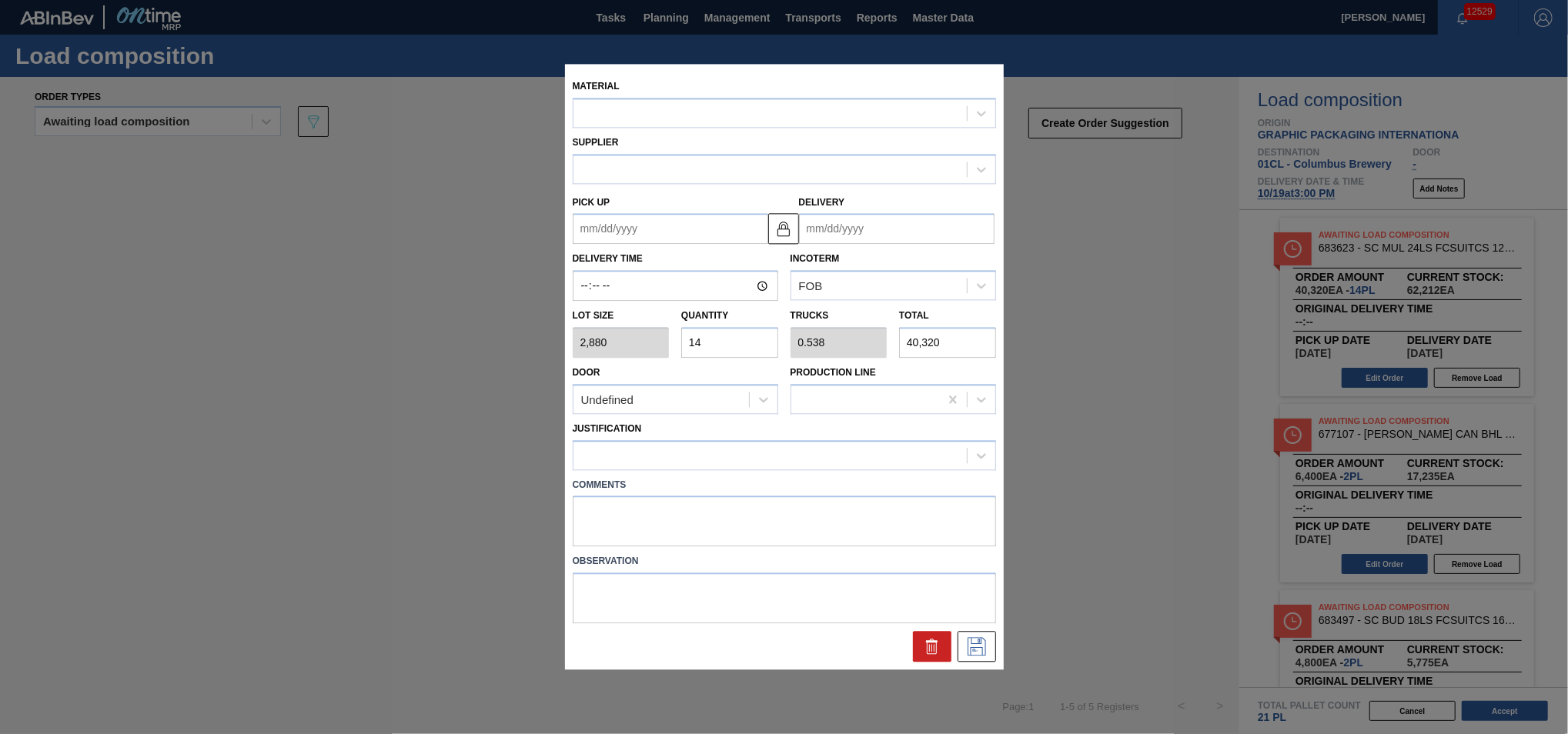
type input "10/22/2025"
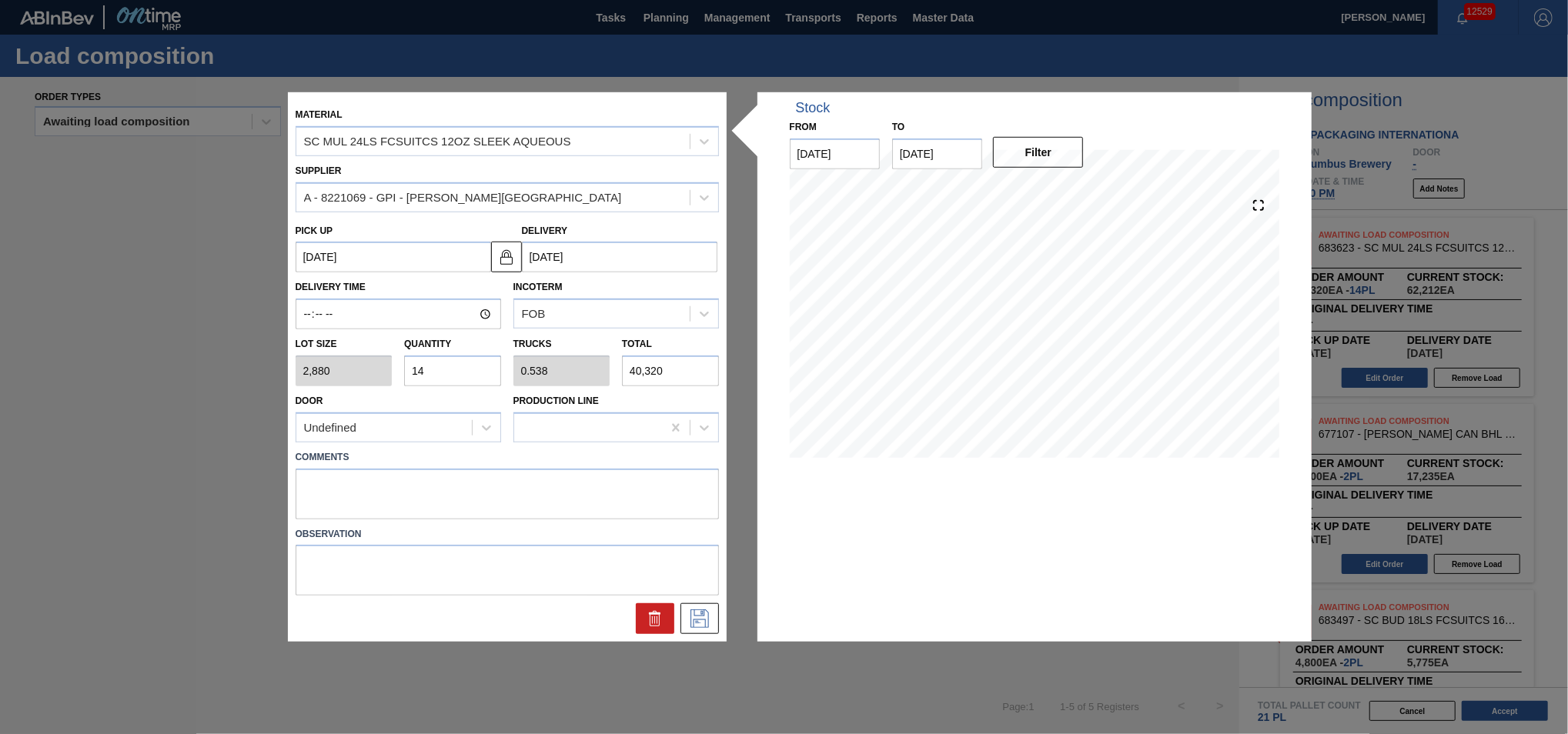
click at [453, 367] on input "14" at bounding box center [453, 371] width 97 height 30
type input "1"
type input "0.038"
type input "2,880"
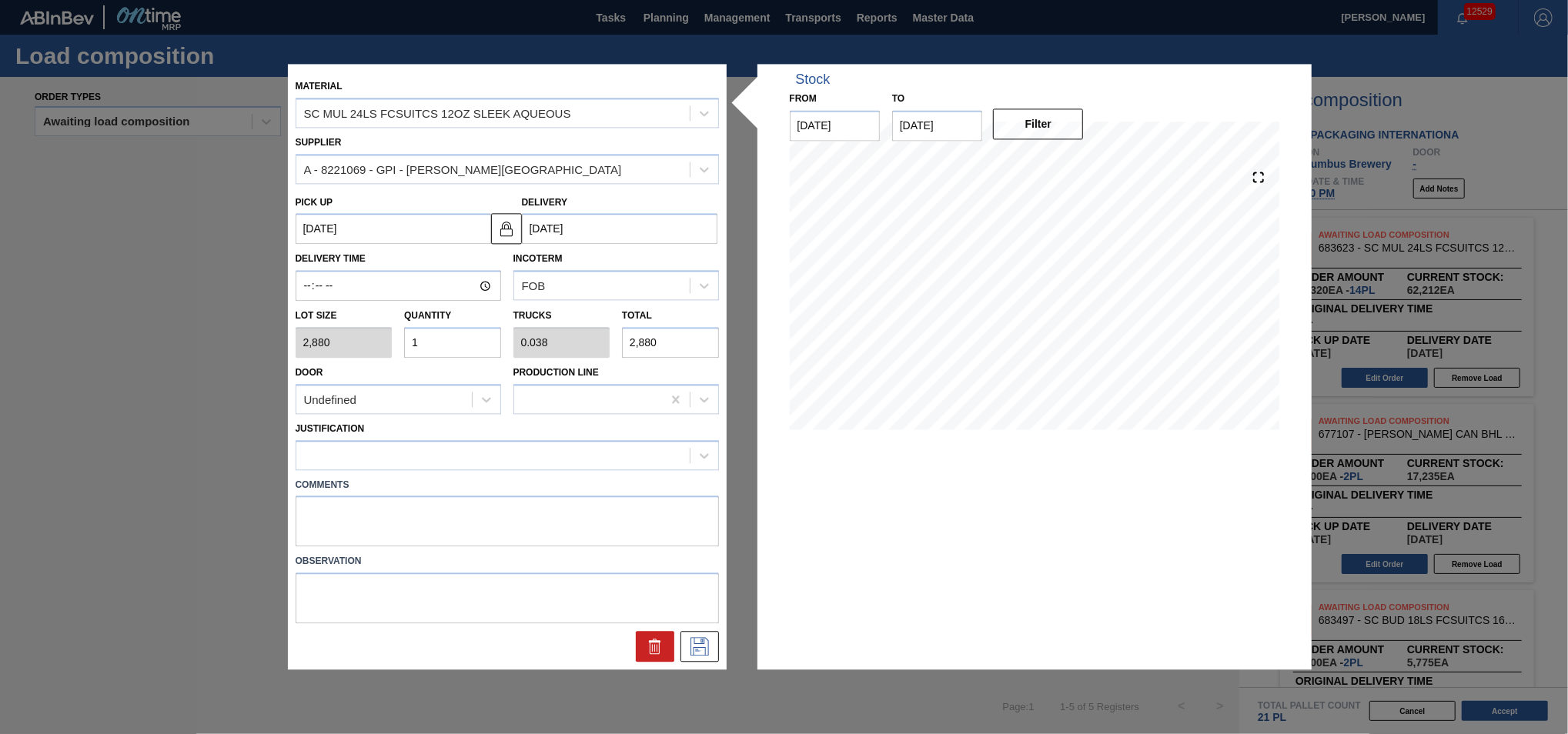
type input "19"
type input "0.731"
type input "54,720"
type input "19"
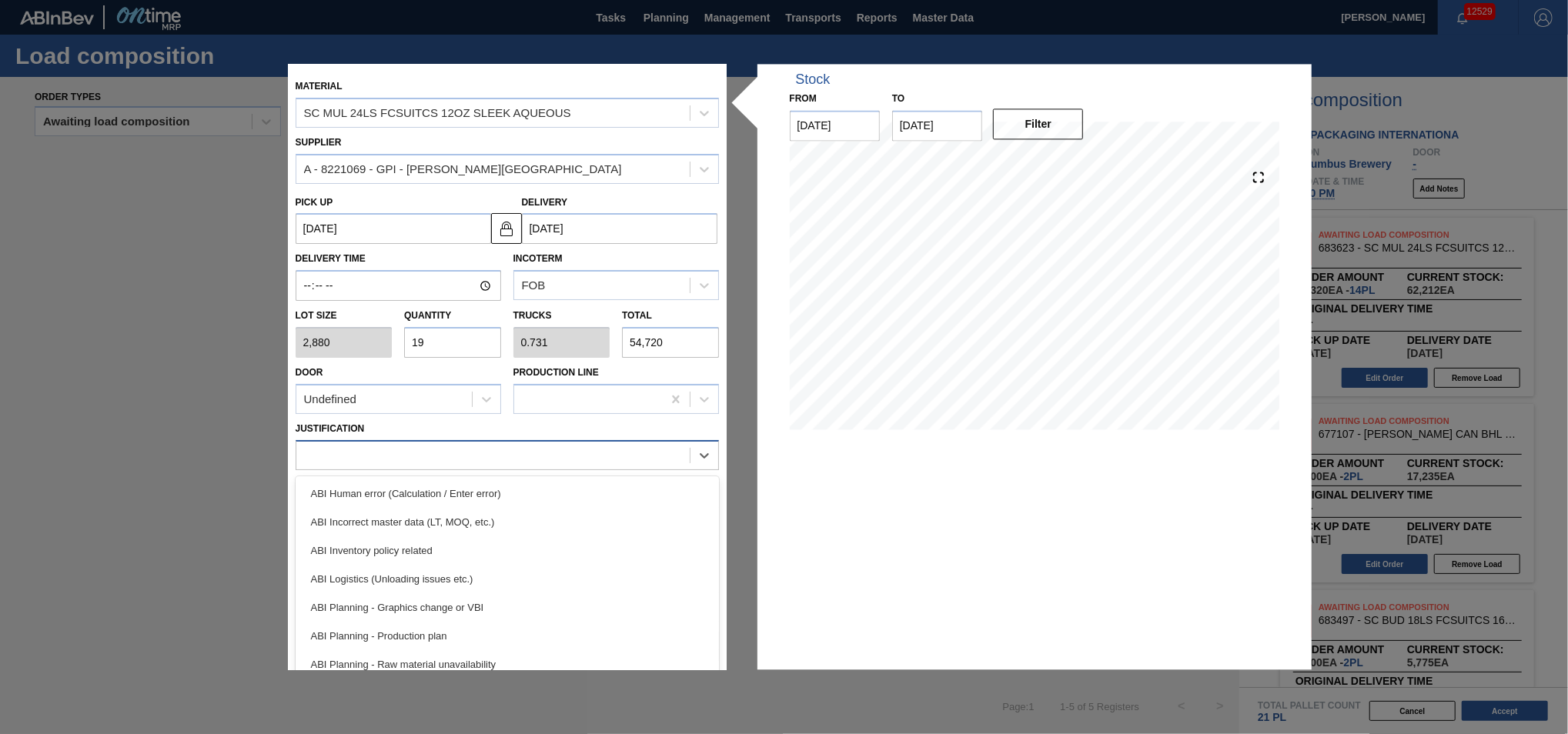
click at [421, 460] on div at bounding box center [493, 455] width 393 height 22
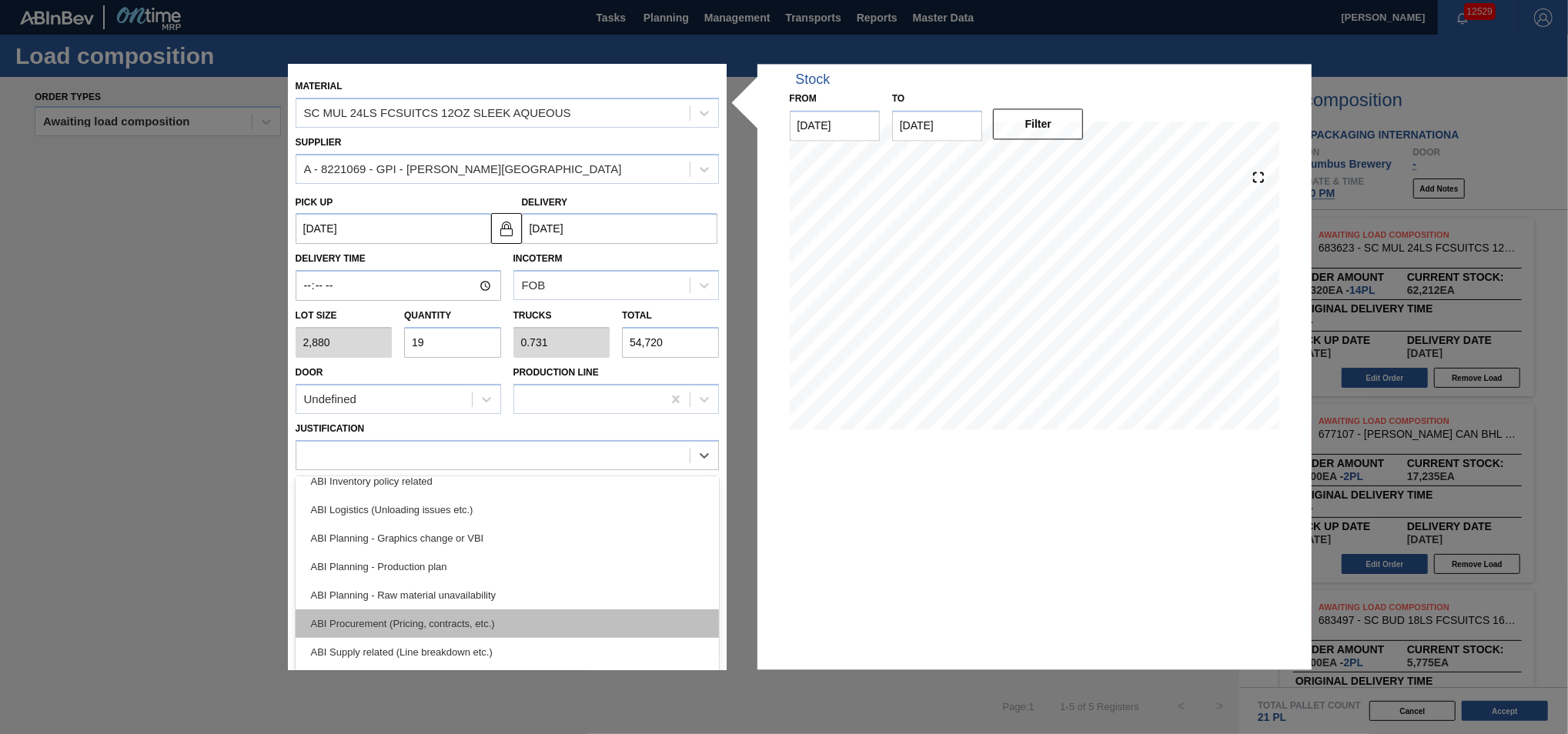
scroll to position [104, 0]
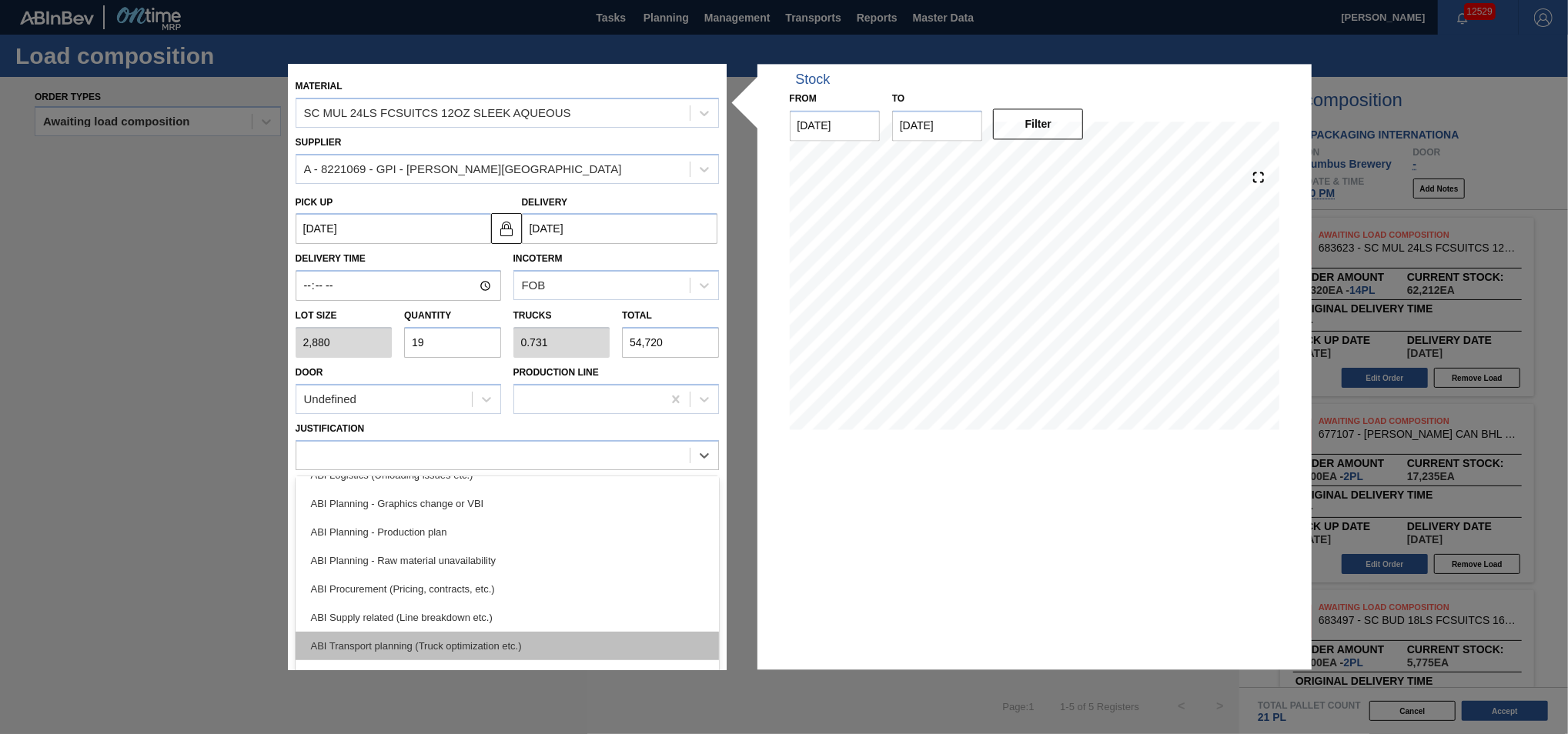
click at [474, 644] on div "ABI Transport planning (Truck optimization etc.)" at bounding box center [507, 646] width 423 height 29
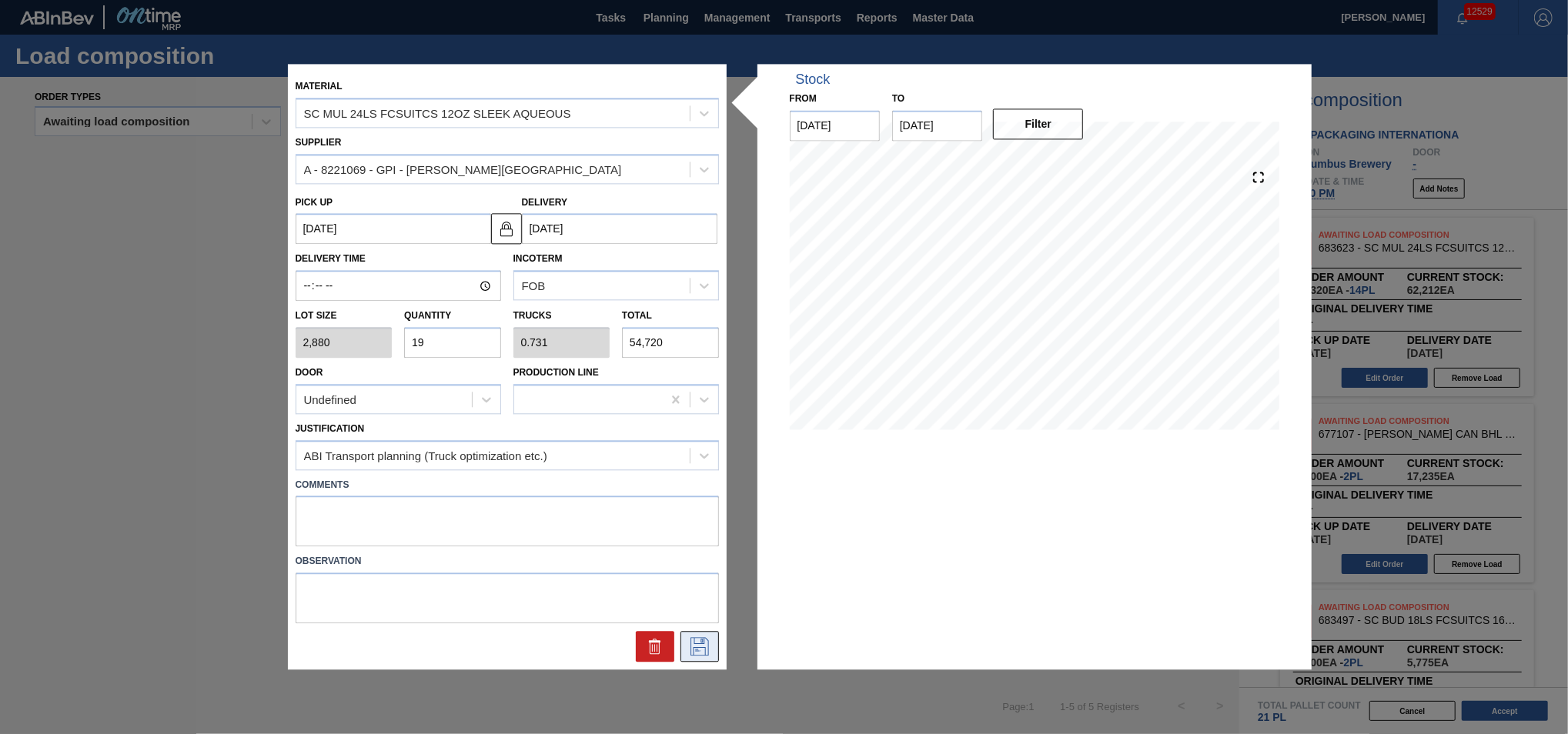
click at [691, 646] on icon at bounding box center [700, 647] width 25 height 19
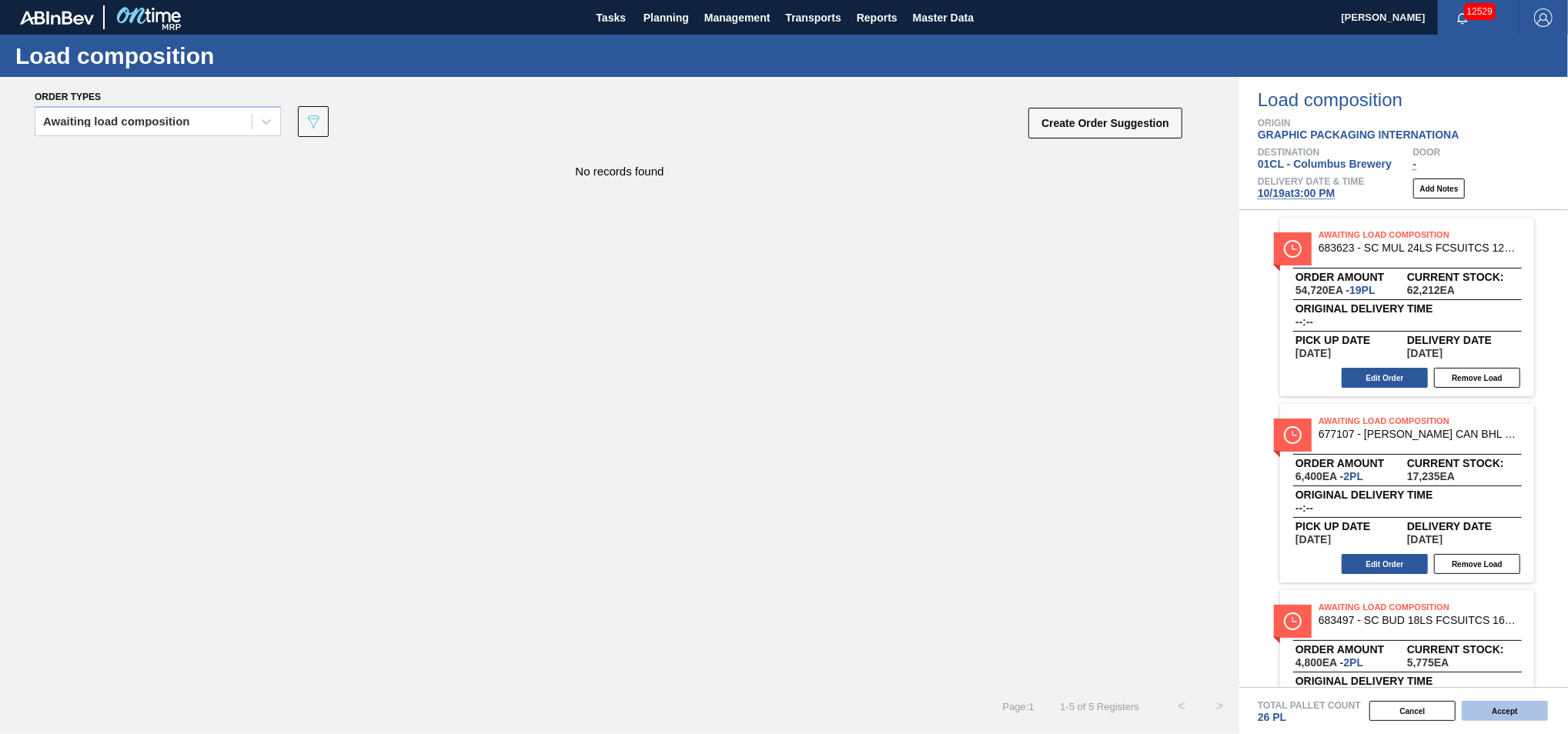
click at [1514, 705] on button "Accept" at bounding box center [1505, 711] width 87 height 20
